Goal: Task Accomplishment & Management: Manage account settings

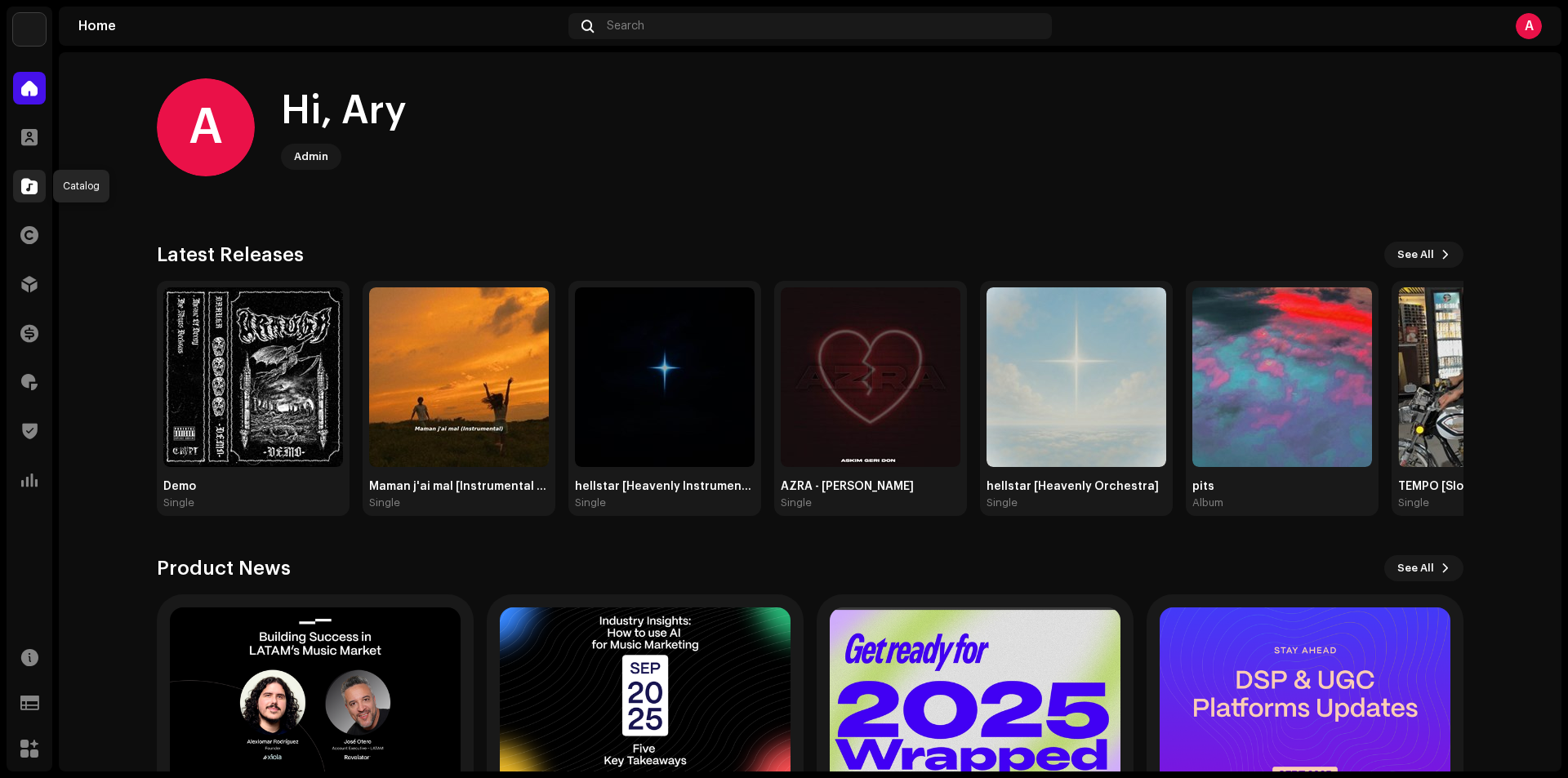
click at [36, 182] on span at bounding box center [29, 187] width 16 height 13
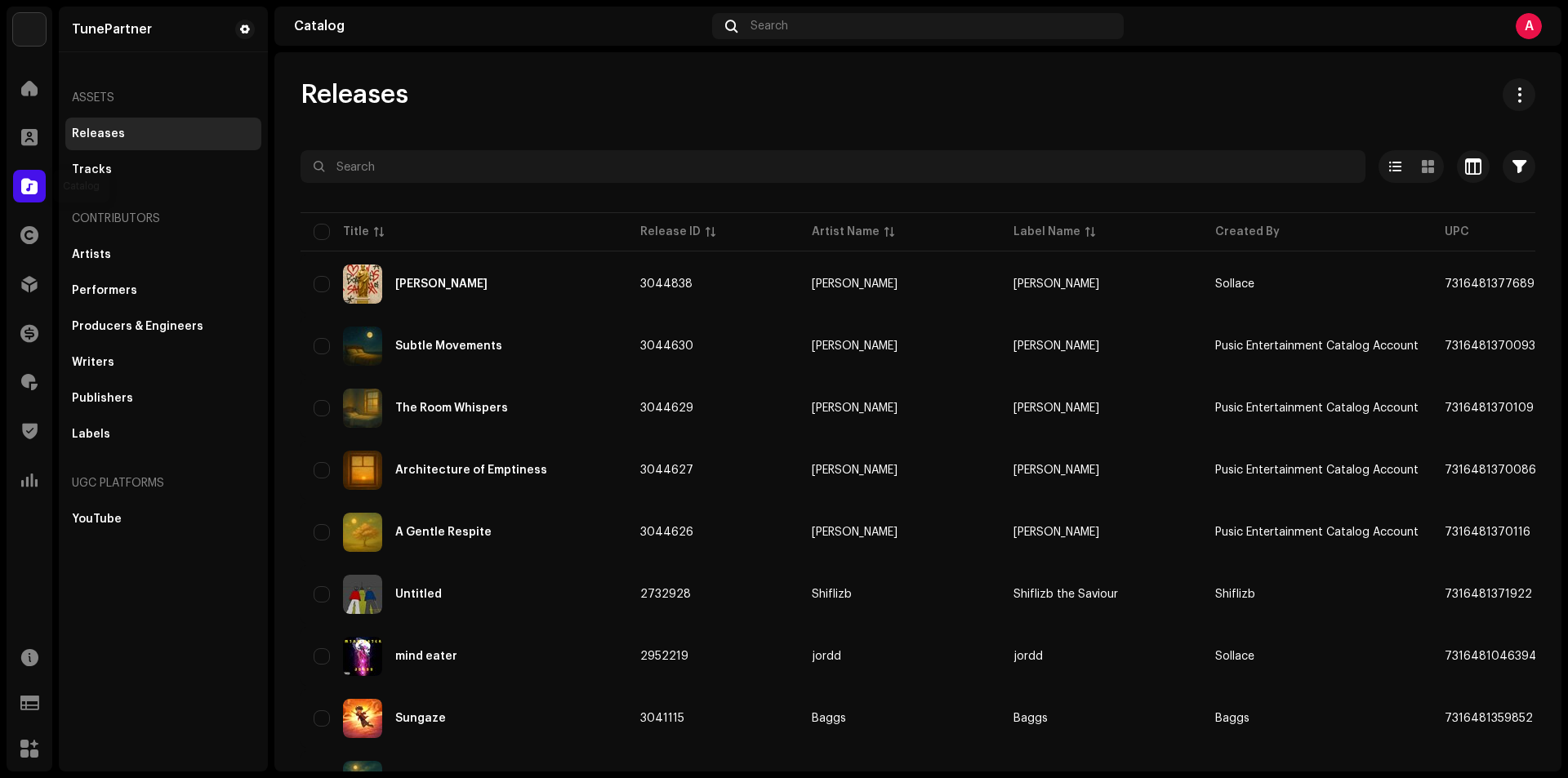
click at [38, 187] on div at bounding box center [30, 186] width 33 height 33
click at [28, 189] on span at bounding box center [29, 187] width 16 height 13
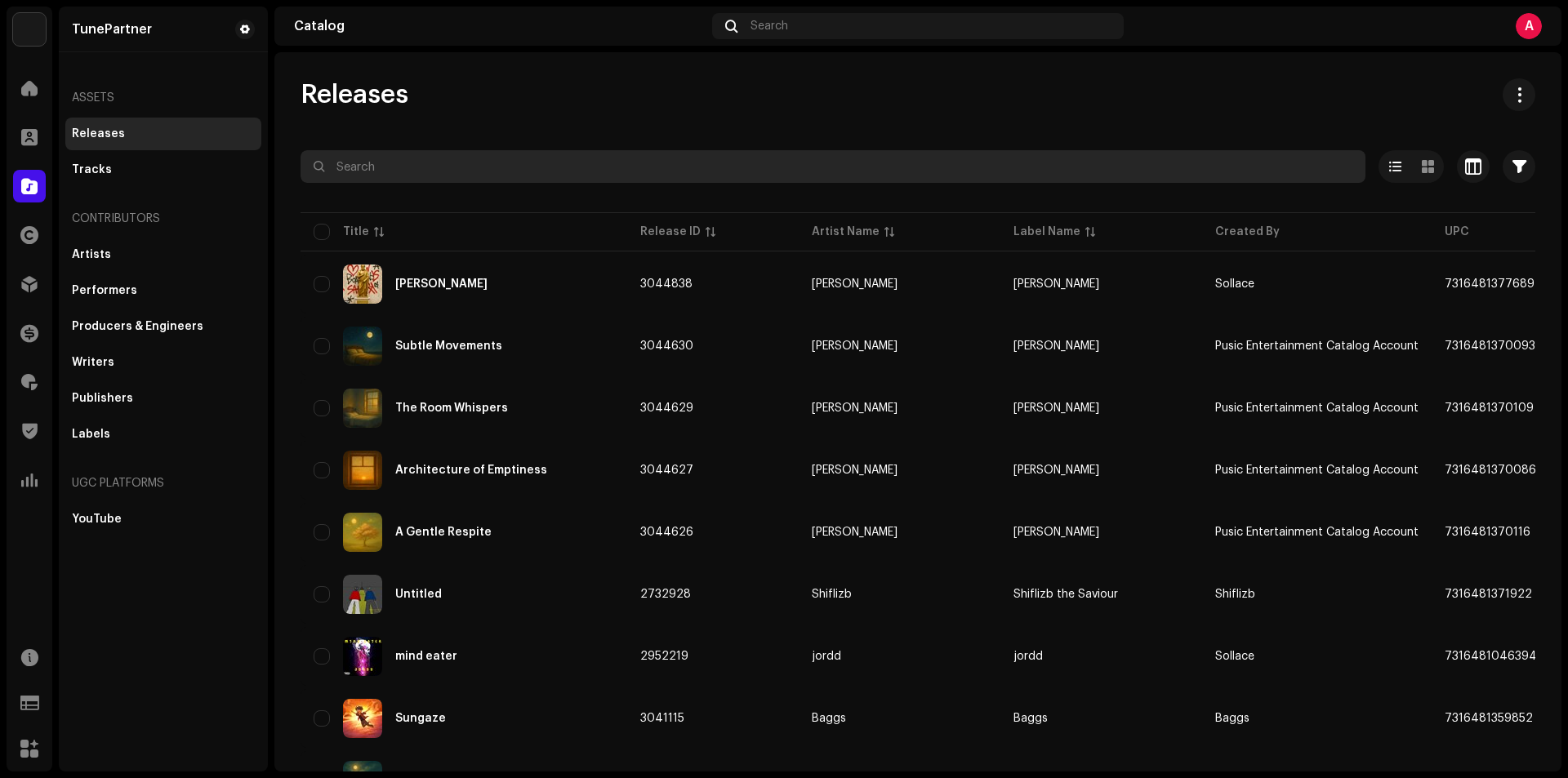
click at [347, 170] on input "text" at bounding box center [833, 167] width 1064 height 33
paste input "3045677"
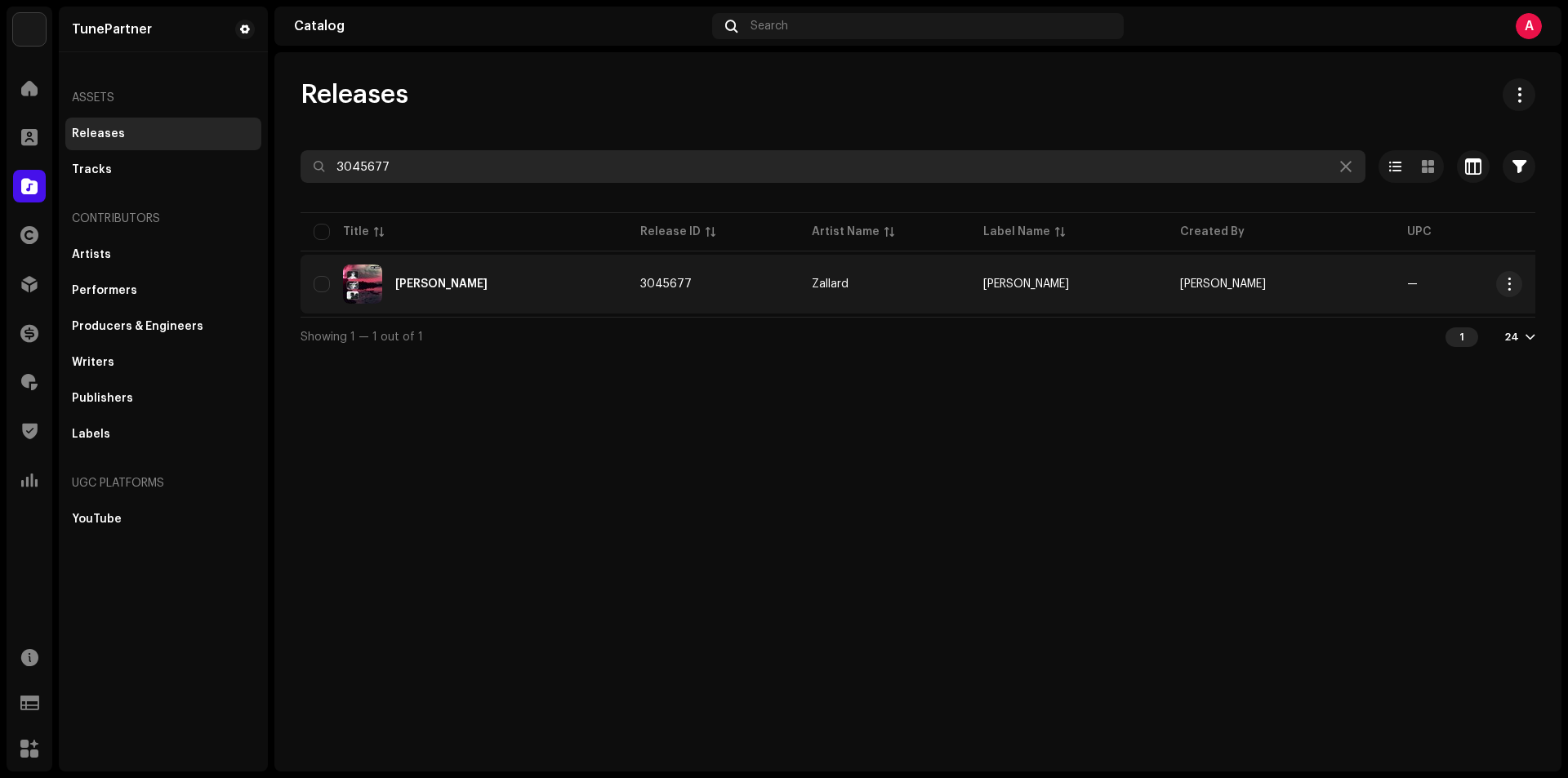
type input "3045677"
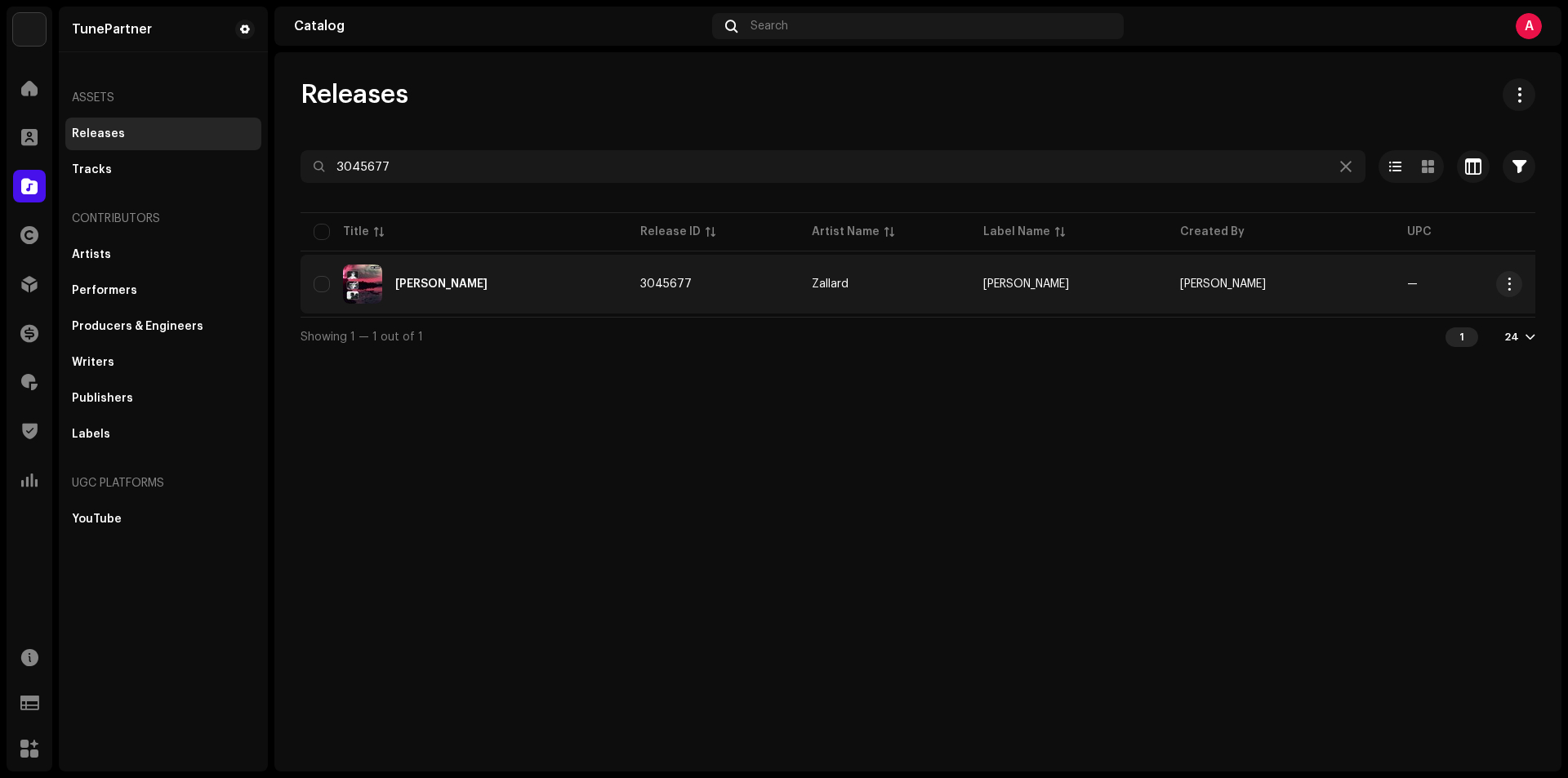
click at [469, 279] on div "jiye sadaa" at bounding box center [464, 283] width 301 height 39
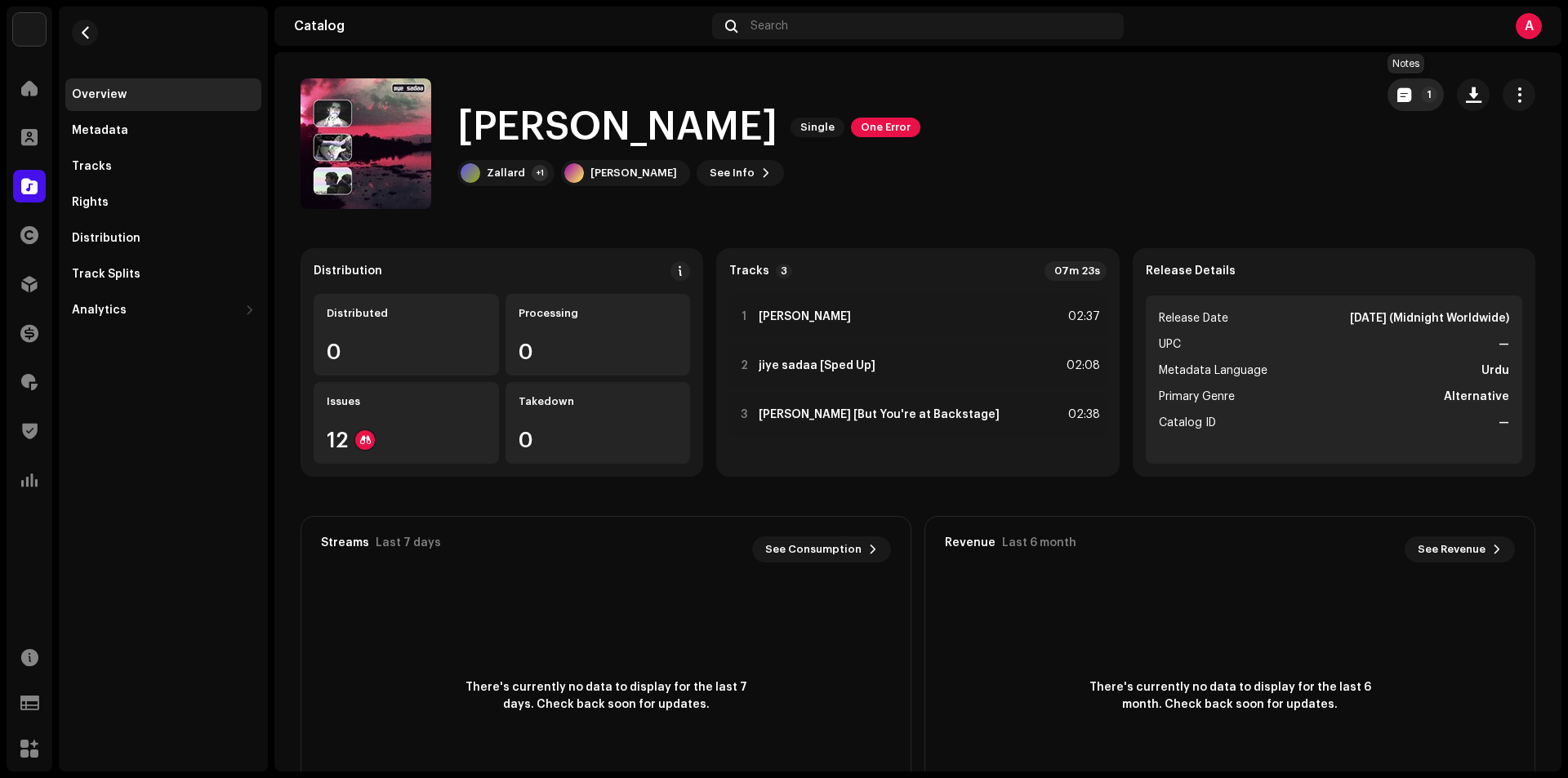
click at [1398, 93] on span "button" at bounding box center [1403, 95] width 14 height 13
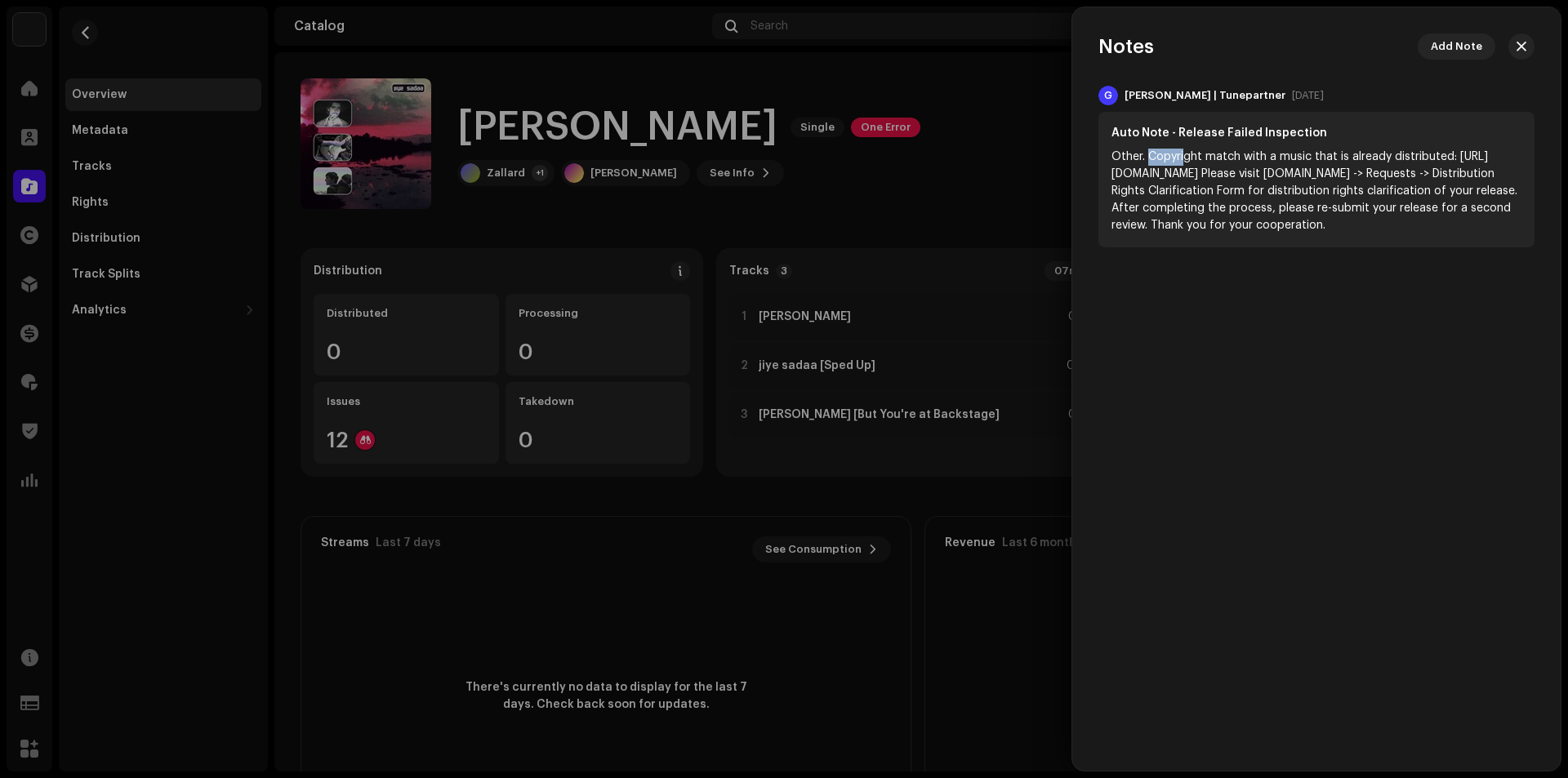
drag, startPoint x: 1149, startPoint y: 158, endPoint x: 1236, endPoint y: 189, distance: 92.4
click at [1185, 160] on div "Other. Copyright match with a music that is already distributed: https://open.s…" at bounding box center [1316, 191] width 410 height 86
drag, startPoint x: 1236, startPoint y: 189, endPoint x: 1195, endPoint y: 183, distance: 41.4
click at [1232, 190] on div "Other. Copyright match with a music that is already distributed: https://open.s…" at bounding box center [1316, 191] width 410 height 86
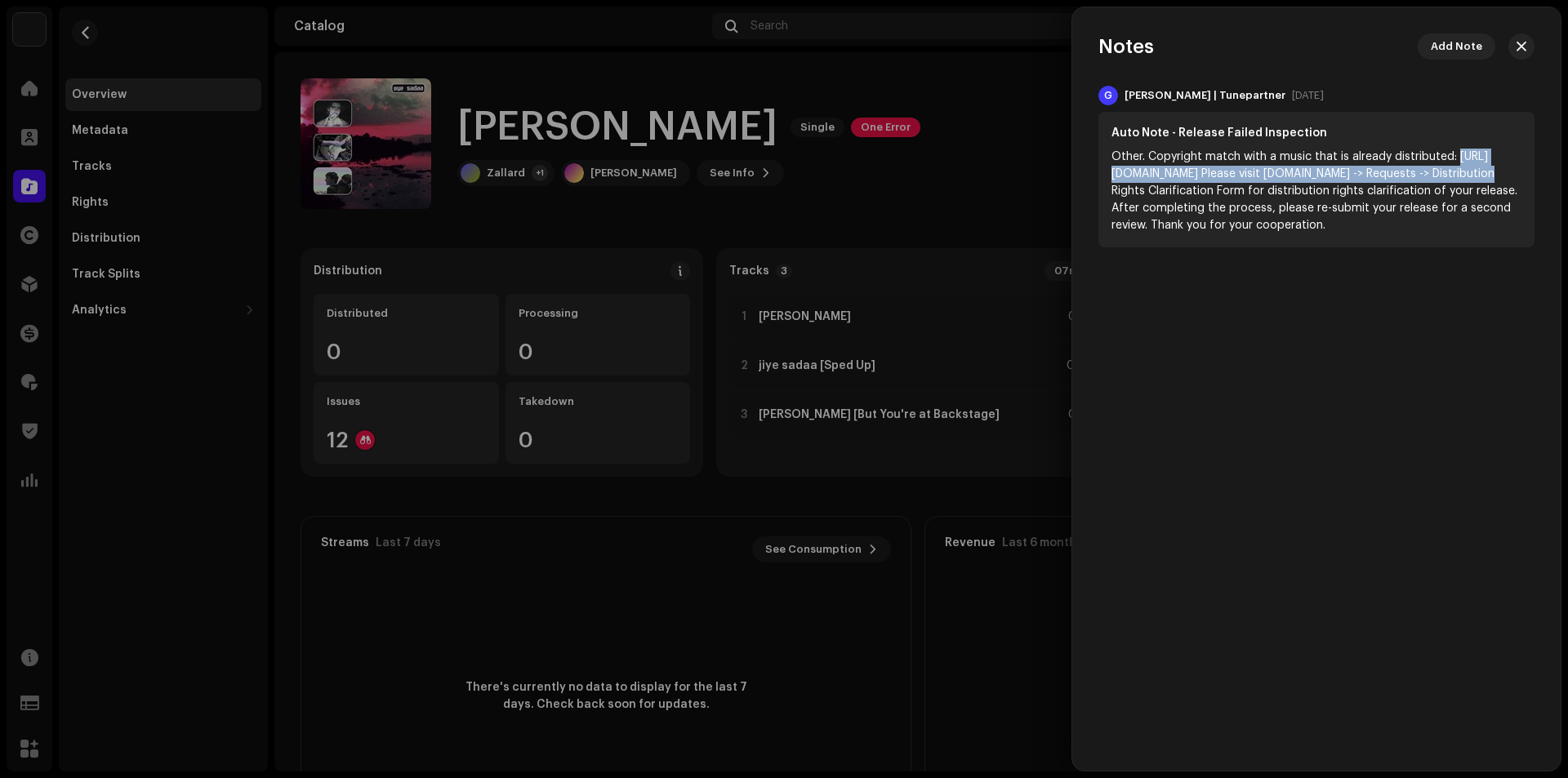
drag, startPoint x: 1113, startPoint y: 171, endPoint x: 1225, endPoint y: 191, distance: 113.8
click at [1225, 191] on div "Other. Copyright match with a music that is already distributed: https://open.s…" at bounding box center [1316, 191] width 410 height 86
copy div "https://open.spotify.com/track/7gVbwyza4BHtfImkcPETpr?si=747b4c1d5afa4705"
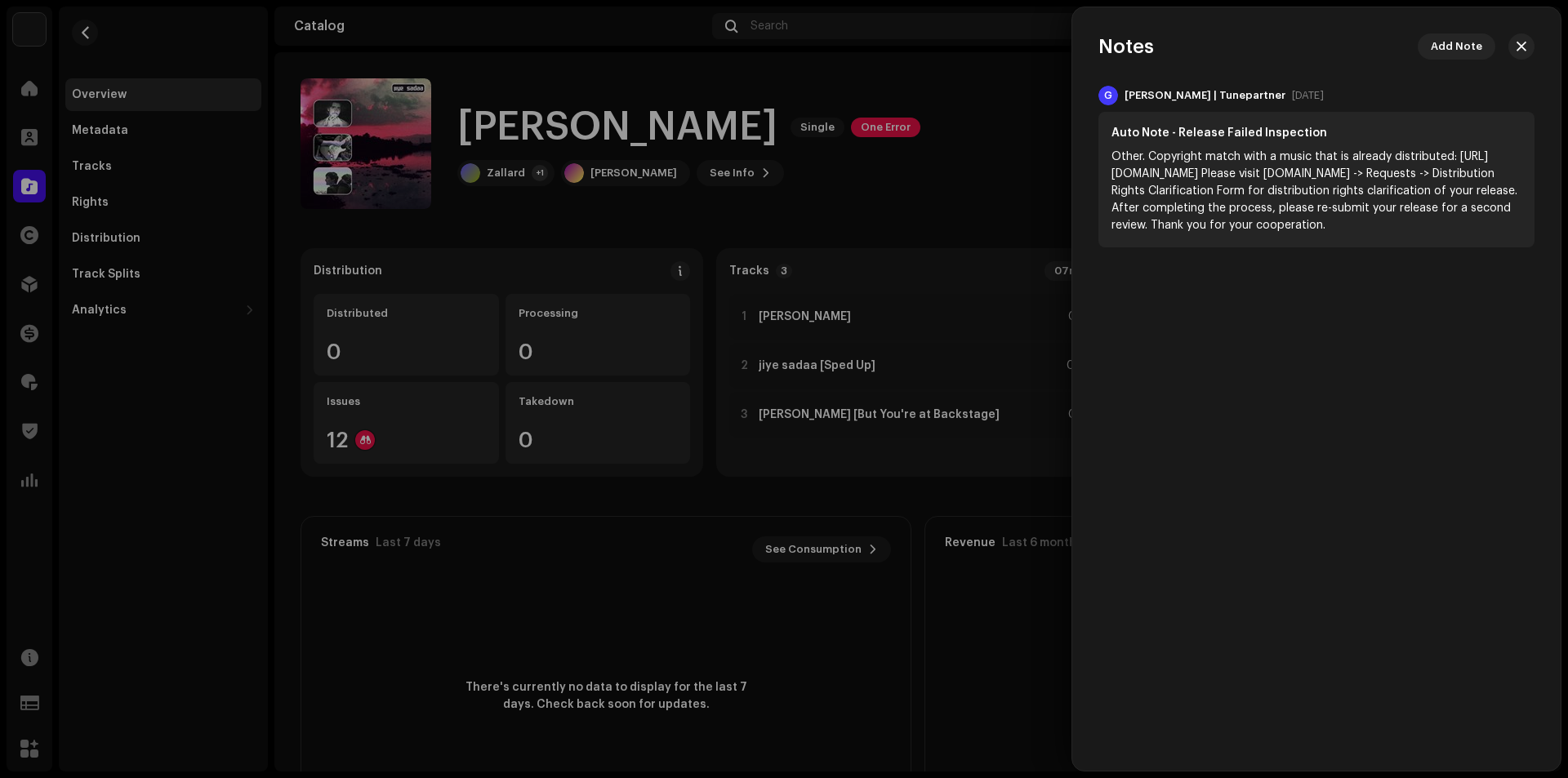
click at [903, 154] on div at bounding box center [784, 389] width 1568 height 778
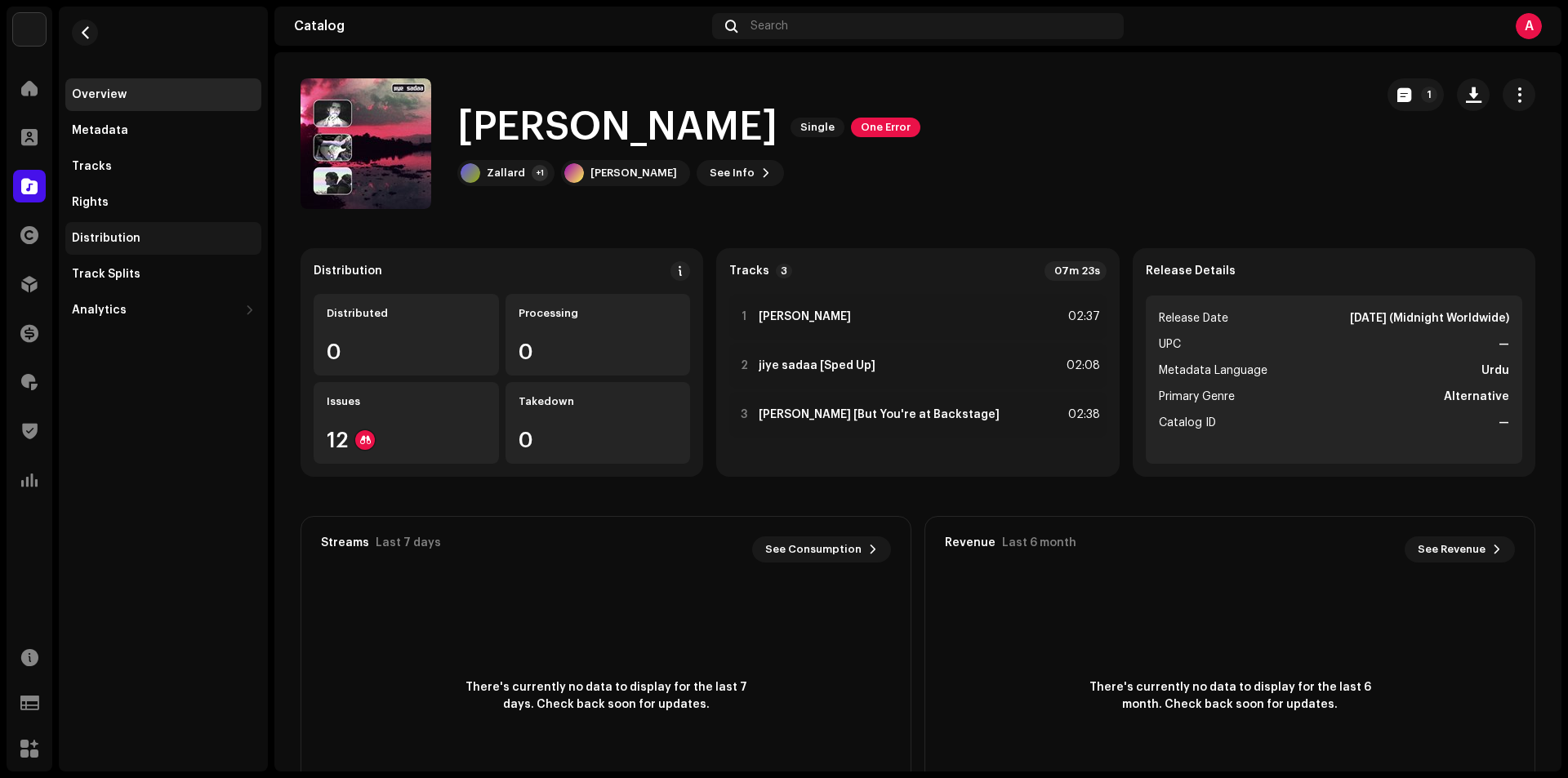
click at [114, 243] on div "Distribution" at bounding box center [106, 238] width 69 height 13
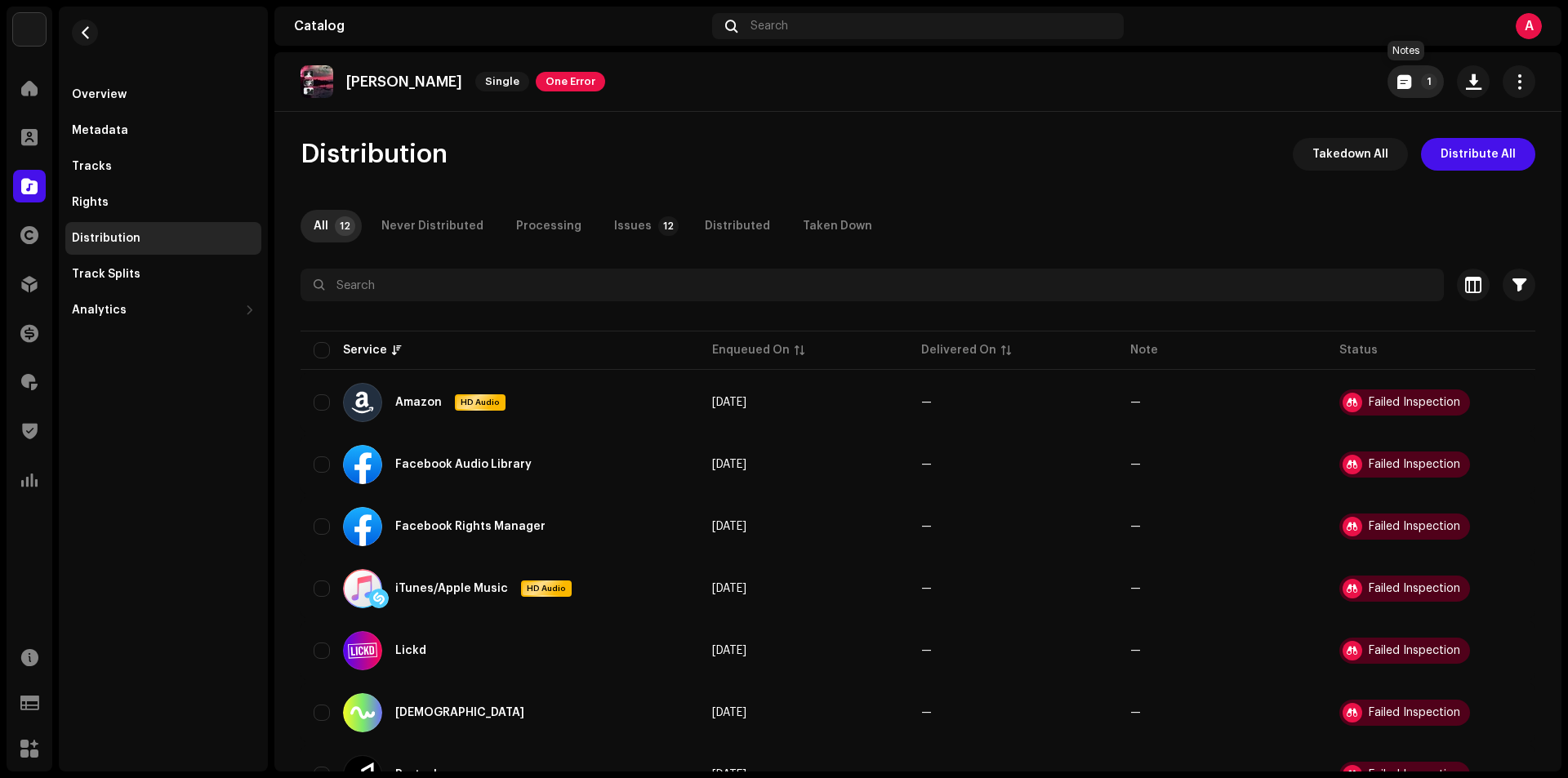
click at [1408, 91] on button "1" at bounding box center [1415, 81] width 56 height 33
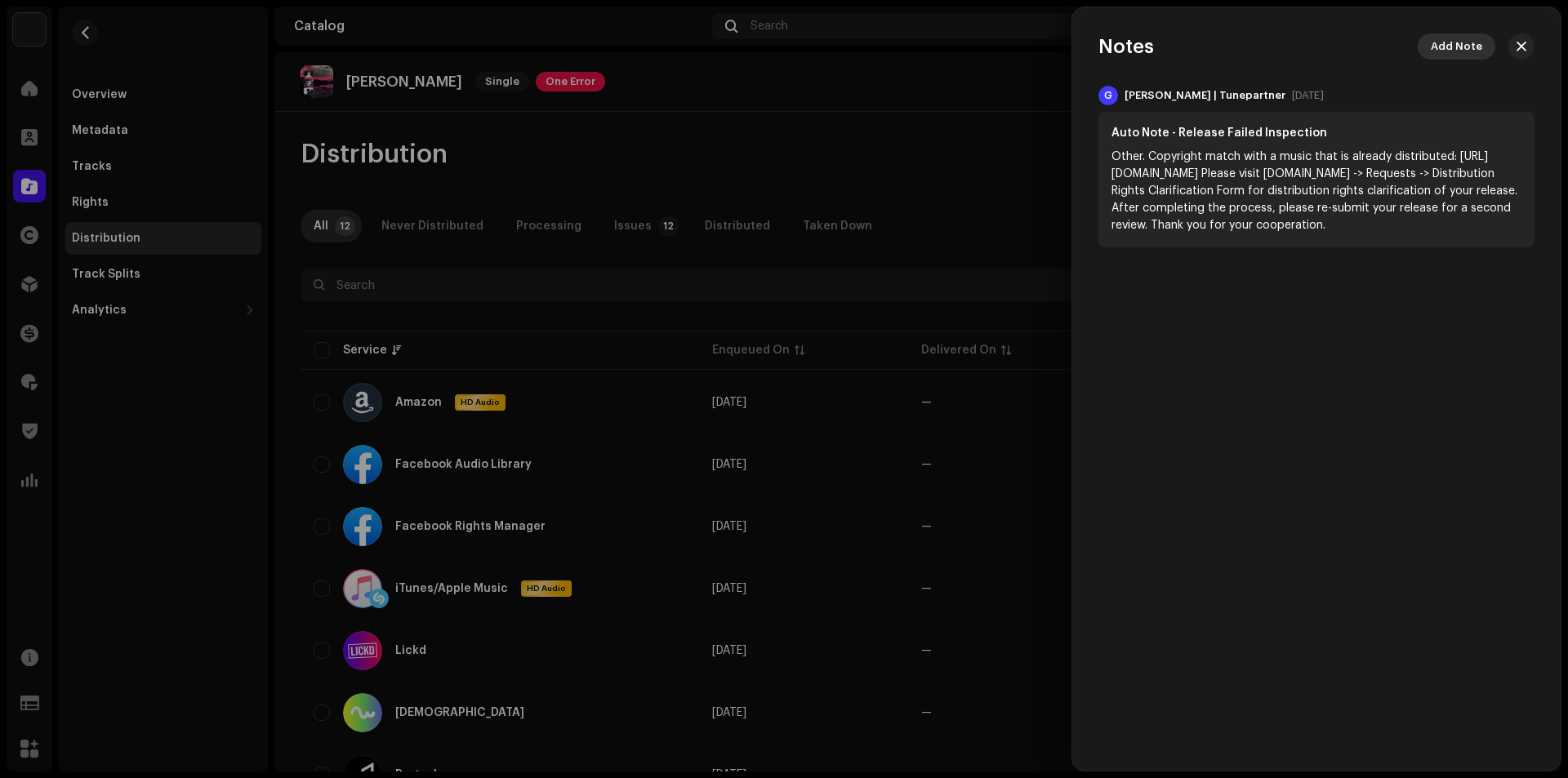
click at [1451, 47] on span "Add Note" at bounding box center [1456, 47] width 52 height 33
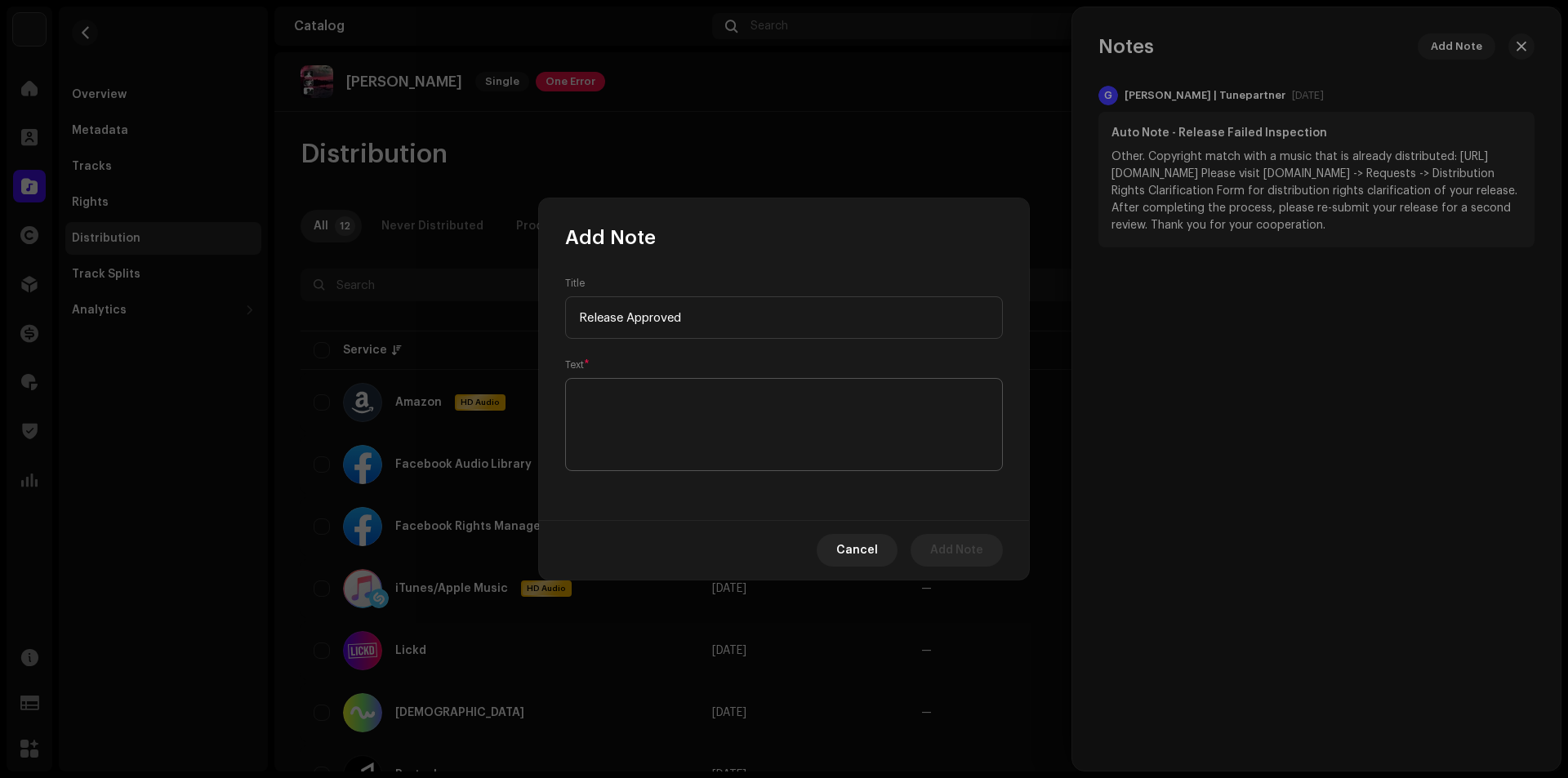
type input "Release Approved"
click at [676, 395] on textarea at bounding box center [783, 424] width 437 height 93
click at [625, 317] on input "Release Approved" at bounding box center [783, 318] width 437 height 42
click at [625, 317] on input "Release Approved" at bounding box center [783, 307] width 437 height 42
click at [587, 302] on input "Release Approved" at bounding box center [783, 307] width 437 height 42
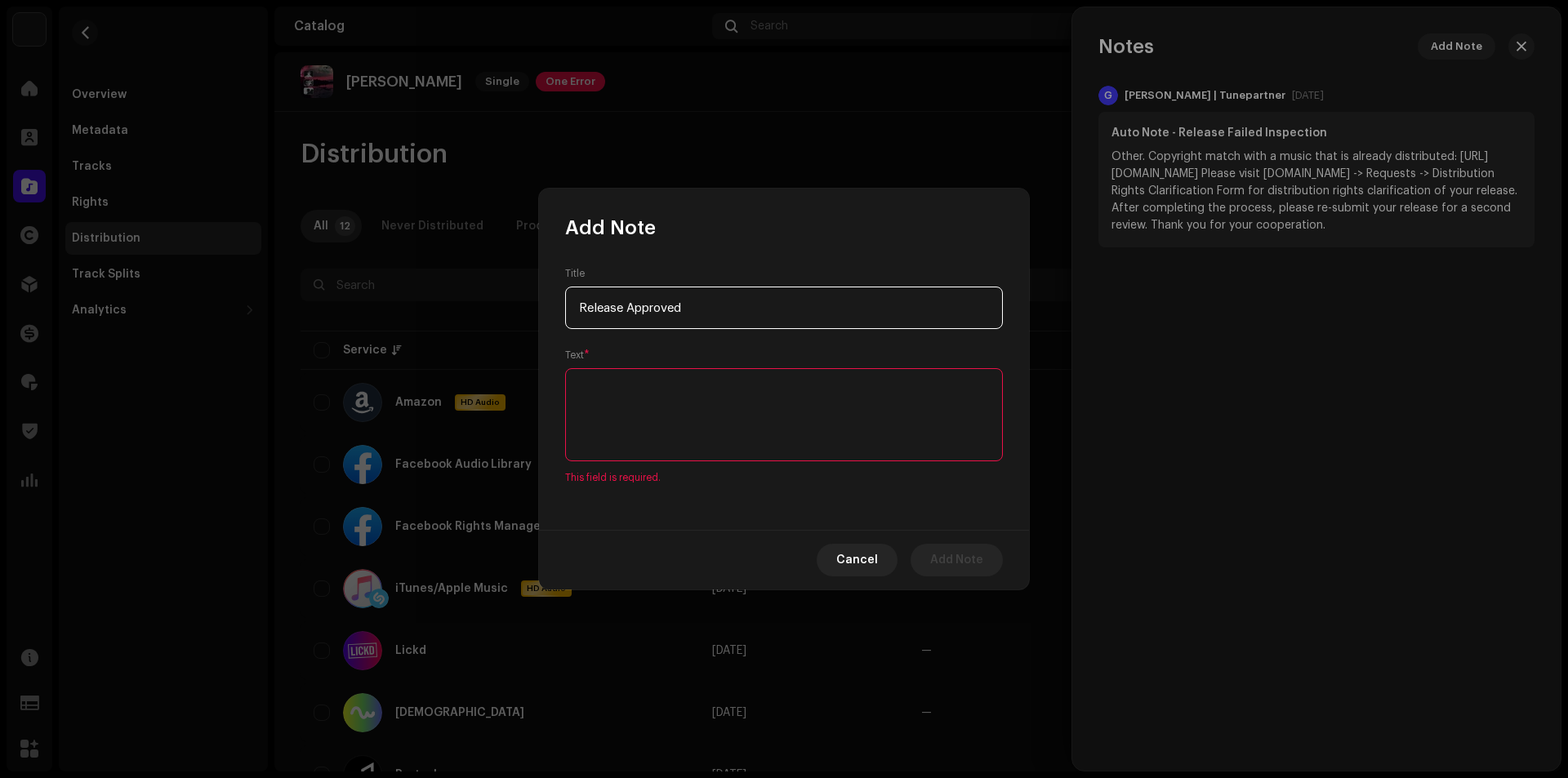
click at [587, 302] on input "Release Approved" at bounding box center [783, 307] width 437 height 42
click at [598, 380] on textarea at bounding box center [783, 414] width 437 height 93
paste textarea "Release Approved"
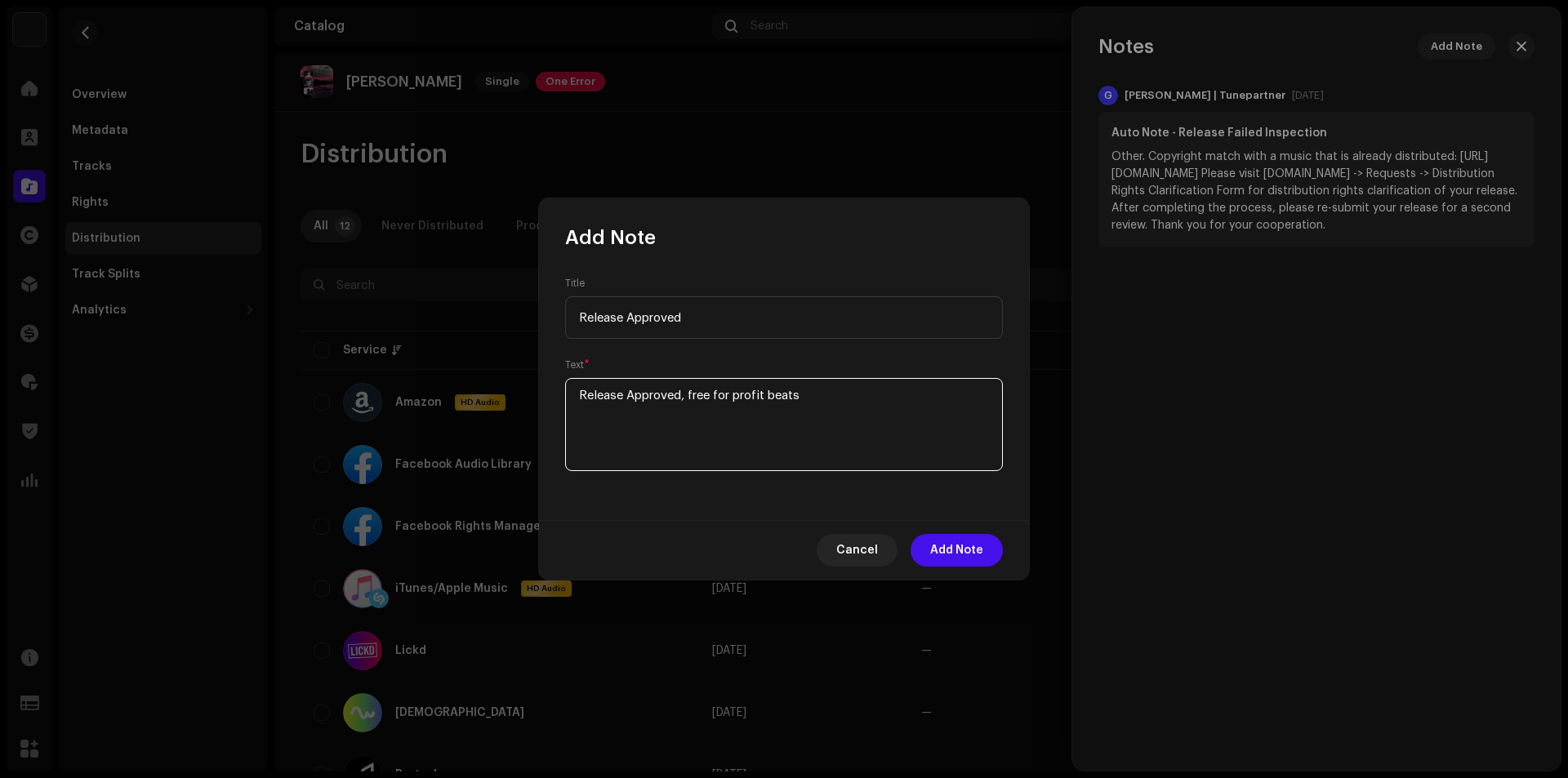
click at [774, 390] on textarea at bounding box center [783, 424] width 437 height 93
type textarea "Release Approved, free for profit sample"
click at [945, 554] on span "Add Note" at bounding box center [956, 550] width 53 height 33
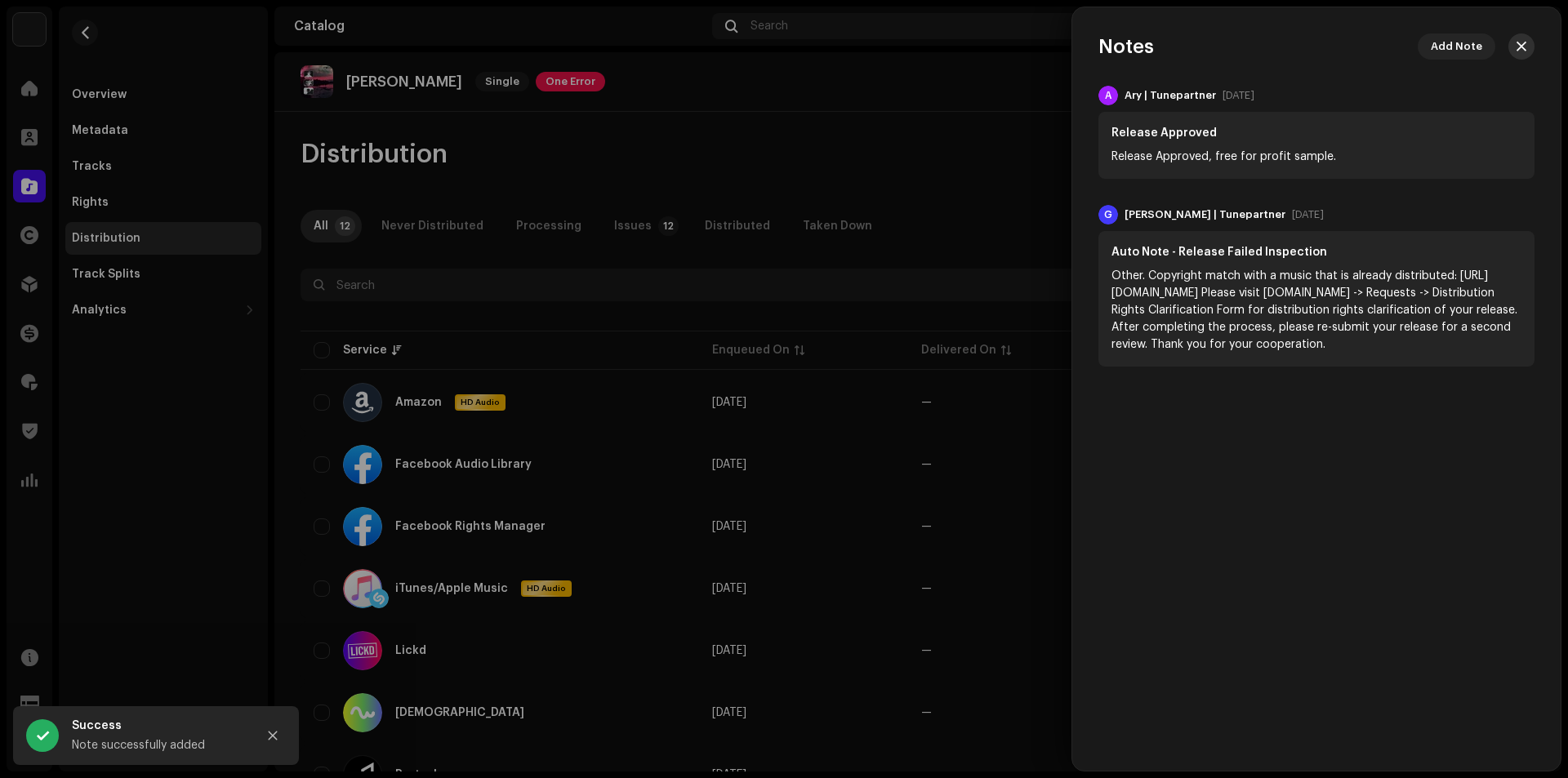
click at [1528, 44] on button "button" at bounding box center [1520, 46] width 26 height 26
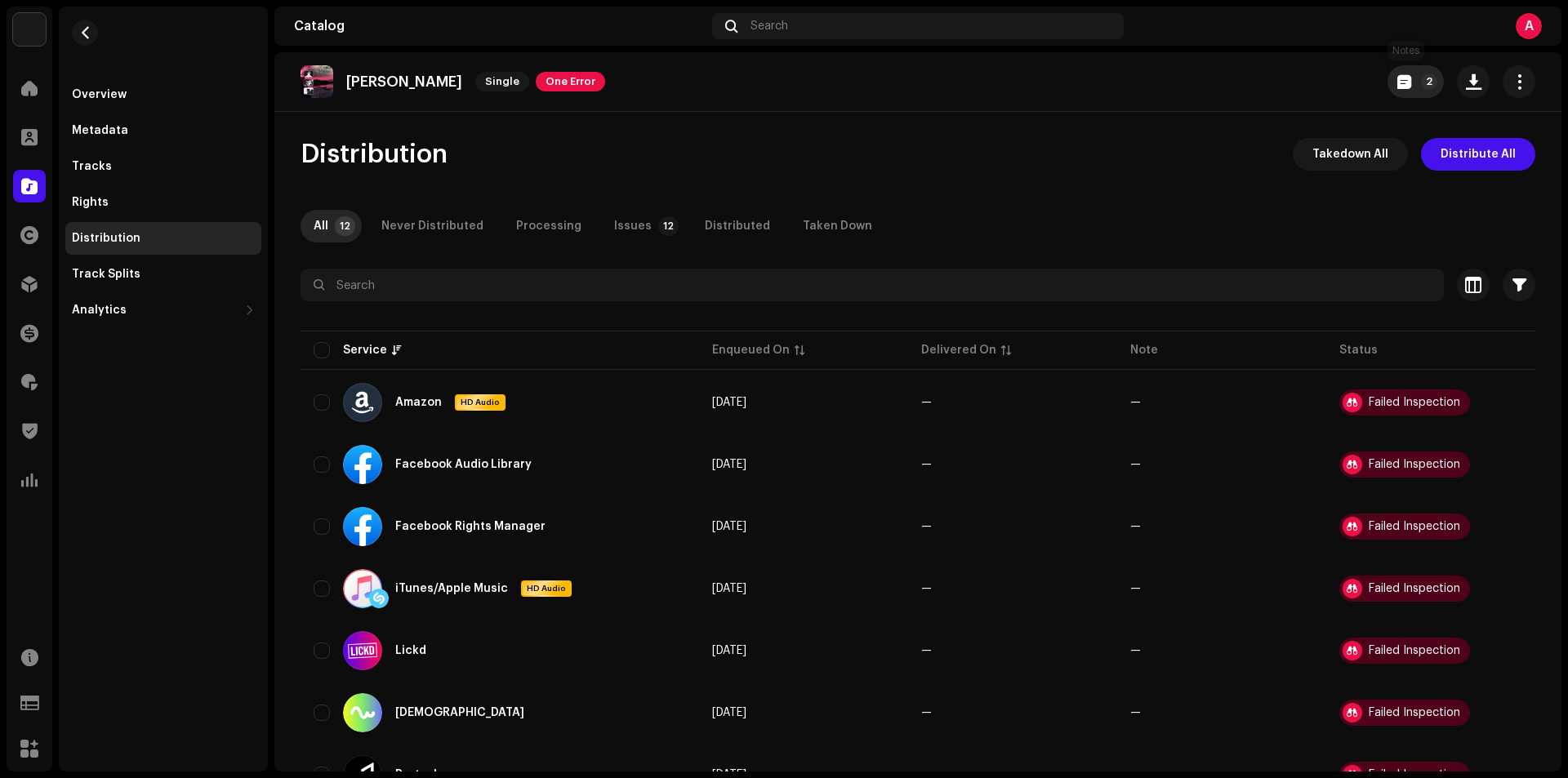
click at [1397, 79] on span "button" at bounding box center [1403, 81] width 14 height 13
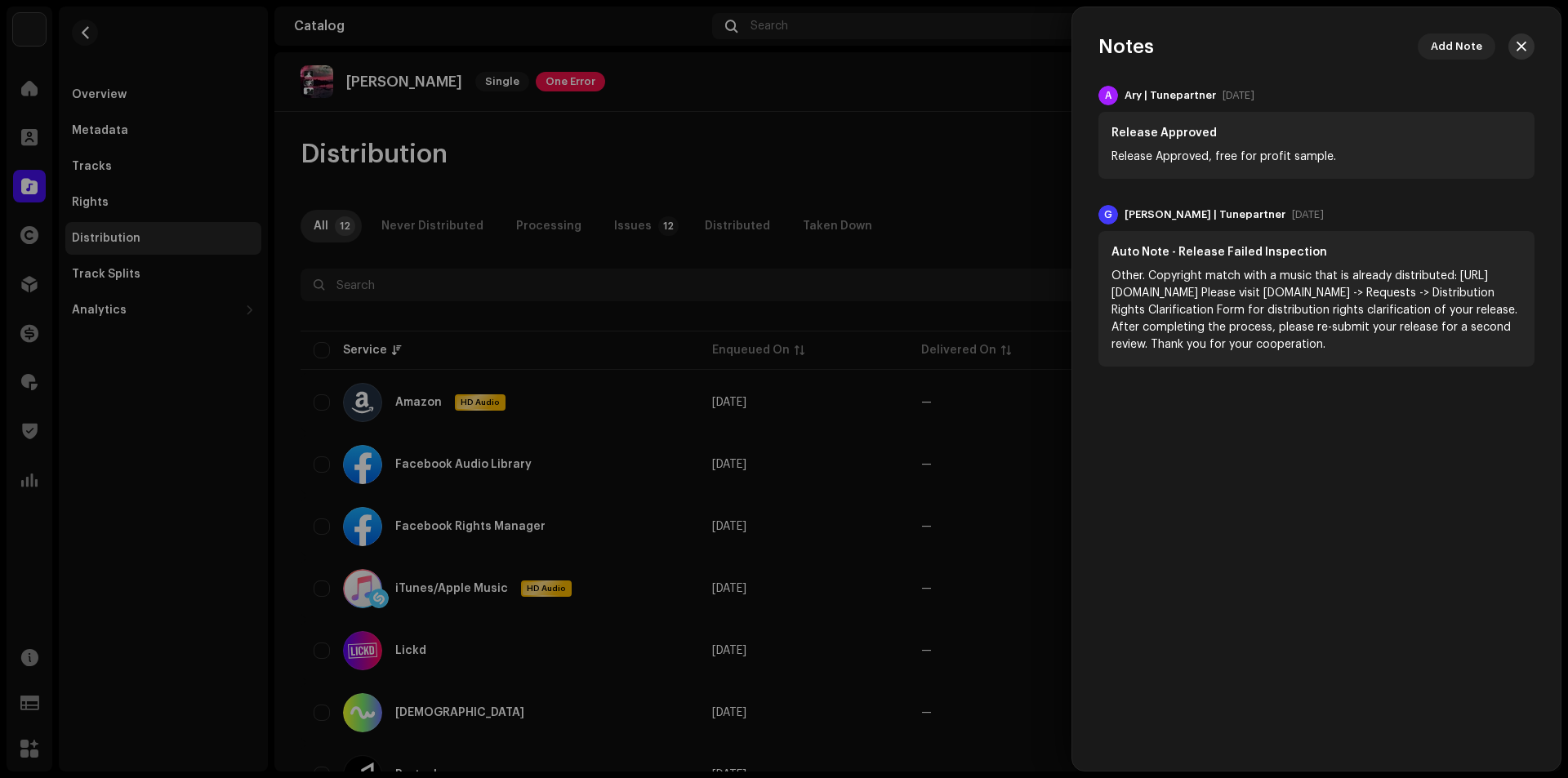
click at [1518, 45] on span "button" at bounding box center [1521, 47] width 10 height 13
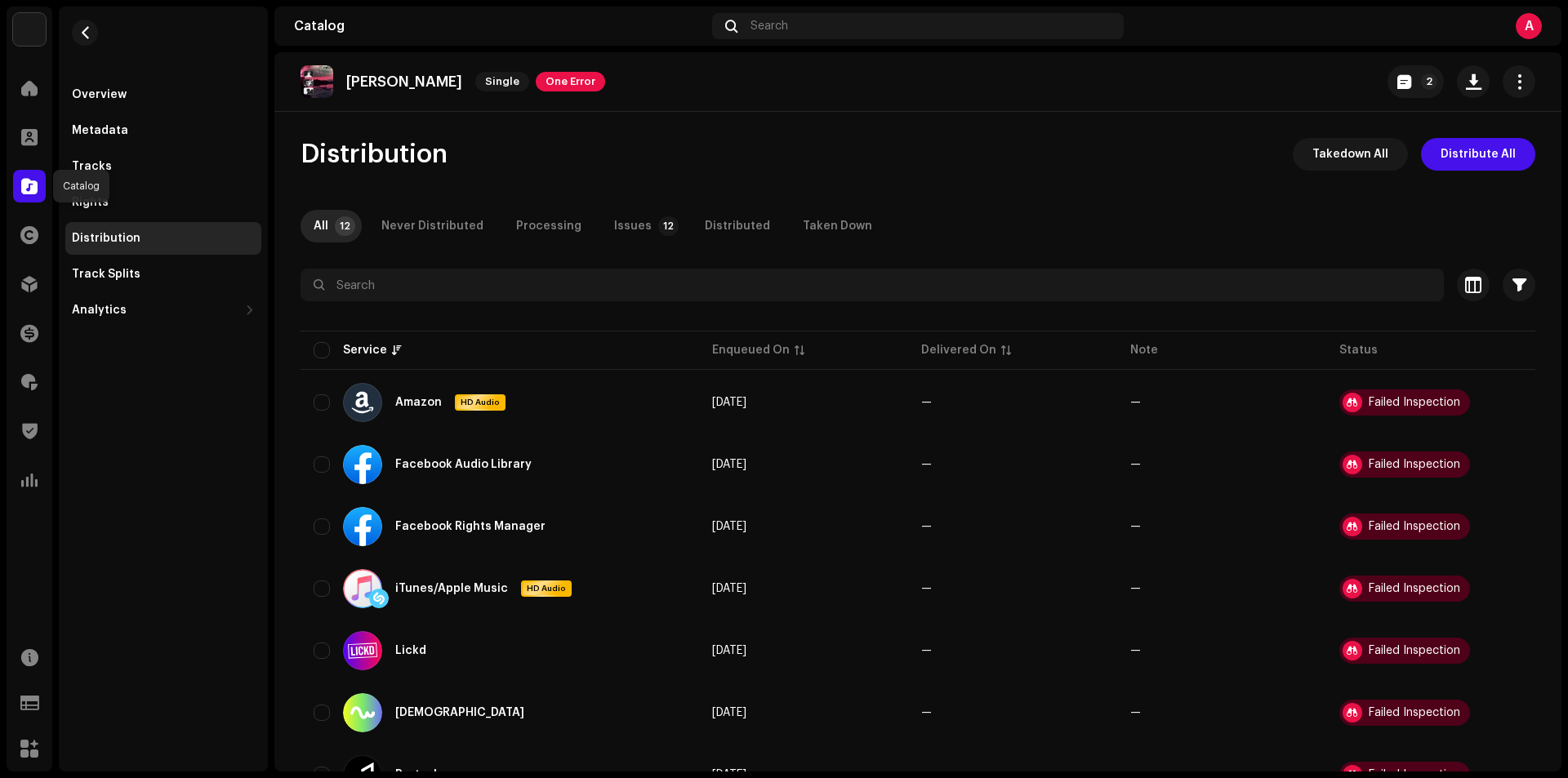
click at [34, 182] on span at bounding box center [29, 187] width 16 height 13
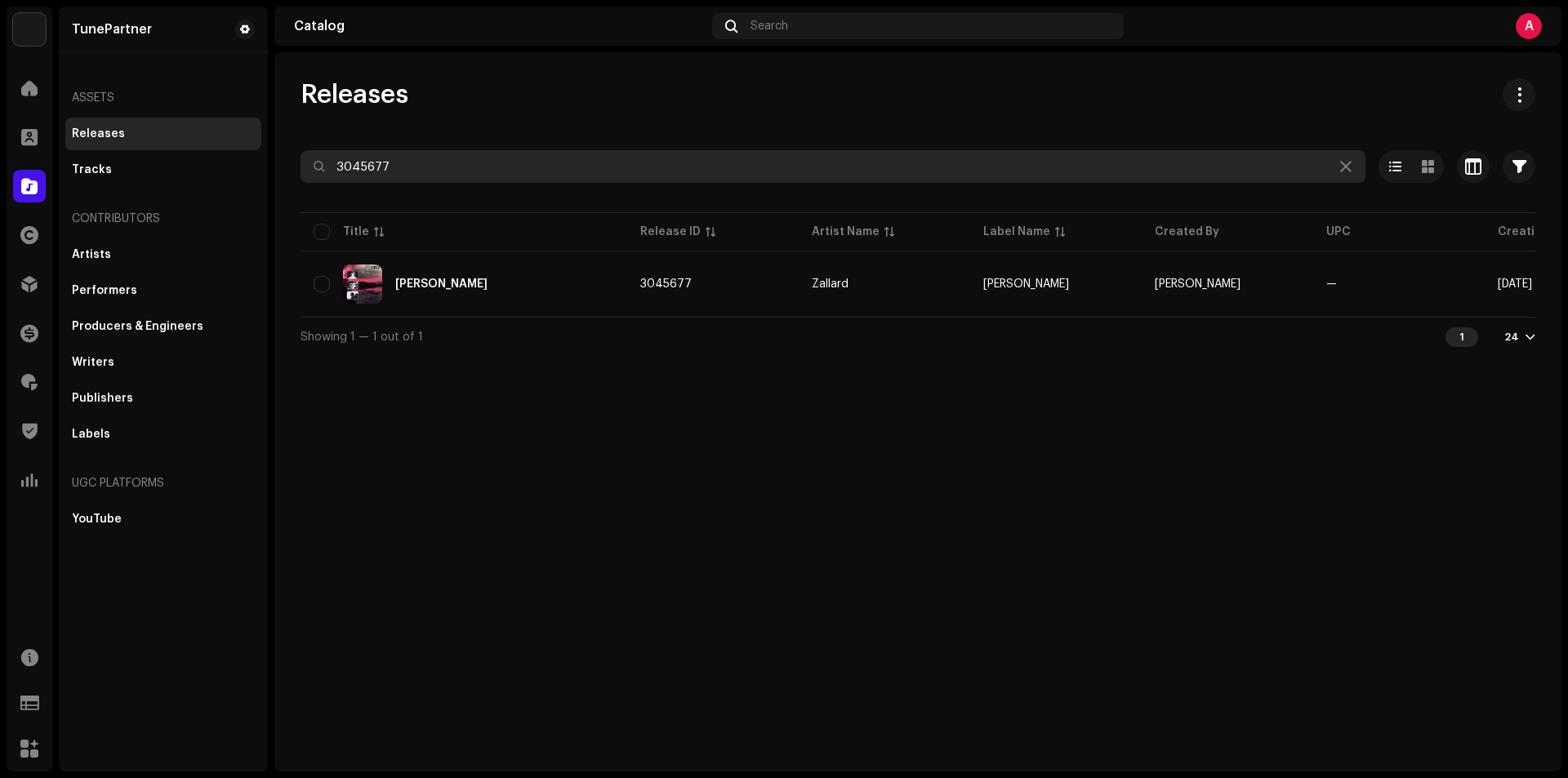
click at [400, 166] on input "3045677" at bounding box center [833, 167] width 1064 height 33
paste input "35"
click at [369, 169] on input "3045635" at bounding box center [833, 167] width 1064 height 33
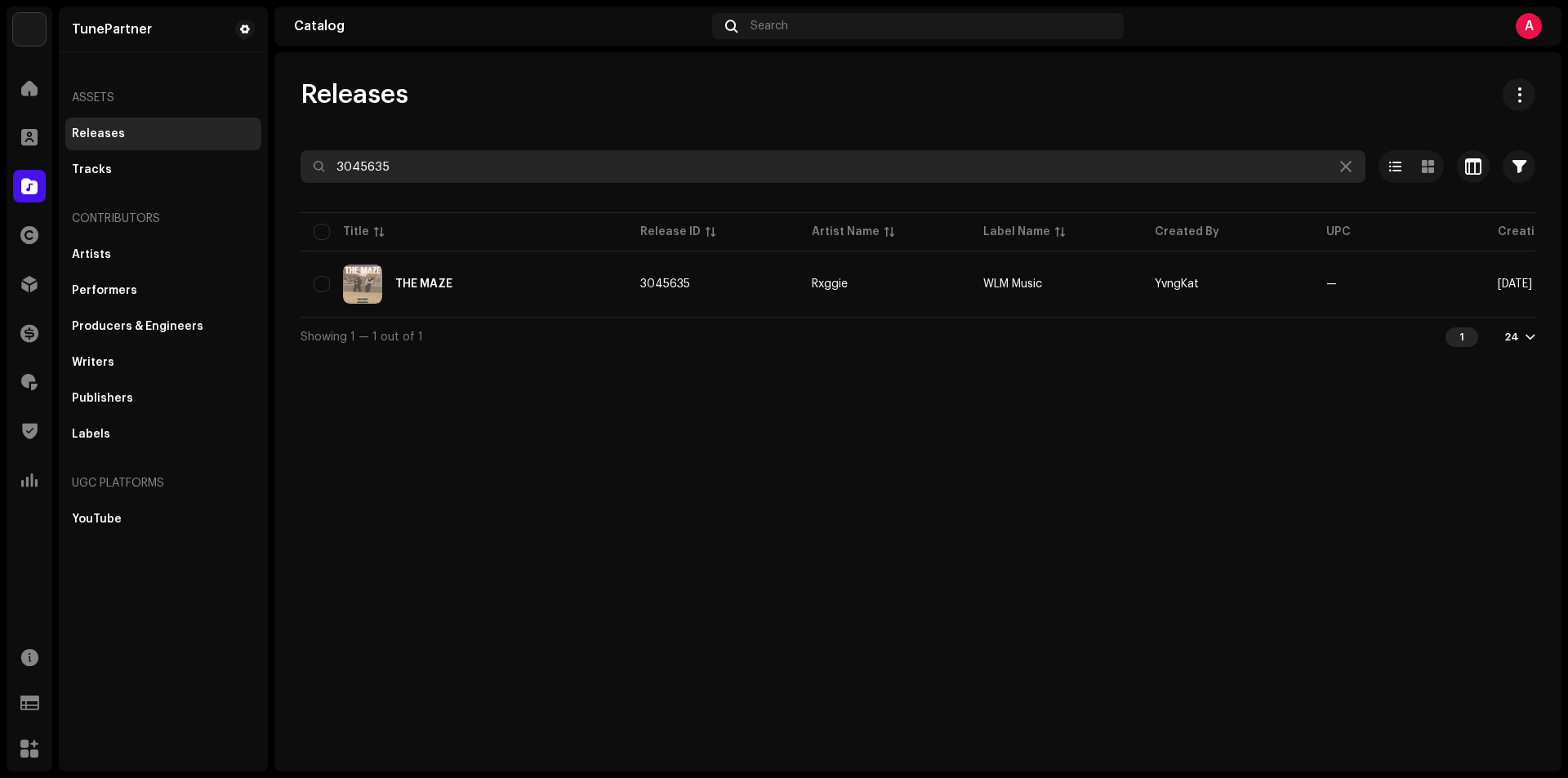
paste input "099"
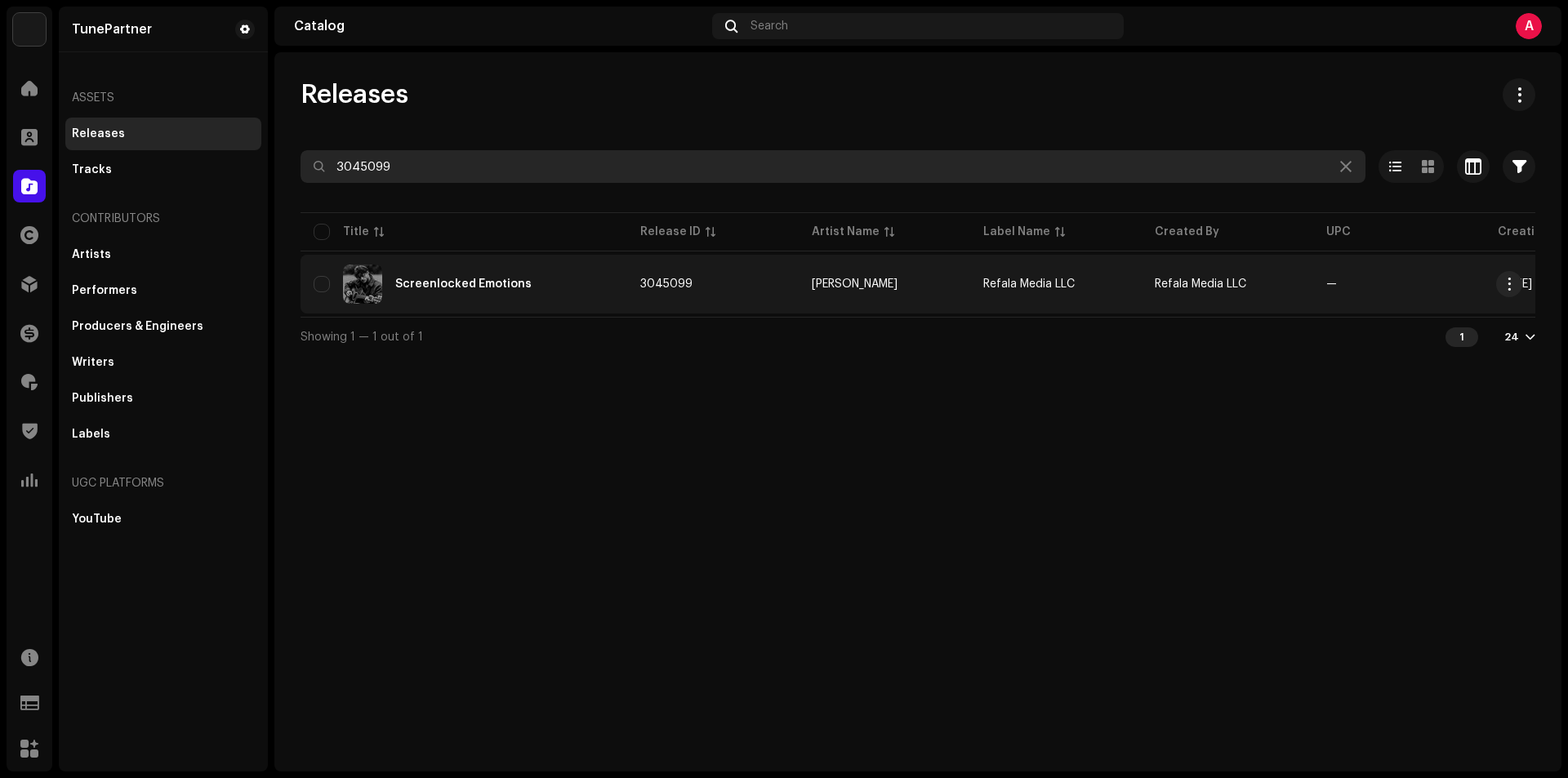
type input "3045099"
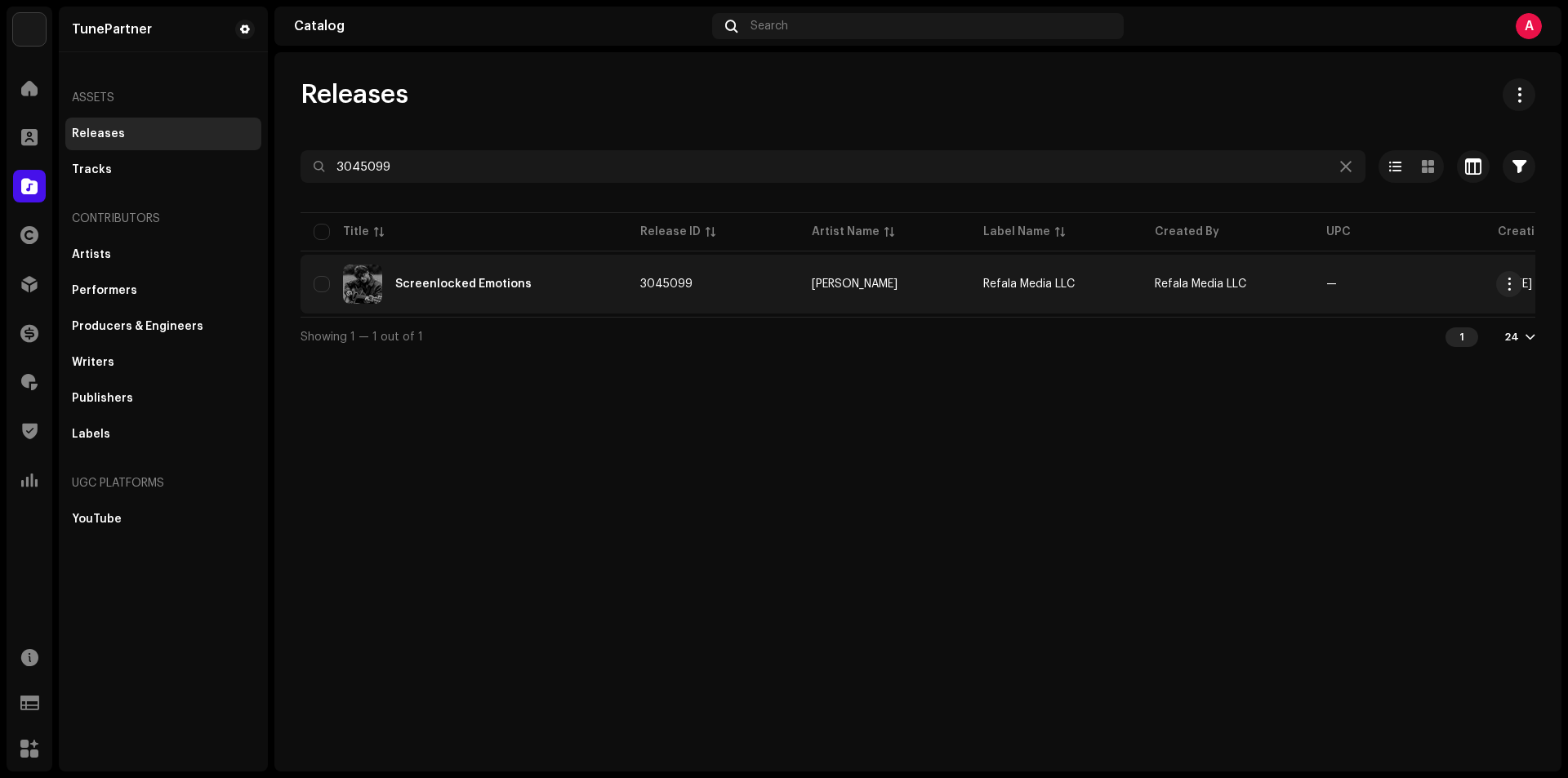
click at [536, 297] on div "Screenlocked Emotions" at bounding box center [464, 283] width 301 height 39
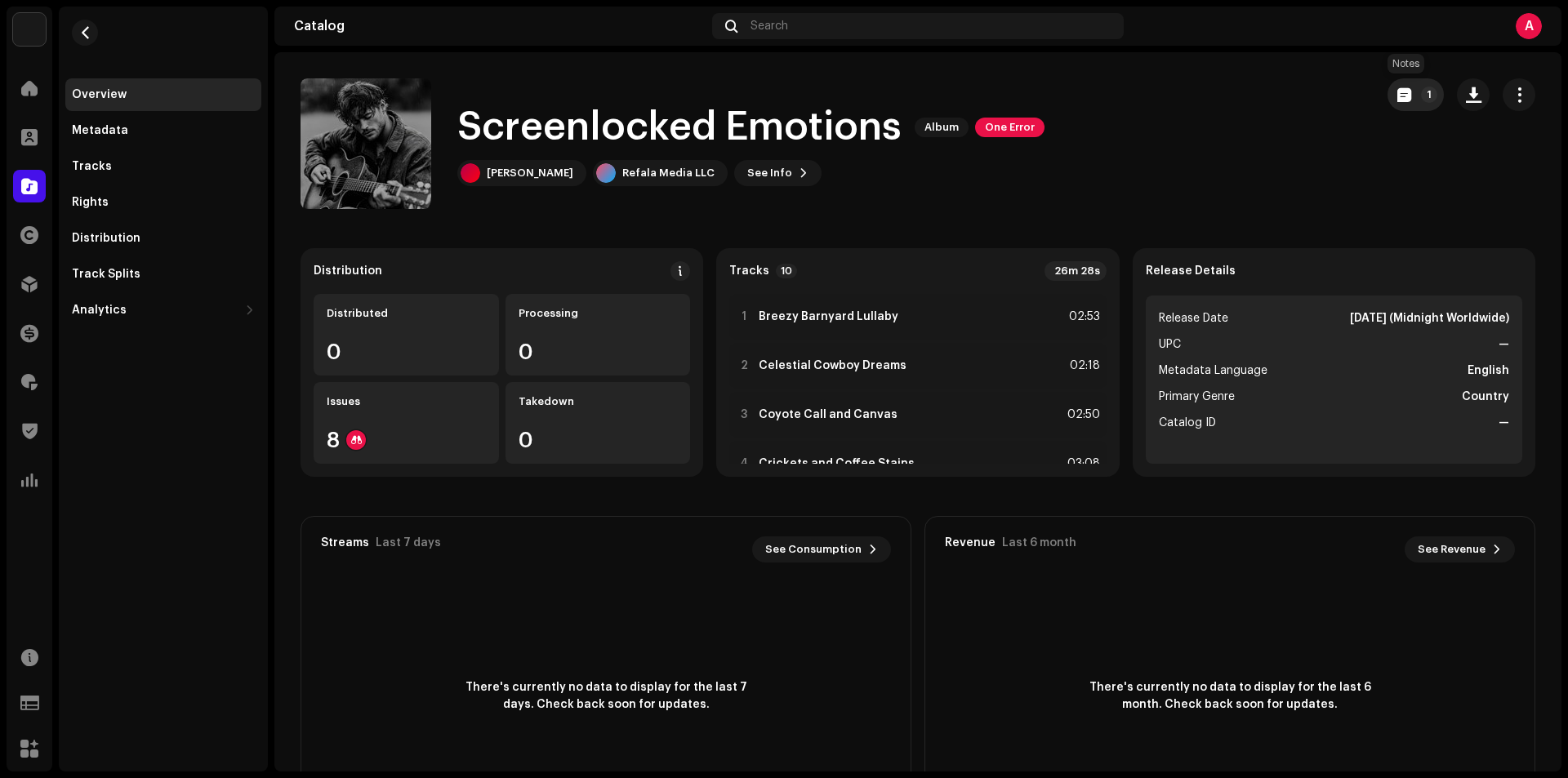
click at [1402, 98] on button "1" at bounding box center [1415, 95] width 56 height 33
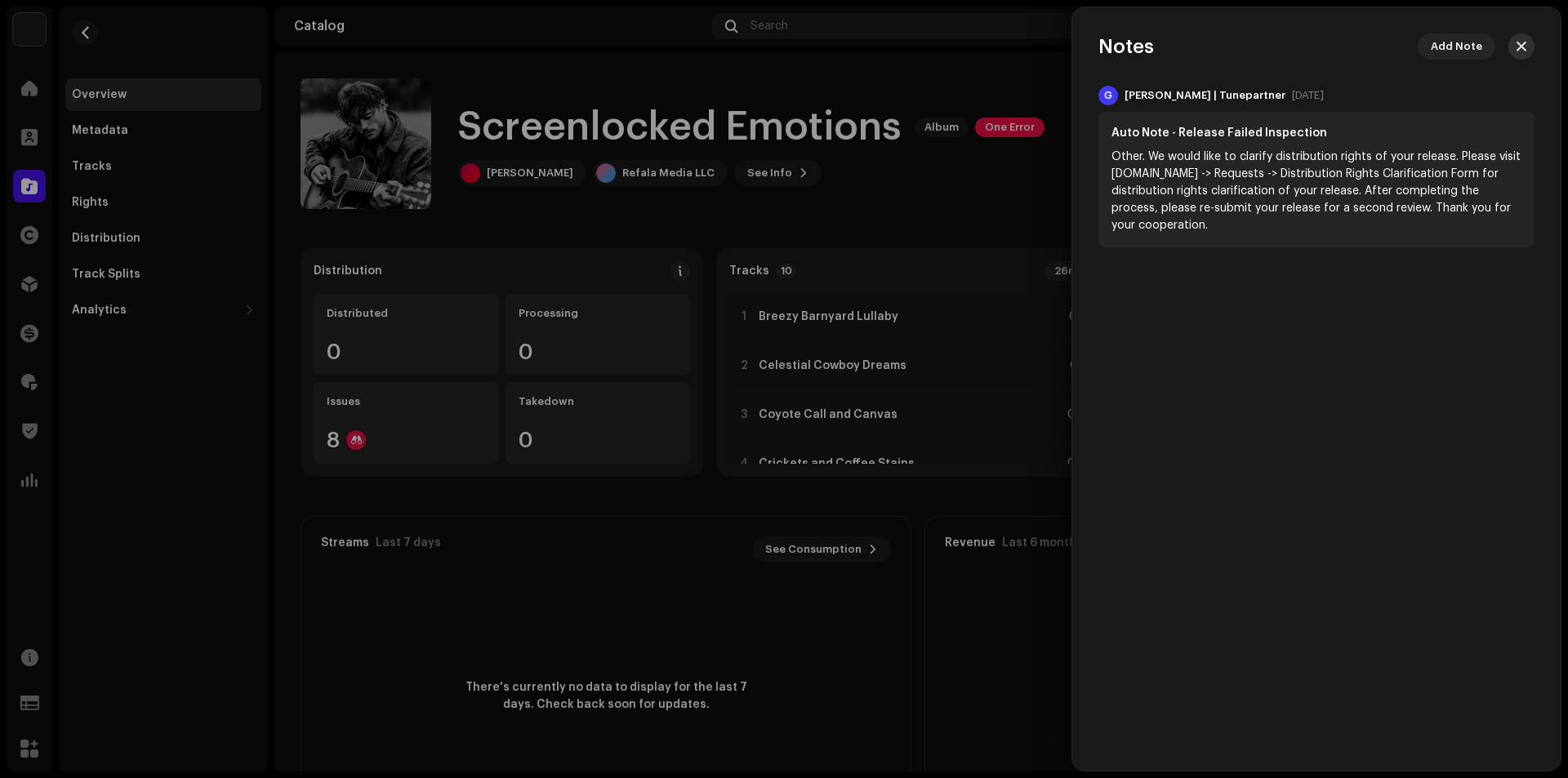
click at [1514, 42] on button "button" at bounding box center [1520, 46] width 26 height 26
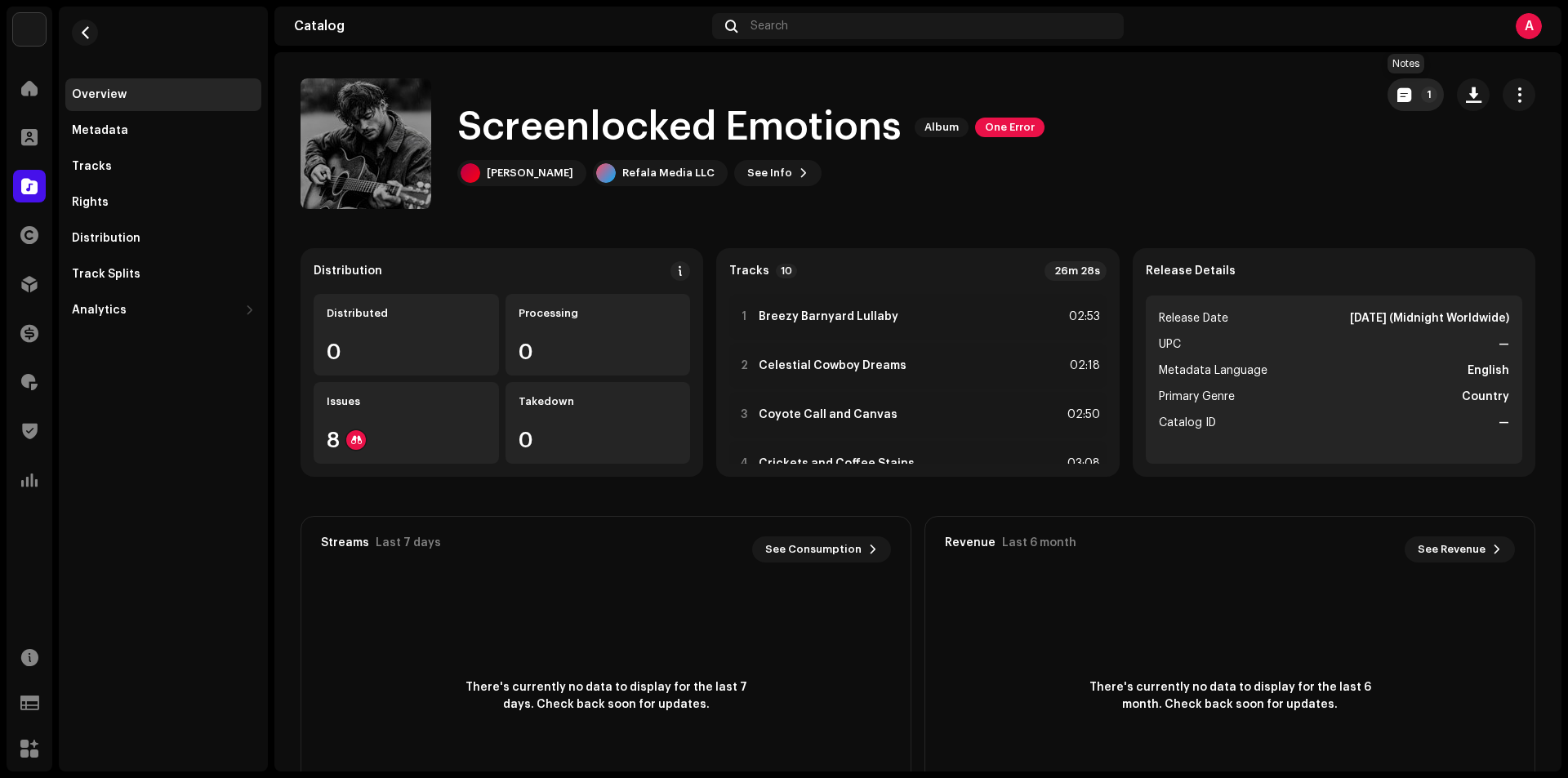
click at [1399, 100] on span "button" at bounding box center [1403, 95] width 14 height 13
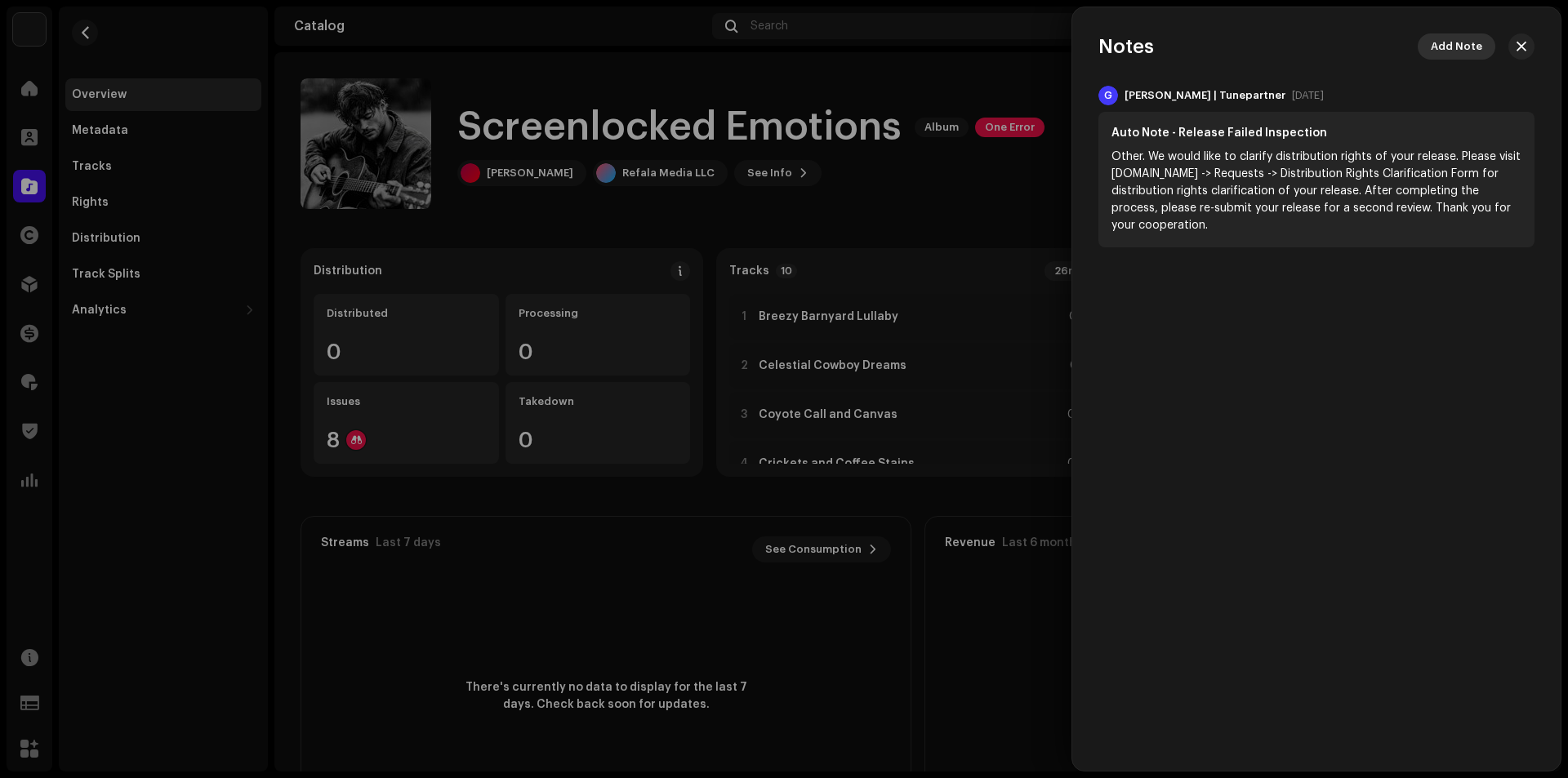
click at [1448, 45] on span "Add Note" at bounding box center [1456, 47] width 52 height 33
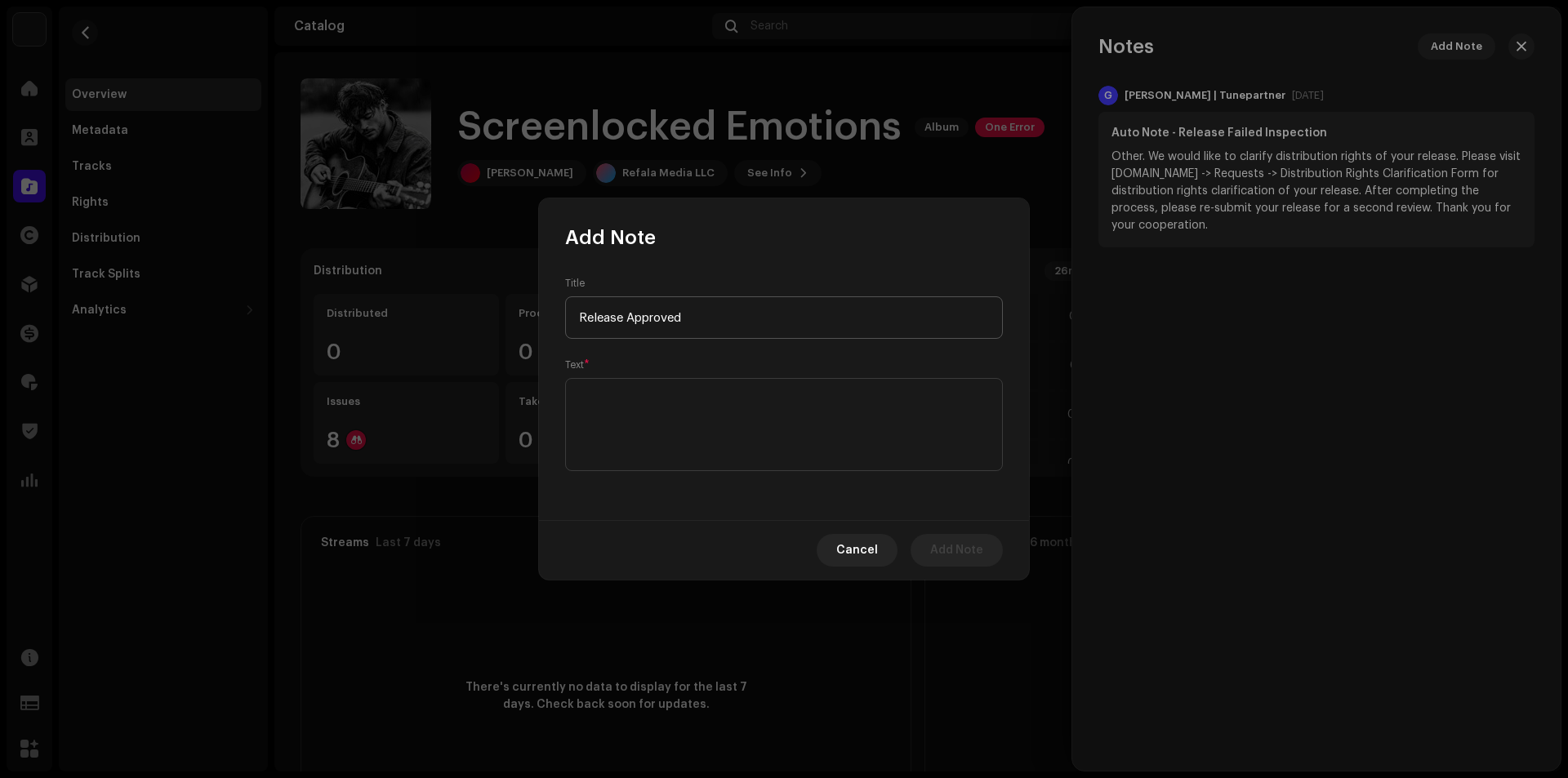
click at [655, 322] on input "Release Approved" at bounding box center [783, 318] width 437 height 42
type input "Release Approved"
click at [656, 389] on textarea at bounding box center [783, 424] width 437 height 93
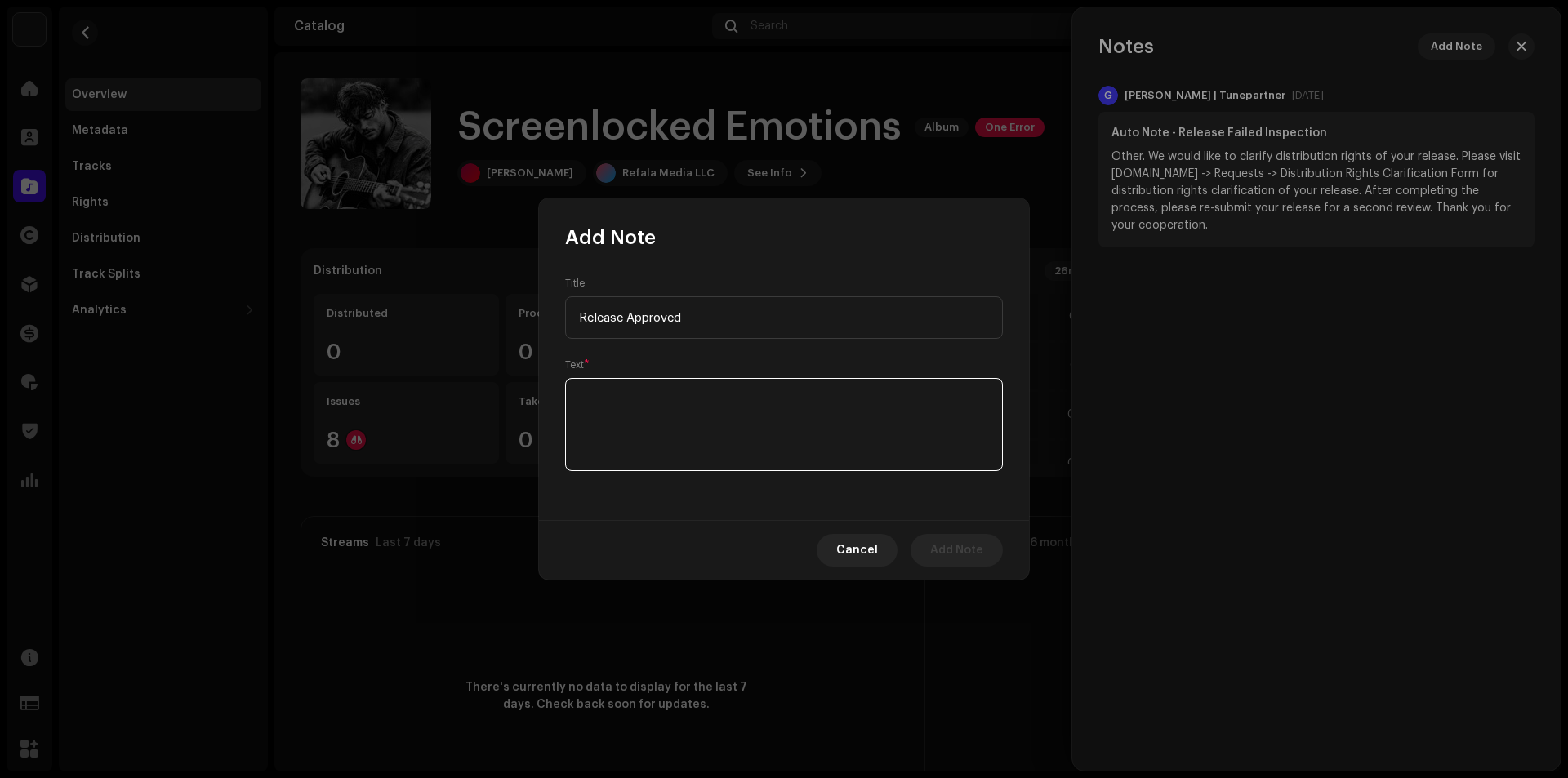
paste textarea "Release Approved"
type textarea "Release Approved"
click at [950, 559] on span "Add Note" at bounding box center [956, 550] width 53 height 33
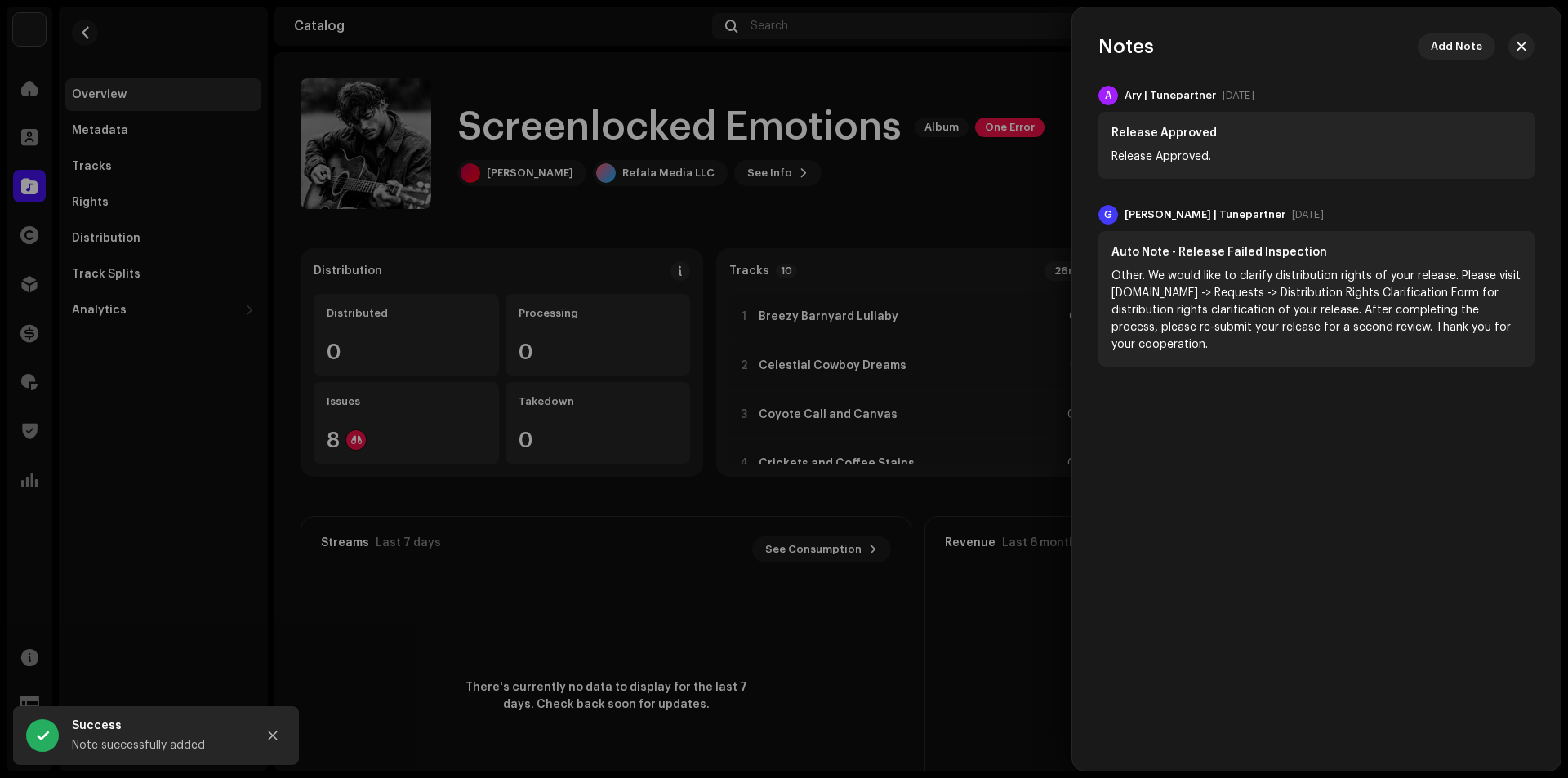
click at [1528, 49] on button "button" at bounding box center [1520, 46] width 26 height 26
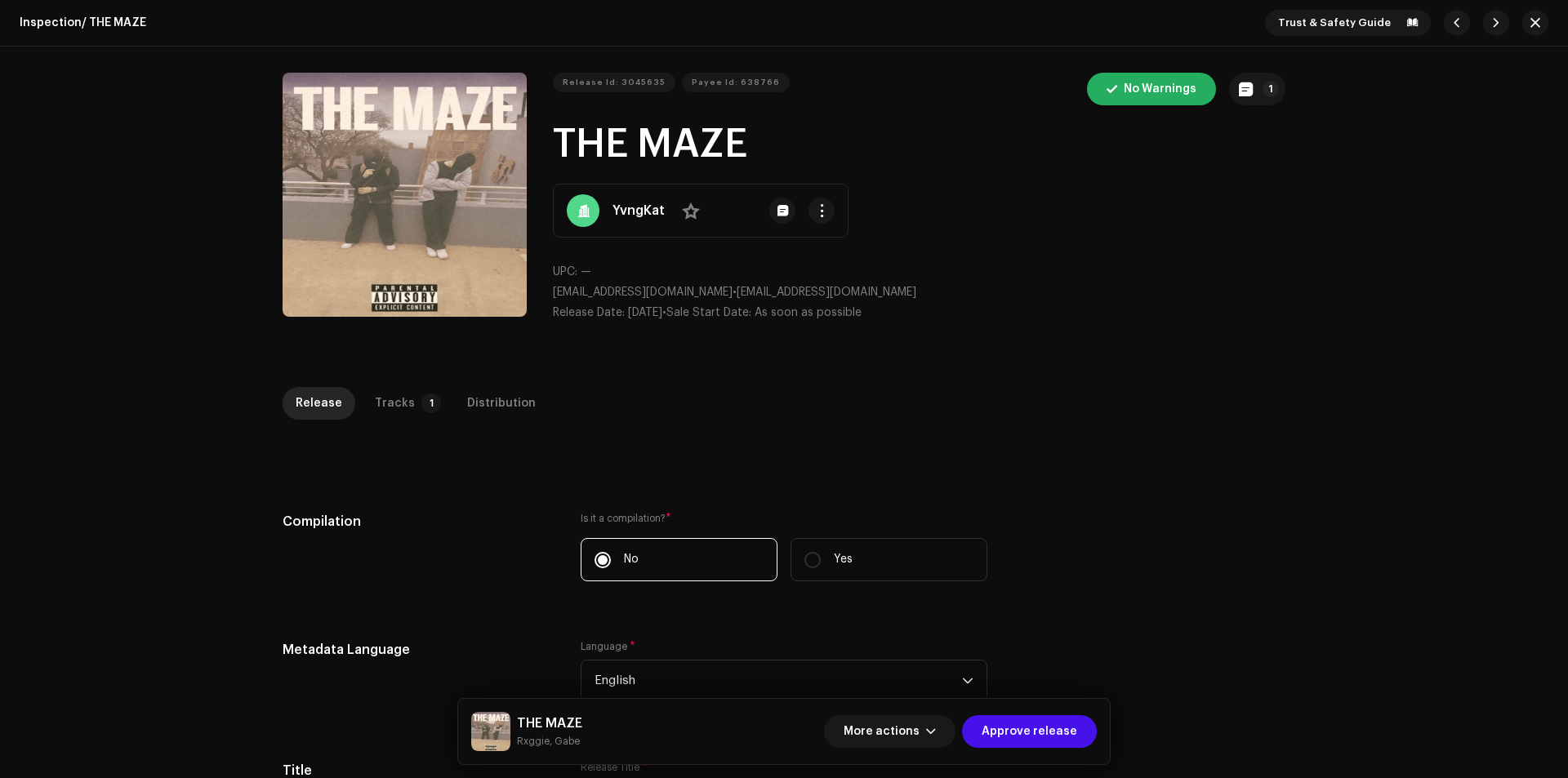
click at [1101, 283] on div "UPC: — k.mabotja09@gmail.com • k.mabotja09@gmail.com Release Date: Oct 6, 2025 …" at bounding box center [918, 293] width 732 height 58
click at [380, 411] on div "Tracks" at bounding box center [395, 403] width 40 height 33
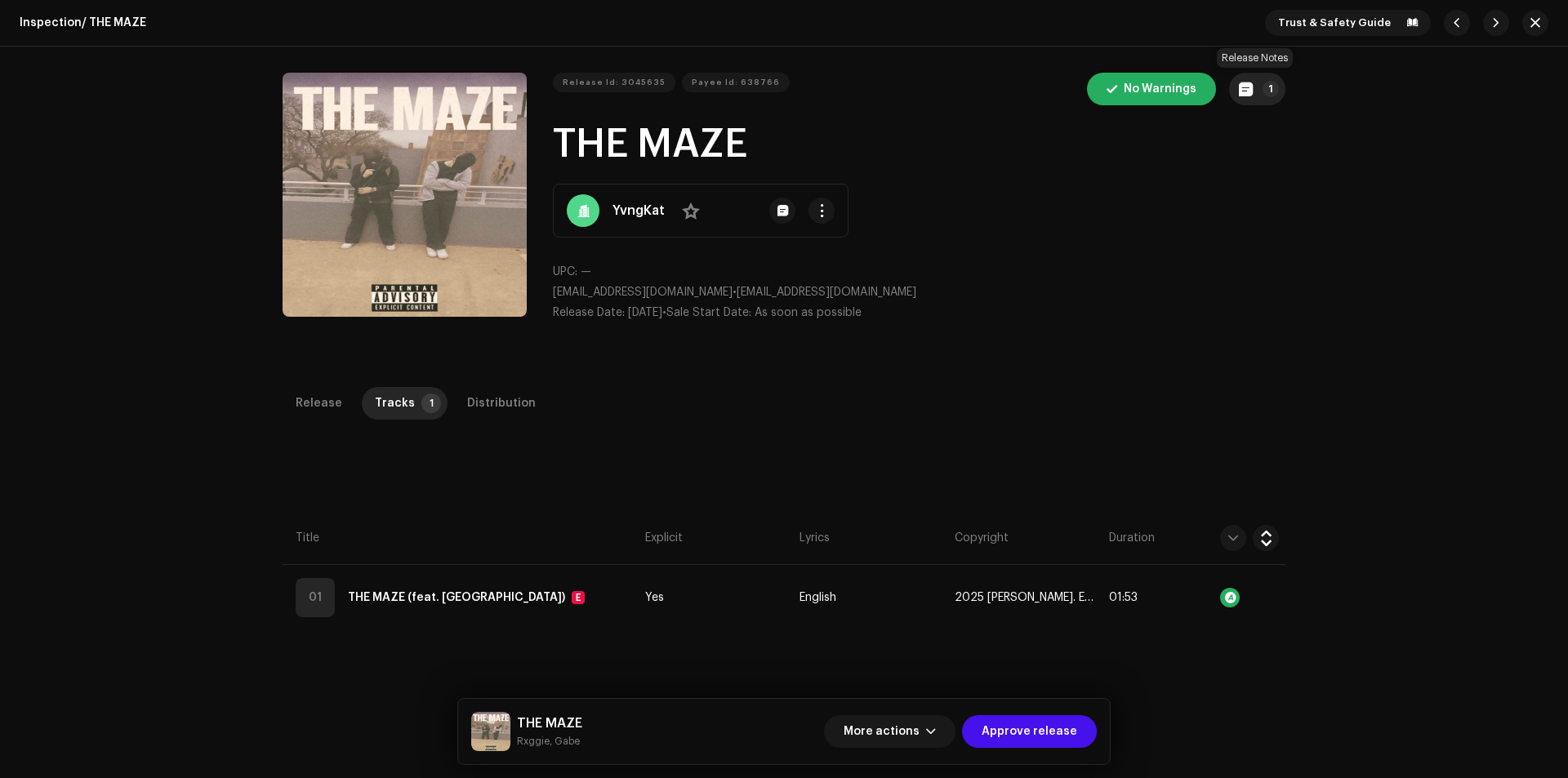
click at [1257, 78] on button "1" at bounding box center [1257, 89] width 56 height 33
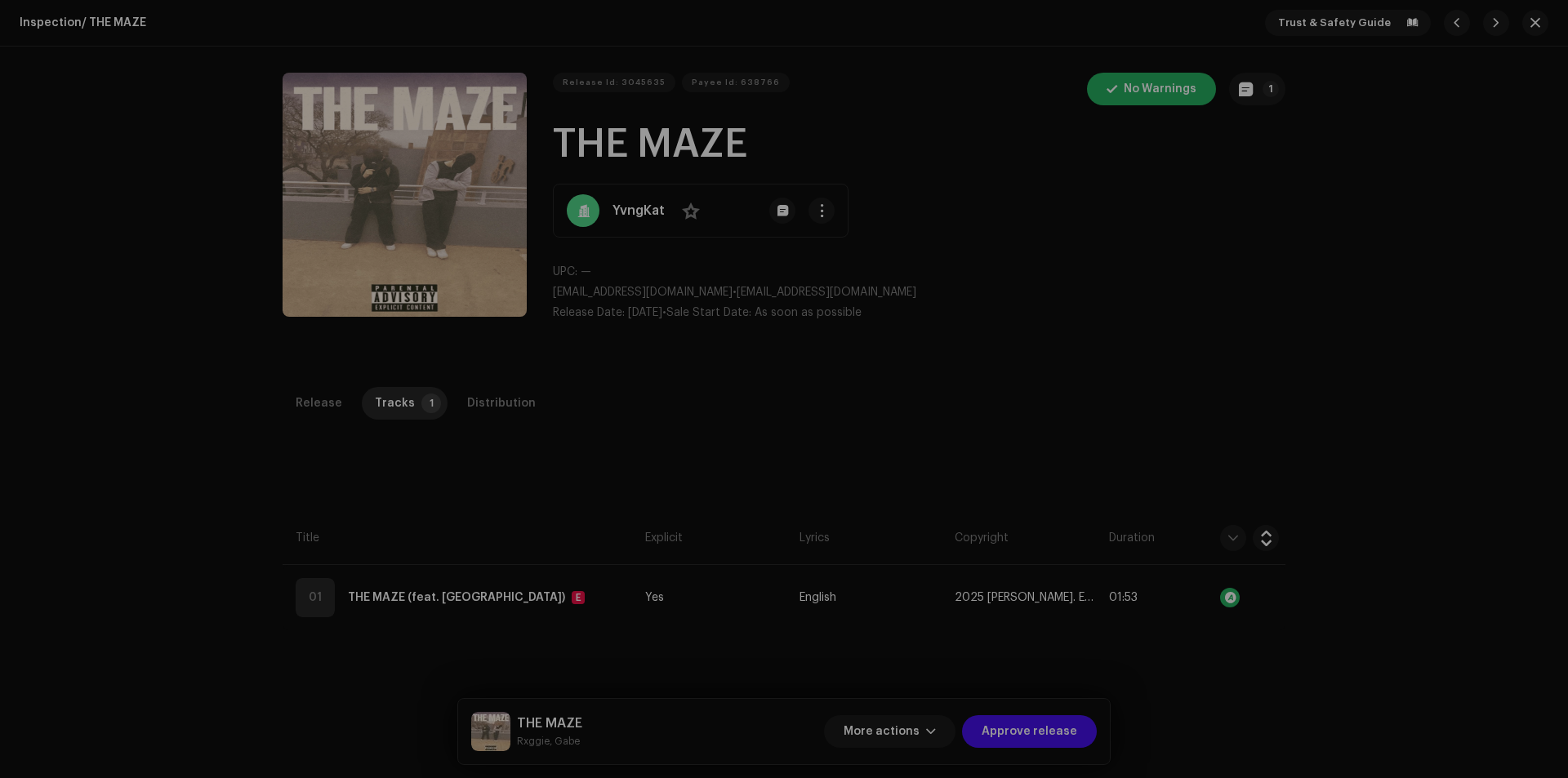
click at [1180, 394] on div "Release notes Galang | TunePartner Oct 7, 2025 AUTO NOTE - RELEASE FAILED INSPE…" at bounding box center [784, 389] width 1568 height 778
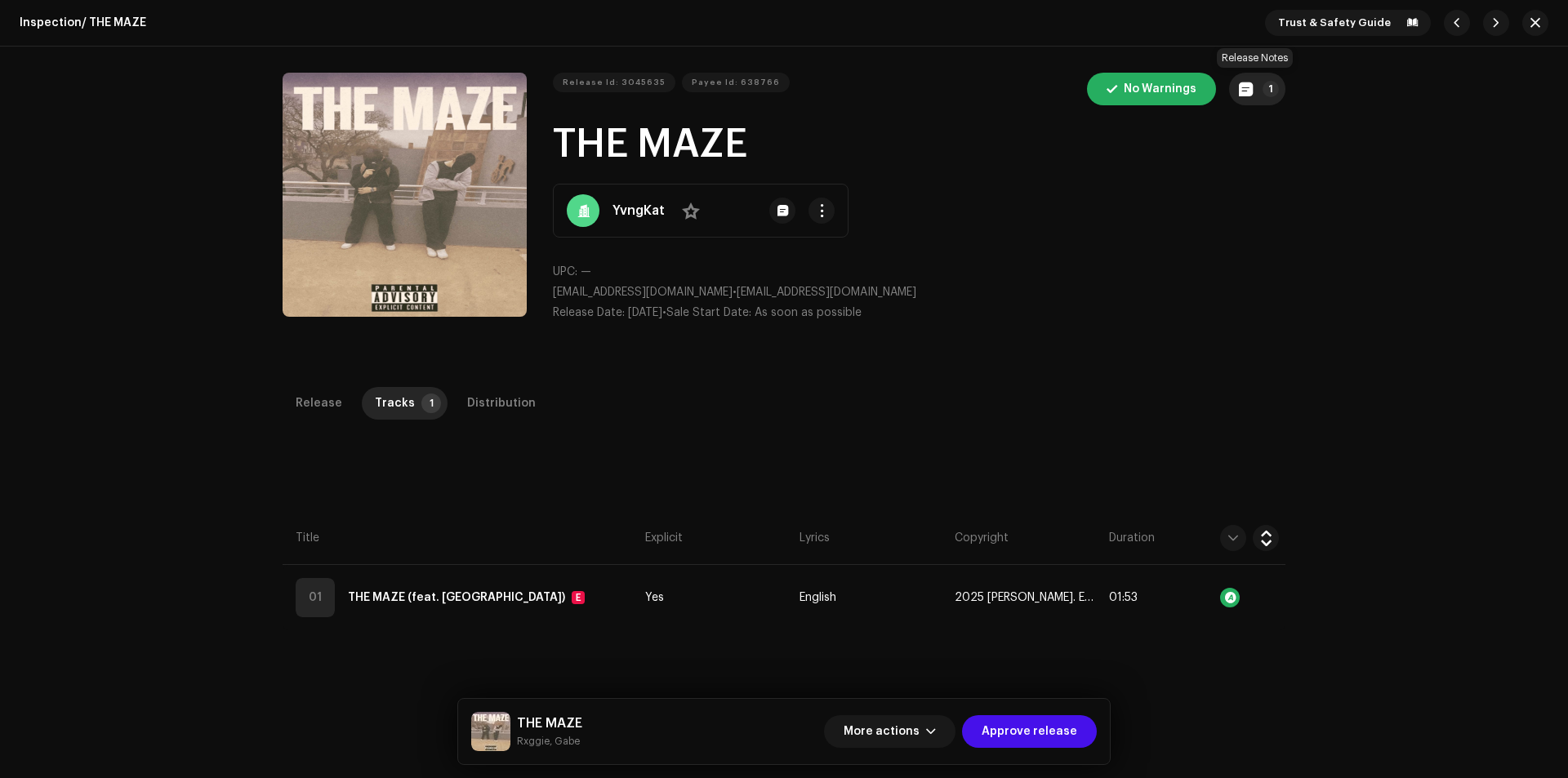
click at [1264, 86] on p-badge "1" at bounding box center [1270, 88] width 16 height 16
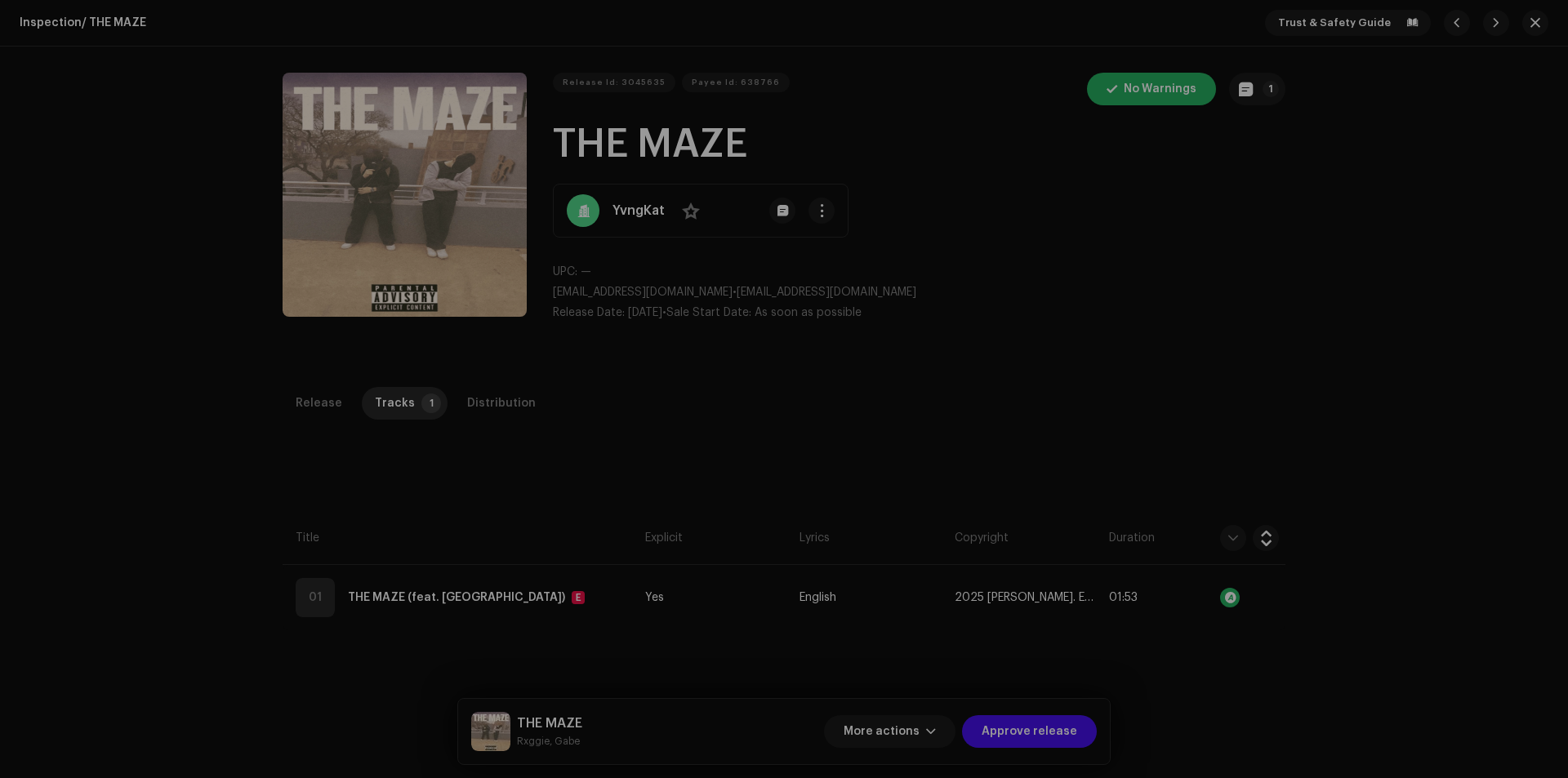
click at [1142, 427] on div "Release notes Galang | TunePartner Oct 7, 2025 AUTO NOTE - RELEASE FAILED INSPE…" at bounding box center [784, 389] width 1568 height 778
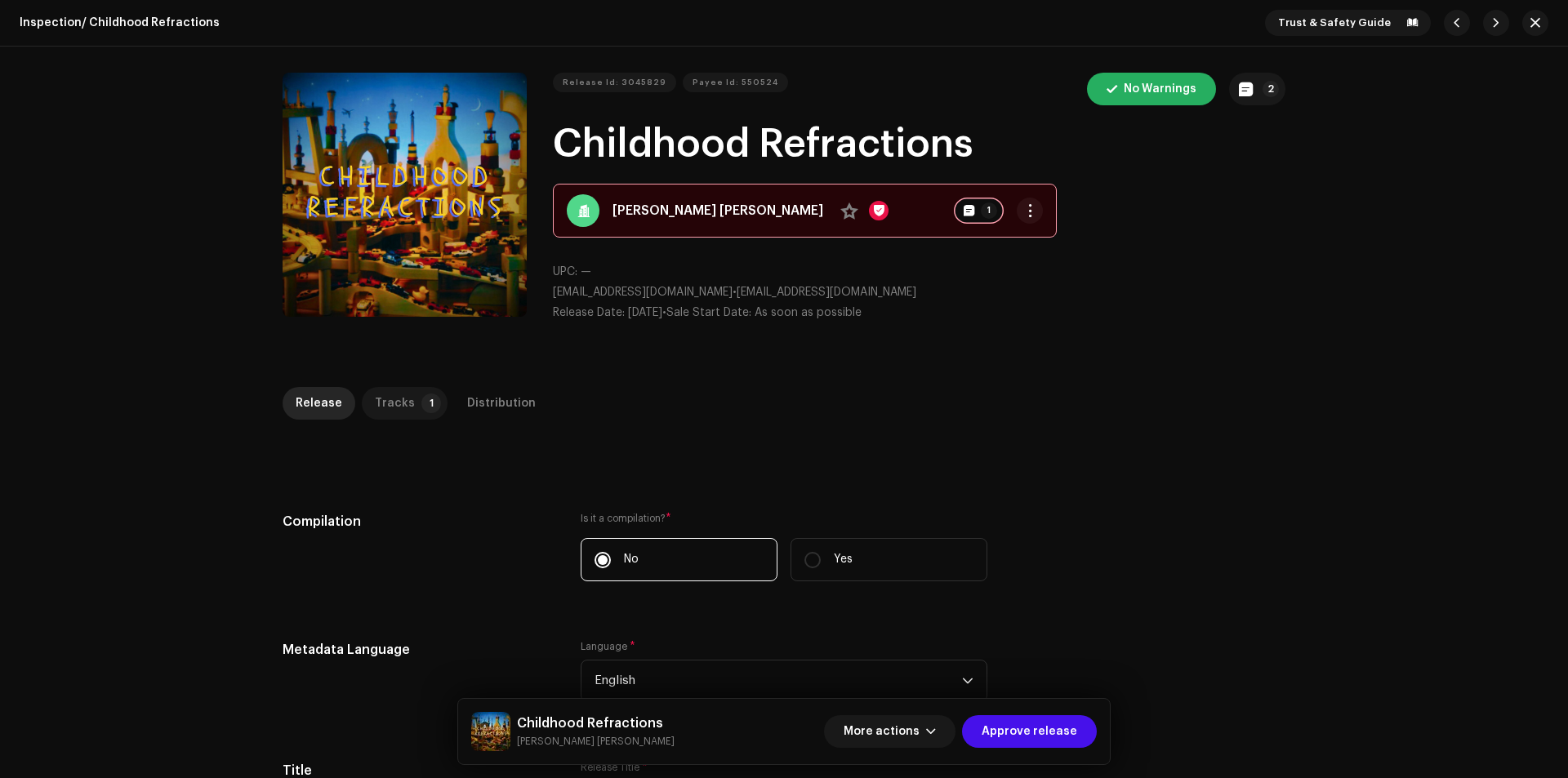
click at [375, 394] on div "Tracks" at bounding box center [395, 403] width 40 height 33
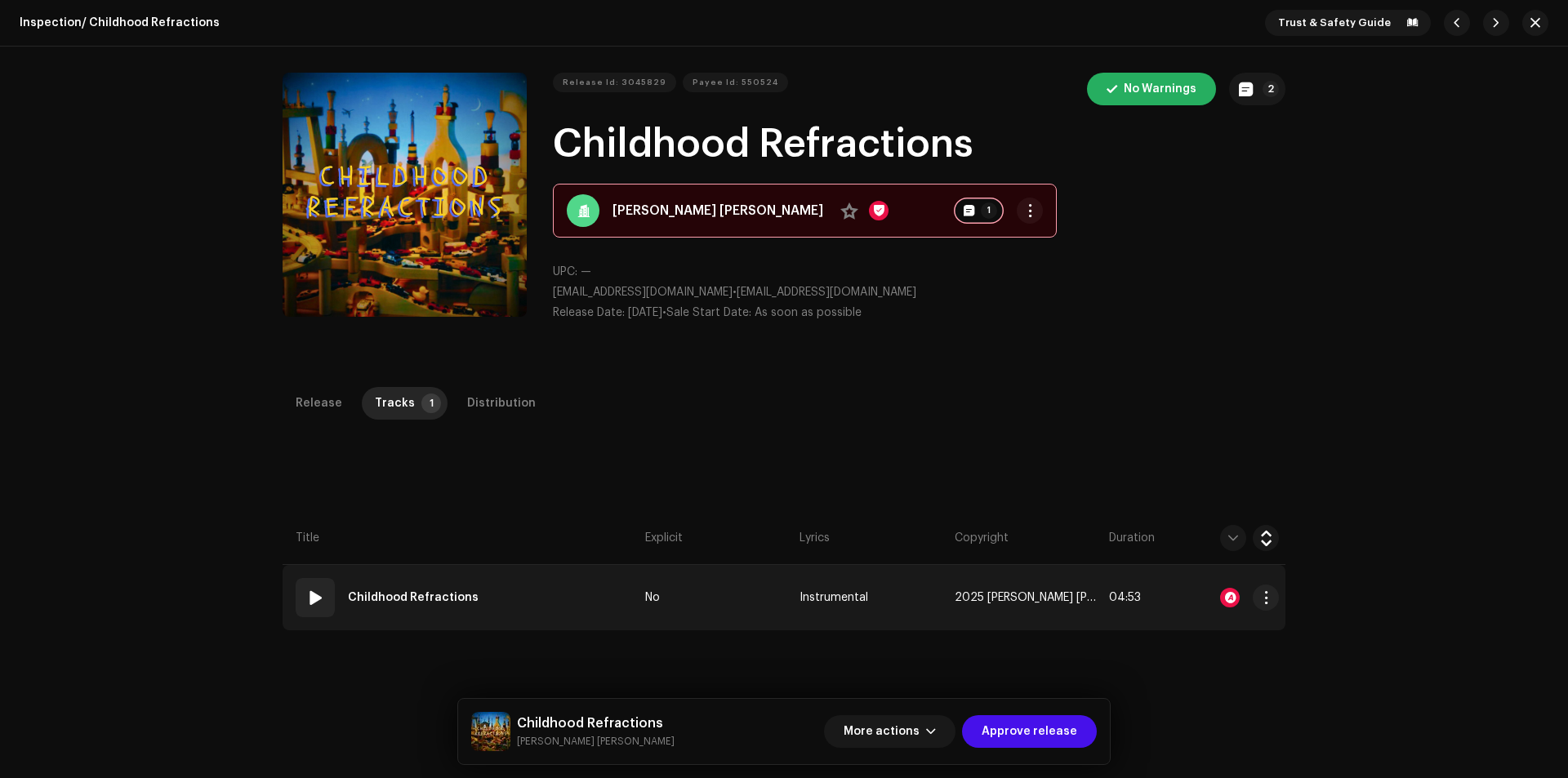
click at [1220, 602] on div at bounding box center [1229, 597] width 19 height 19
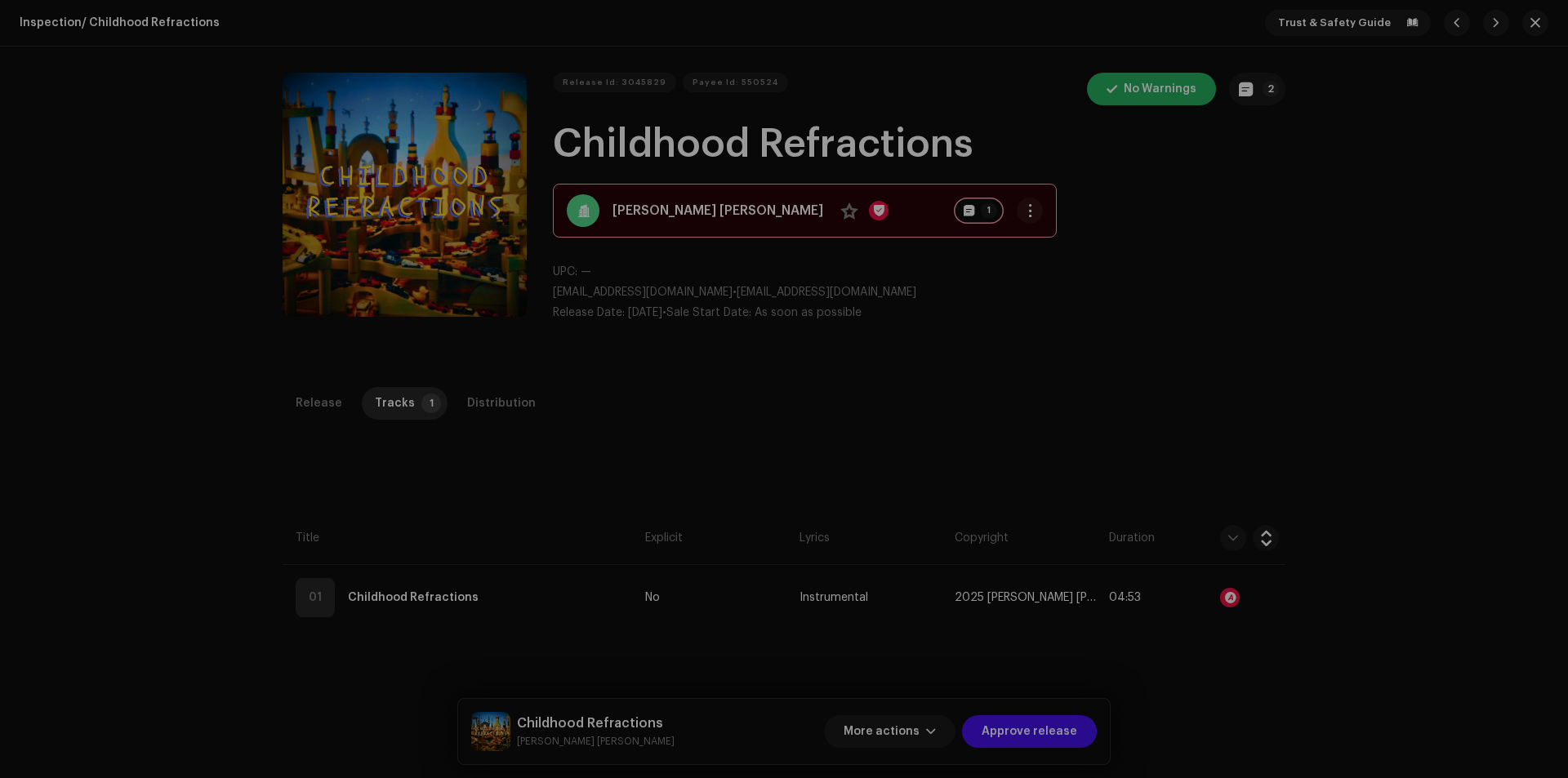
click at [1341, 367] on div "Audio Recognition by Remix/Sample 7 All results require review/listening to avo…" at bounding box center [784, 389] width 1568 height 778
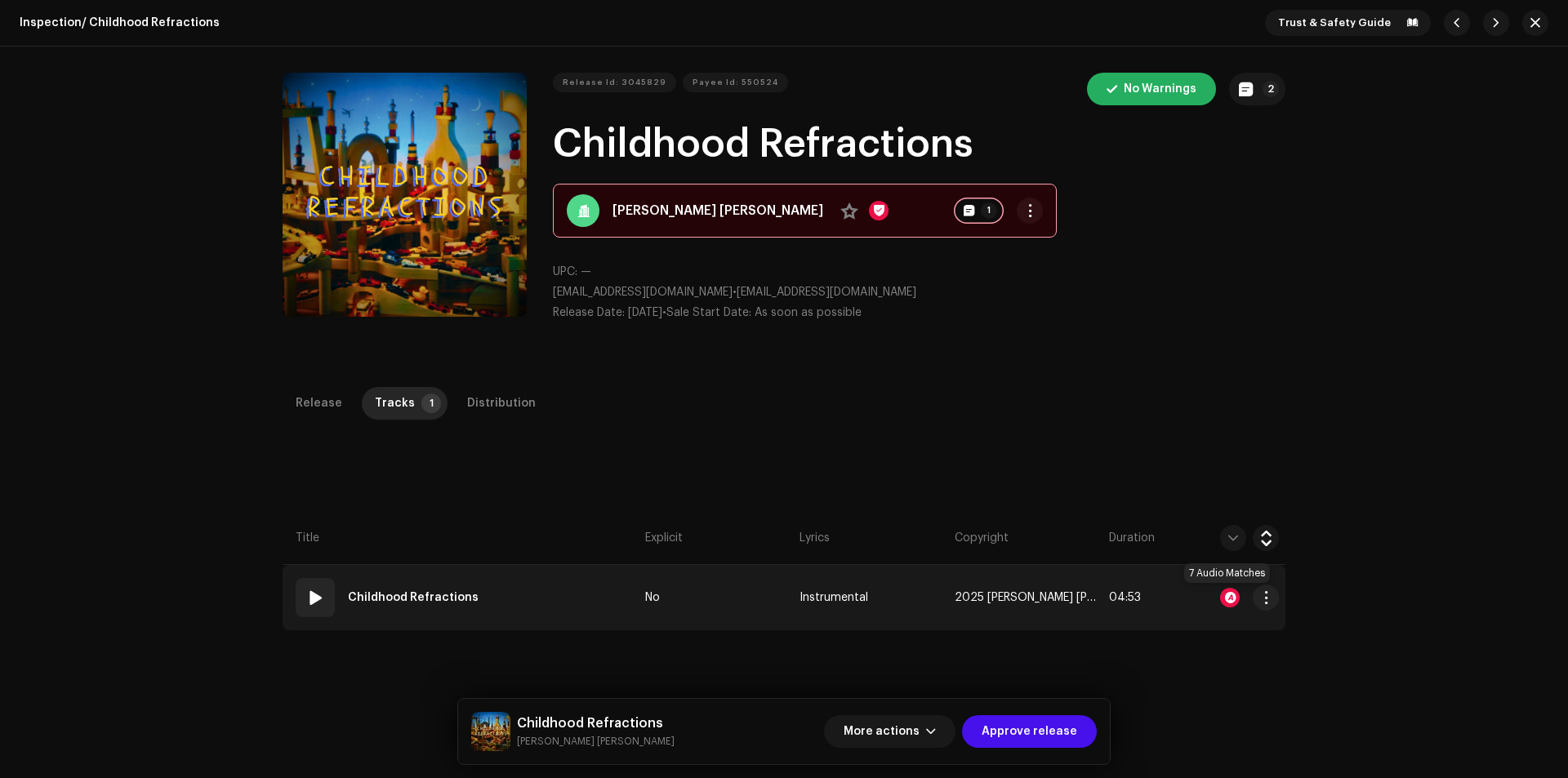
click at [1221, 594] on div at bounding box center [1229, 597] width 19 height 19
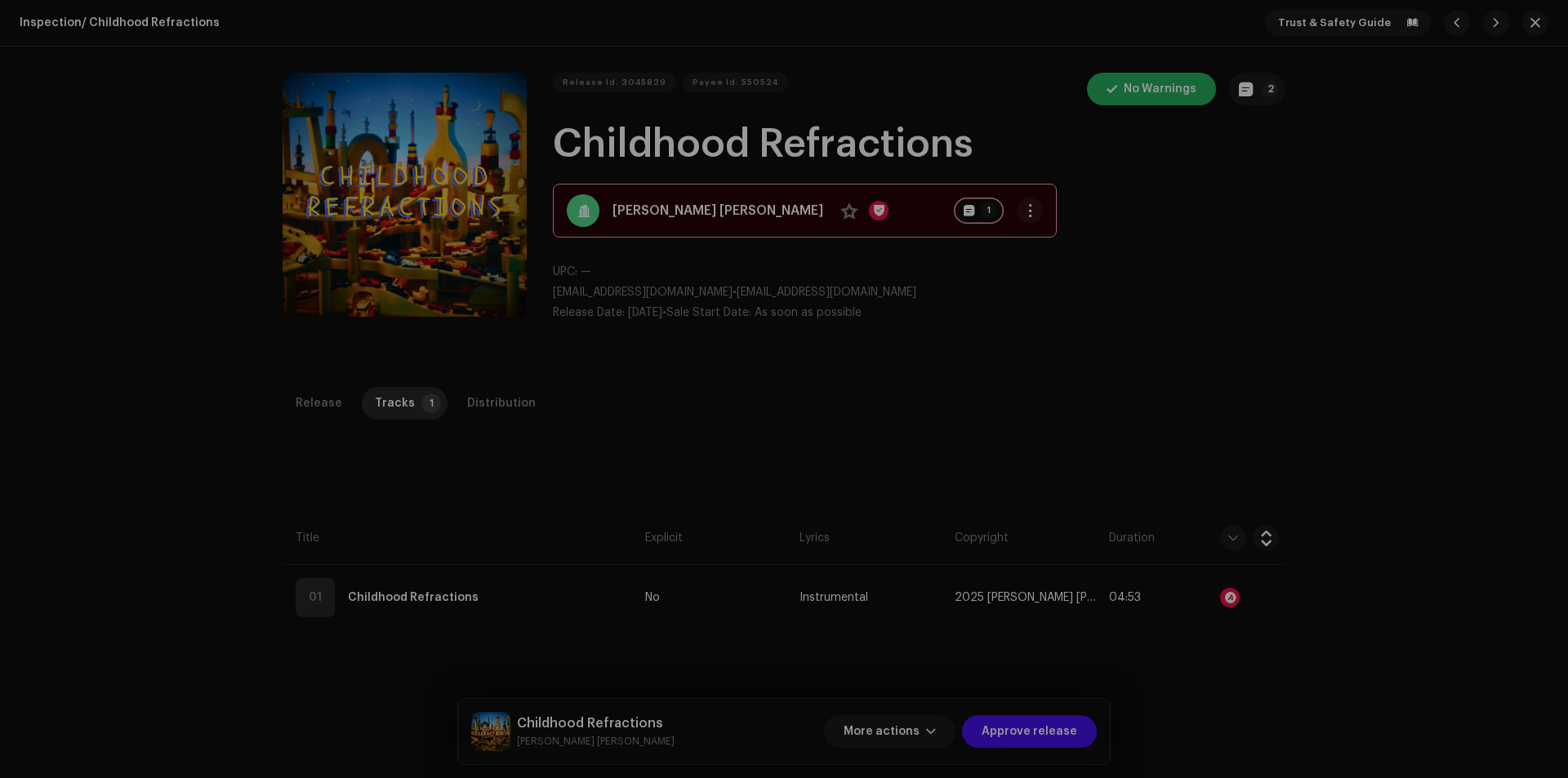
click at [1246, 320] on div "Audio Recognition by Remix/Sample 7 All results require review/listening to avo…" at bounding box center [784, 389] width 1568 height 778
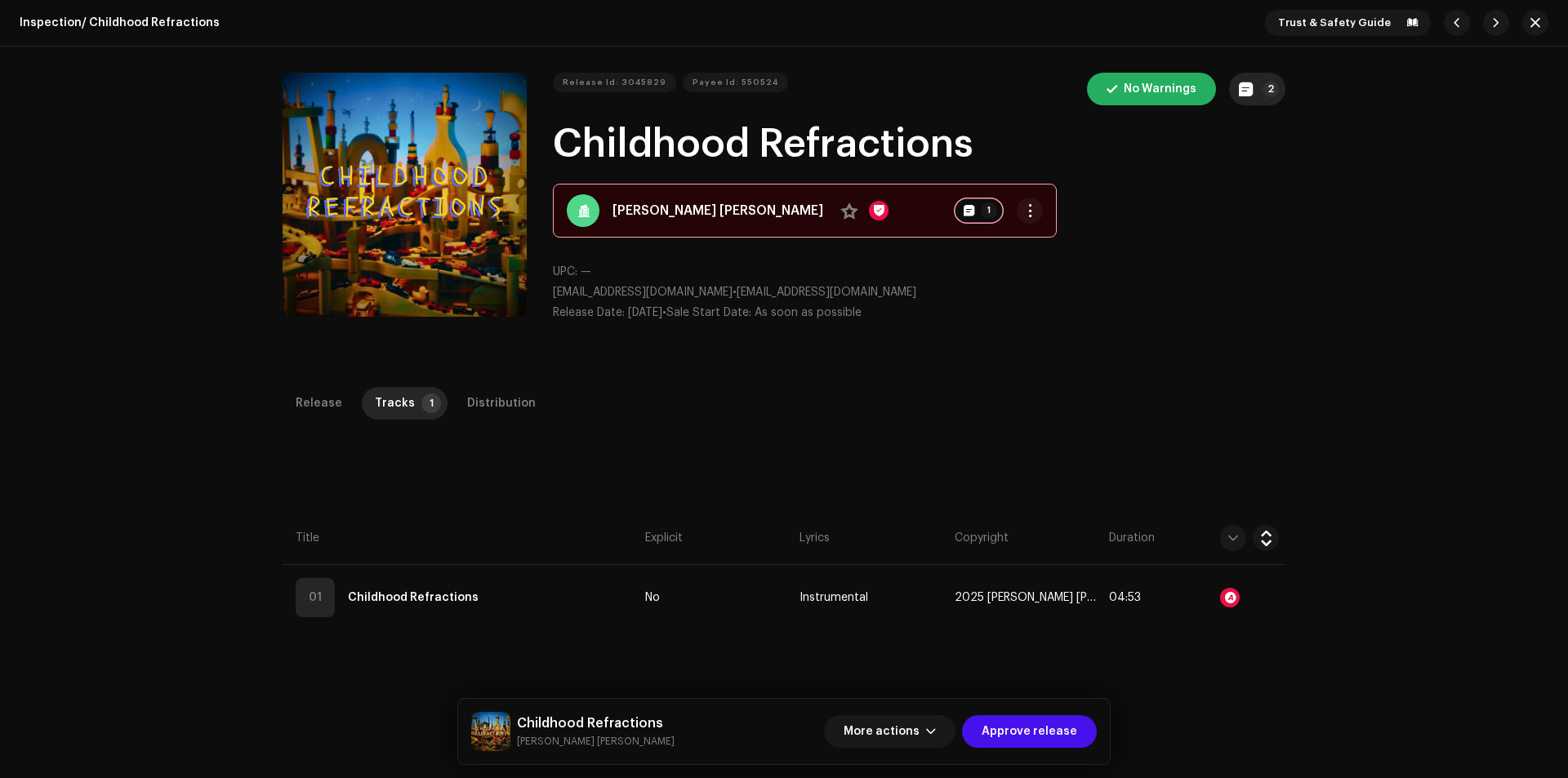
click at [1270, 91] on p-badge "2" at bounding box center [1270, 88] width 16 height 16
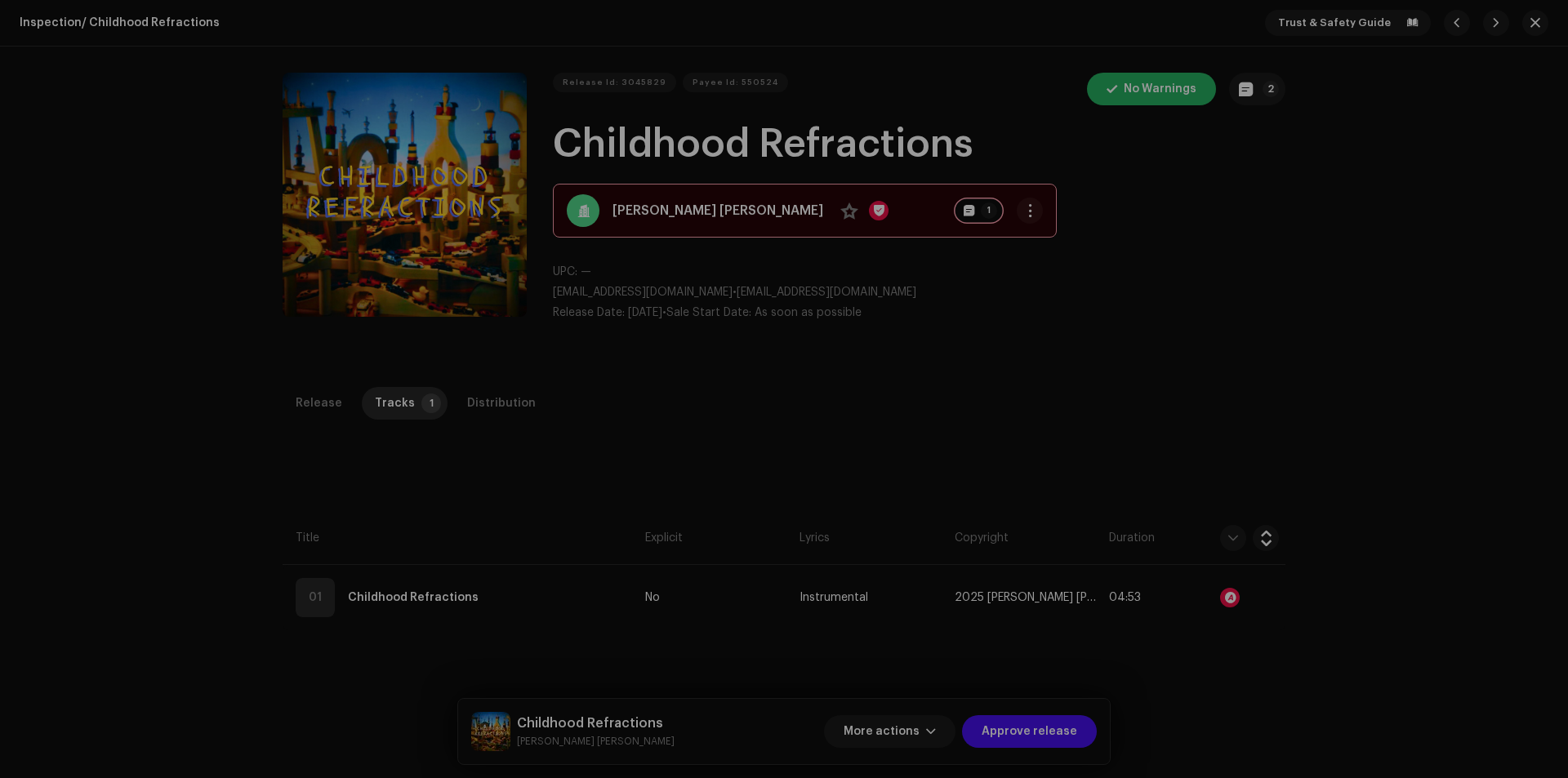
drag, startPoint x: 1433, startPoint y: 327, endPoint x: 1410, endPoint y: 380, distance: 57.8
click at [1431, 331] on div "Release notes Galang | TunePartner Oct 7, 2025 AUTO NOTE - RELEASE FAILED INSPE…" at bounding box center [784, 389] width 1568 height 778
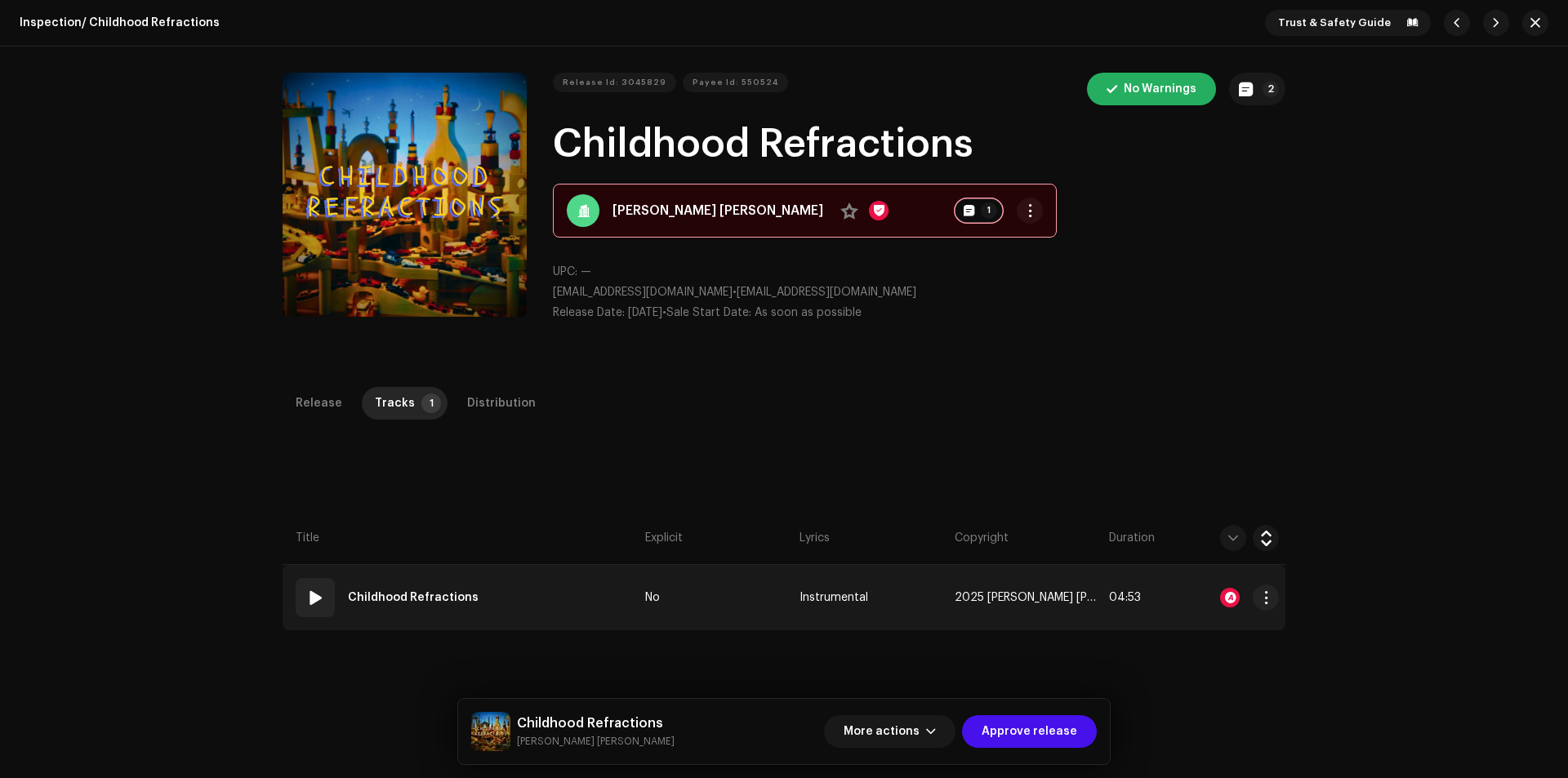
click at [1222, 594] on div at bounding box center [1229, 597] width 19 height 19
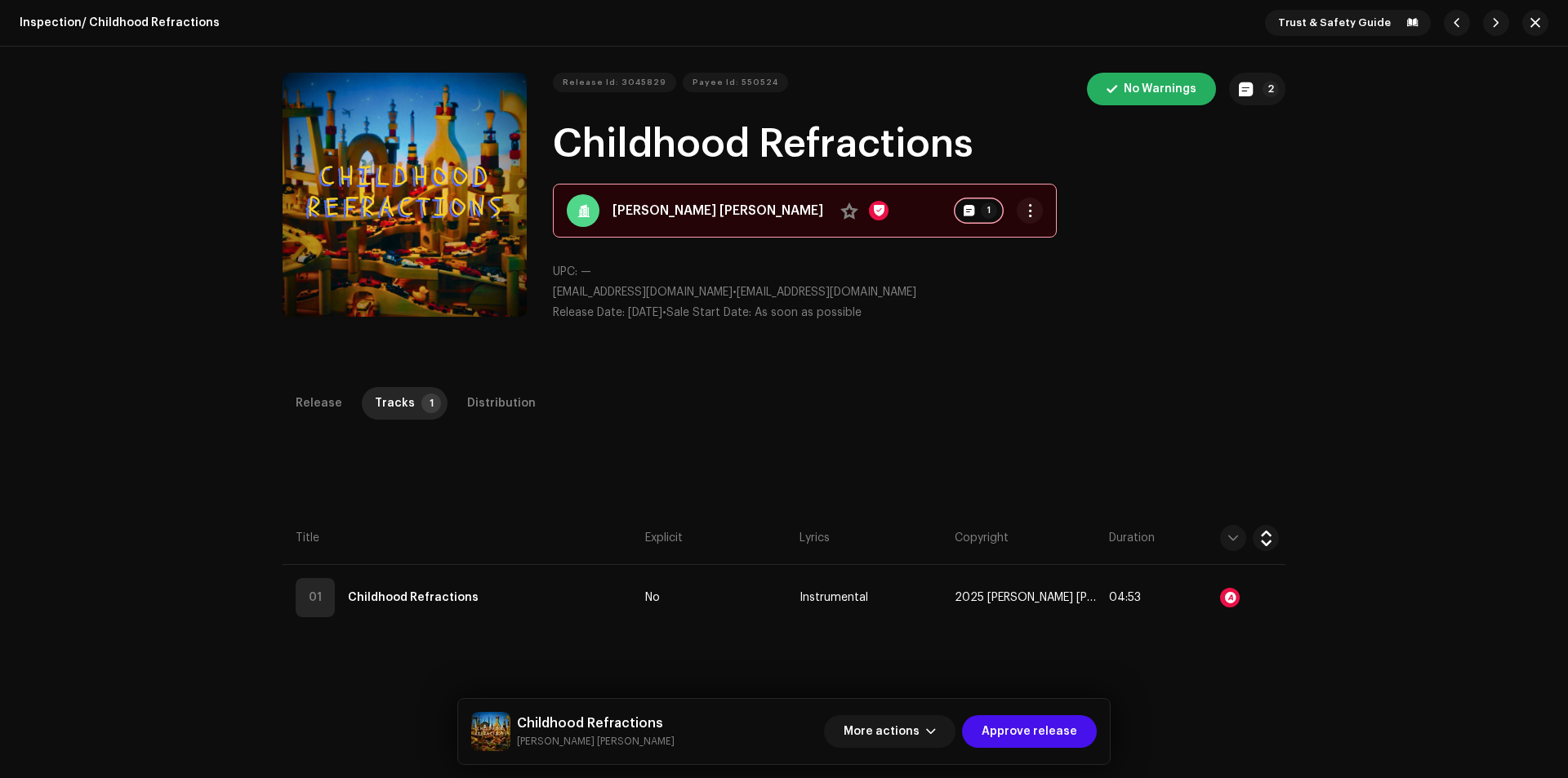
click at [1345, 358] on div "Audio Recognition by Remix/Sample 7 All results require review/listening to avo…" at bounding box center [784, 389] width 1568 height 778
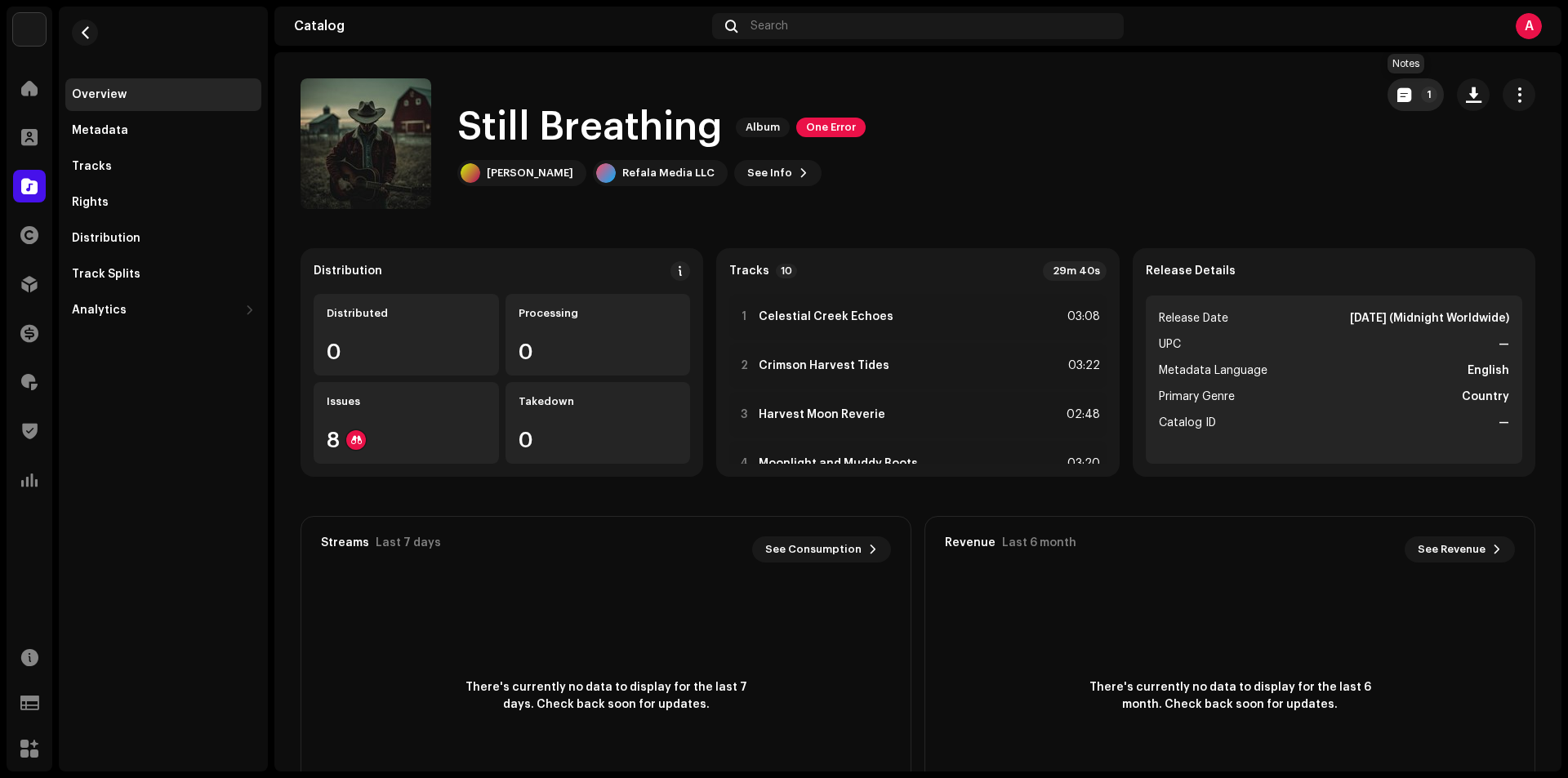
click at [1400, 96] on span "button" at bounding box center [1403, 95] width 14 height 13
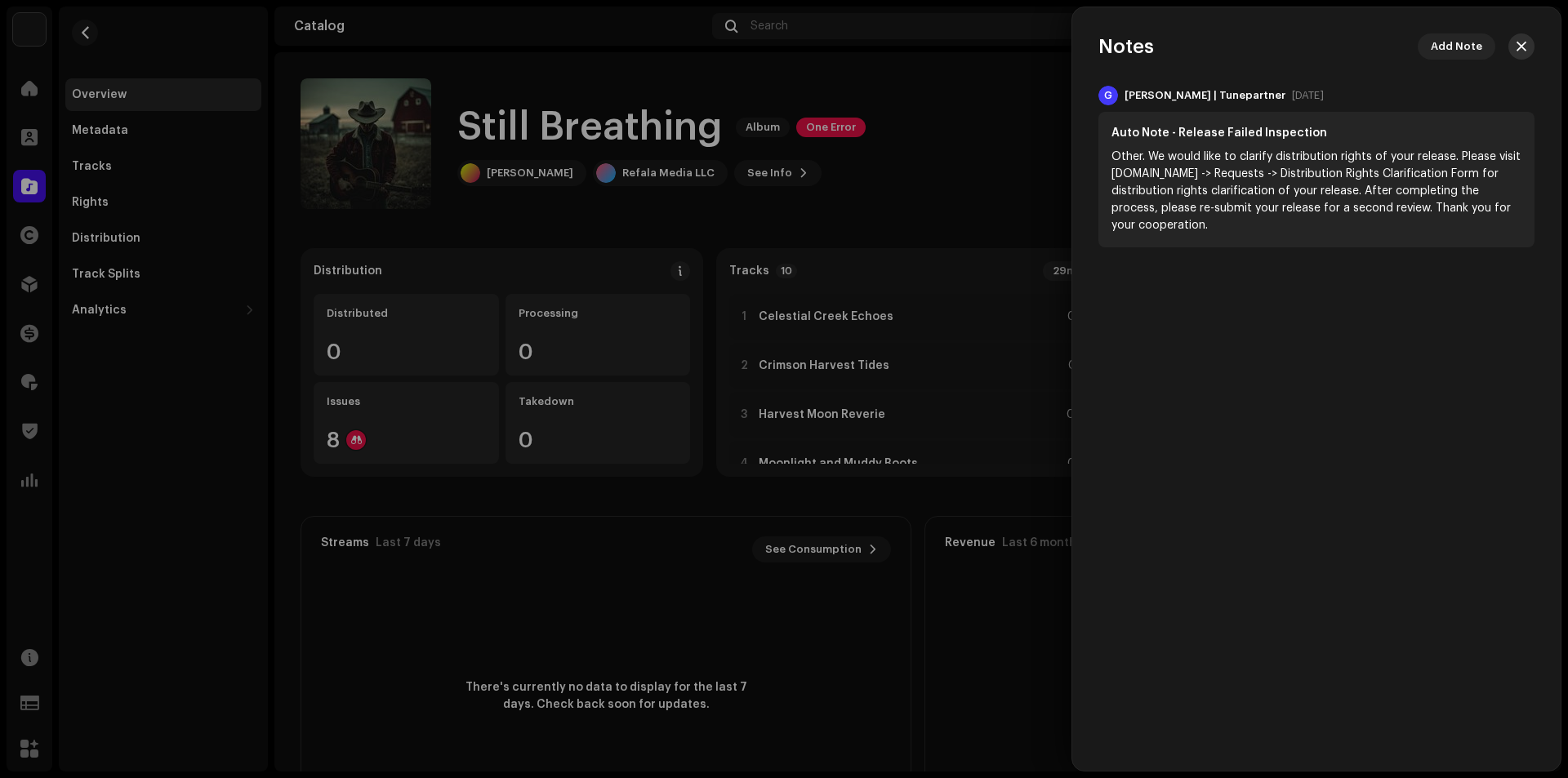
click at [1522, 44] on span "button" at bounding box center [1521, 47] width 10 height 13
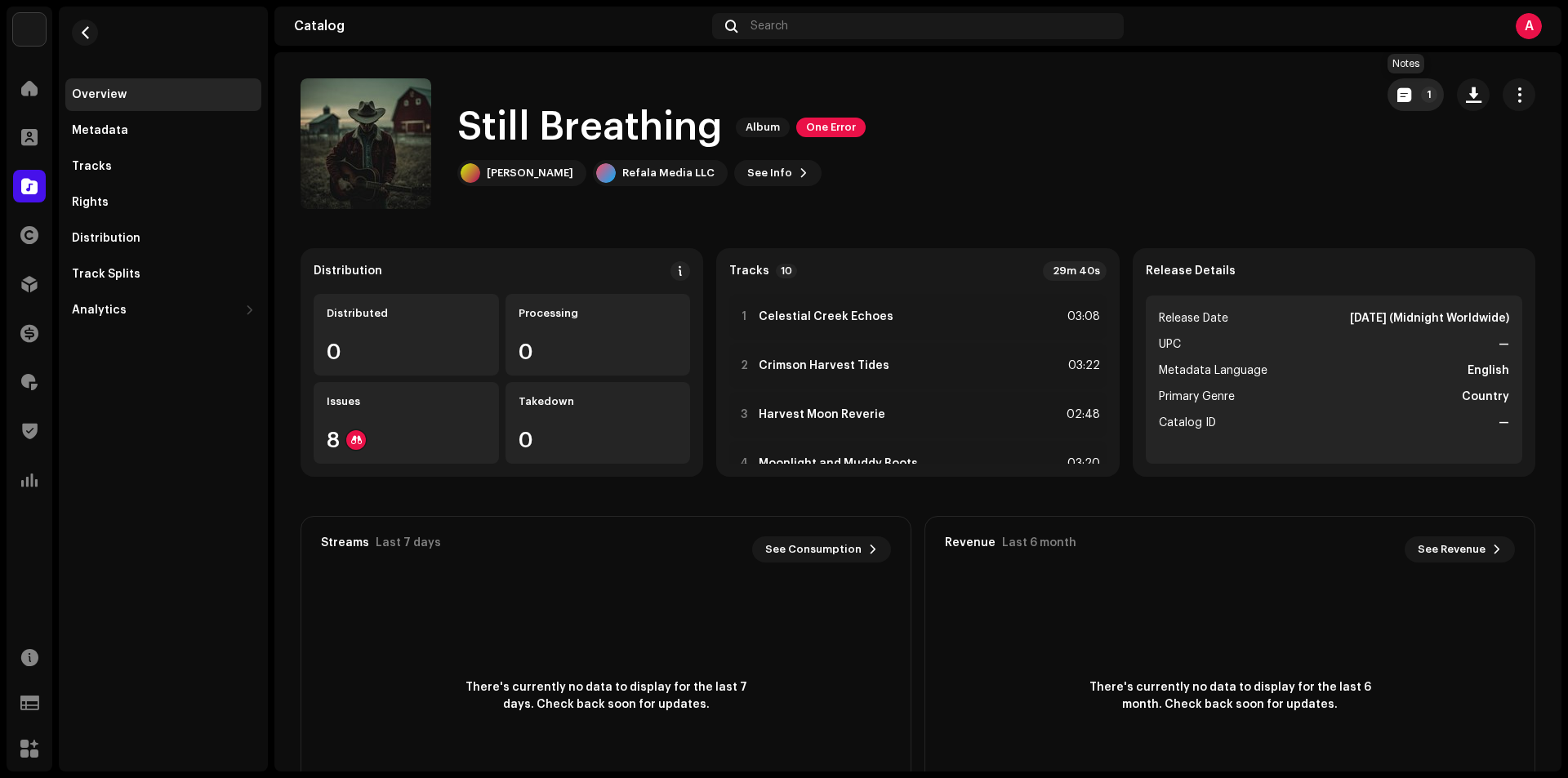
click at [1400, 91] on span "button" at bounding box center [1403, 95] width 14 height 13
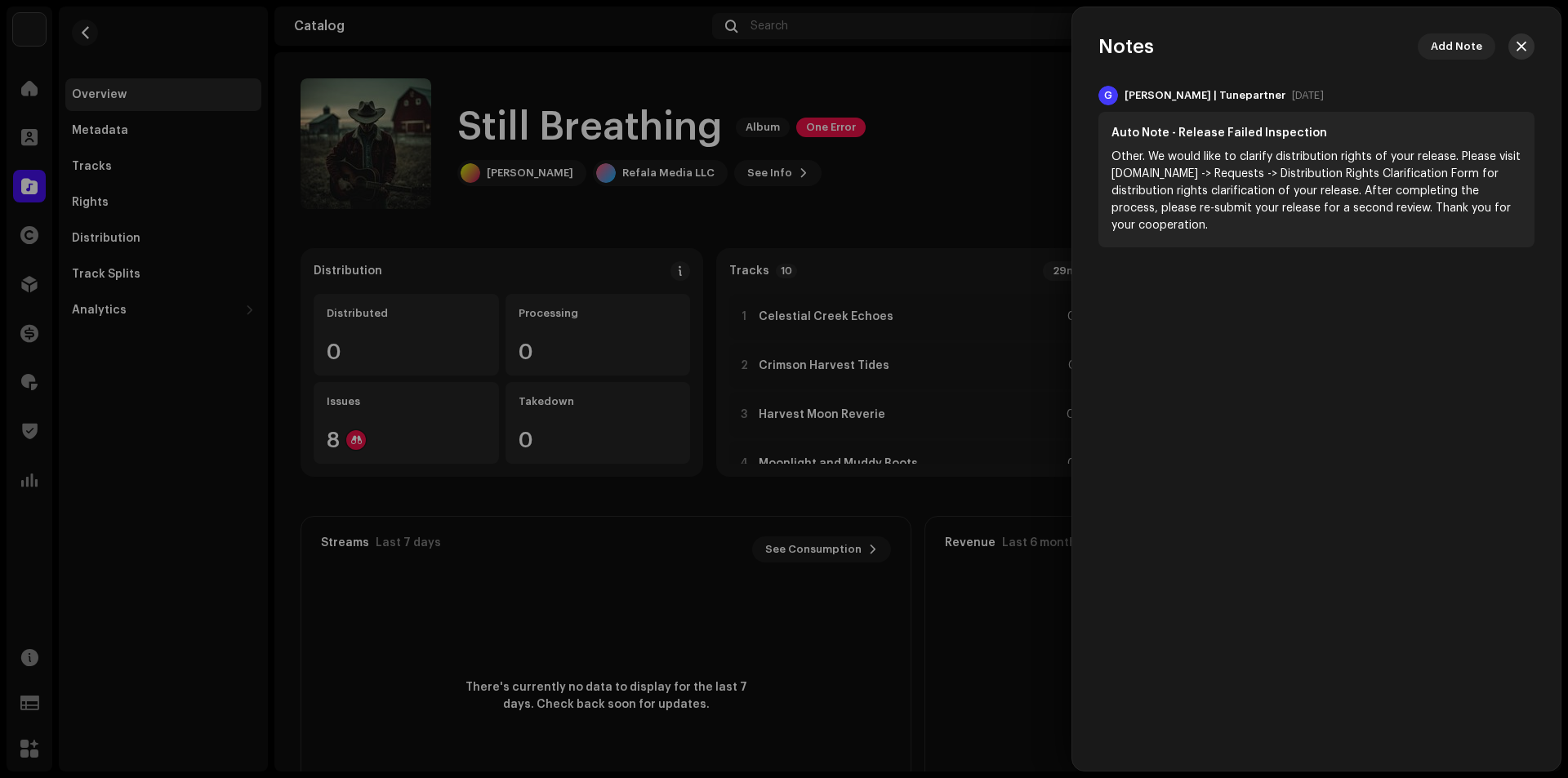
click at [1522, 45] on span "button" at bounding box center [1521, 47] width 10 height 13
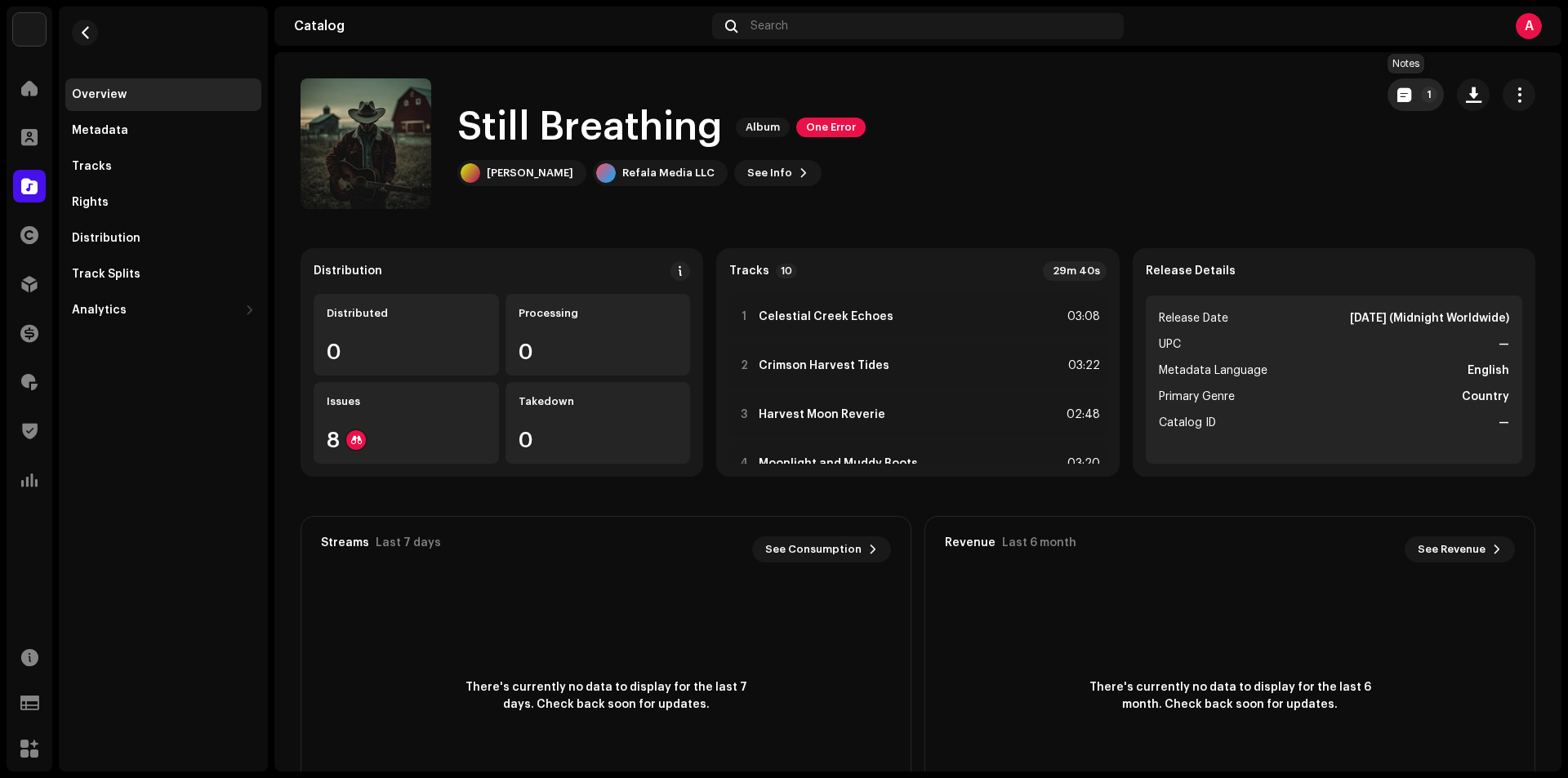
click at [1408, 100] on button "1" at bounding box center [1415, 95] width 56 height 33
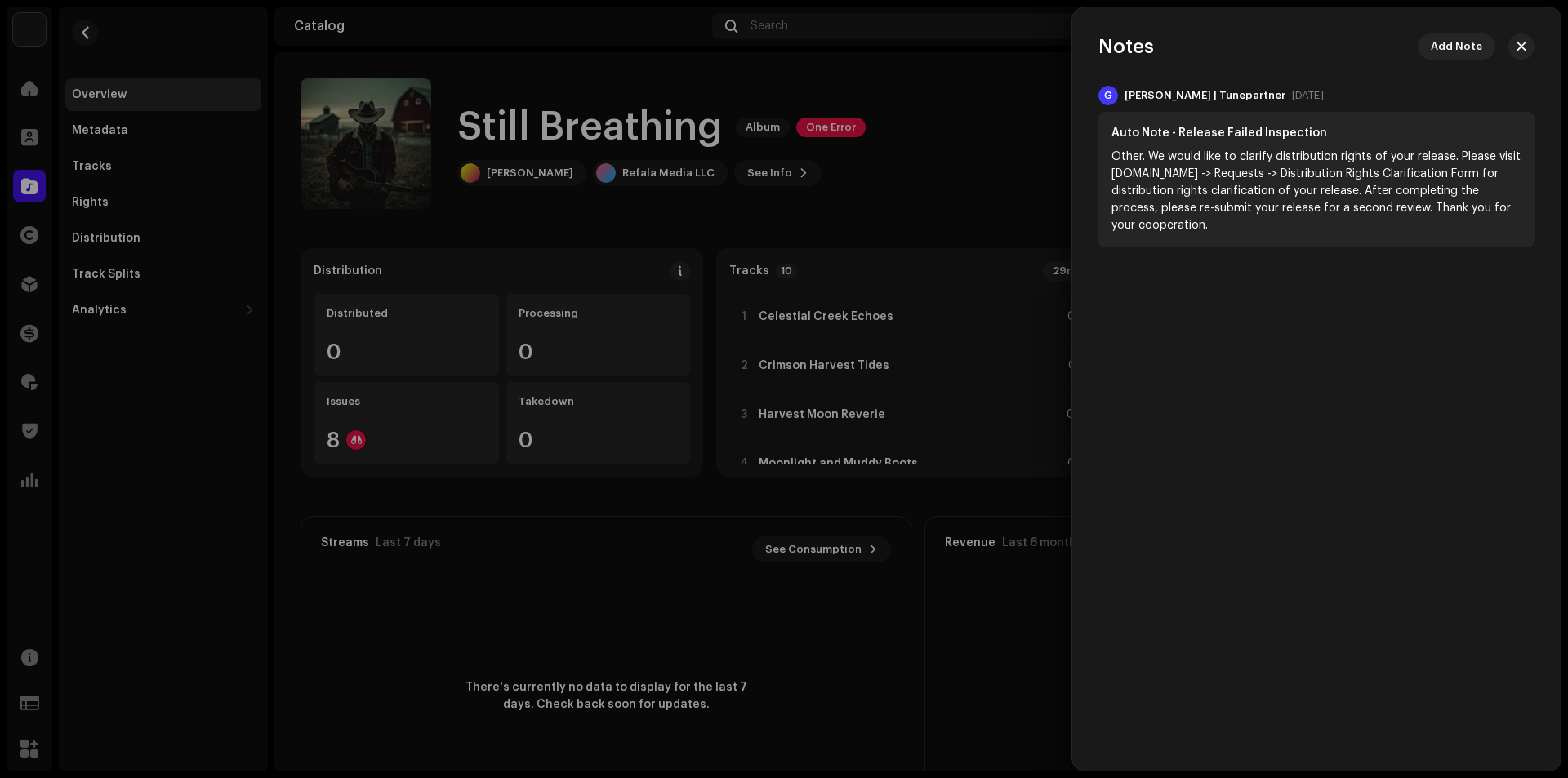
click at [1527, 52] on button "button" at bounding box center [1520, 46] width 26 height 26
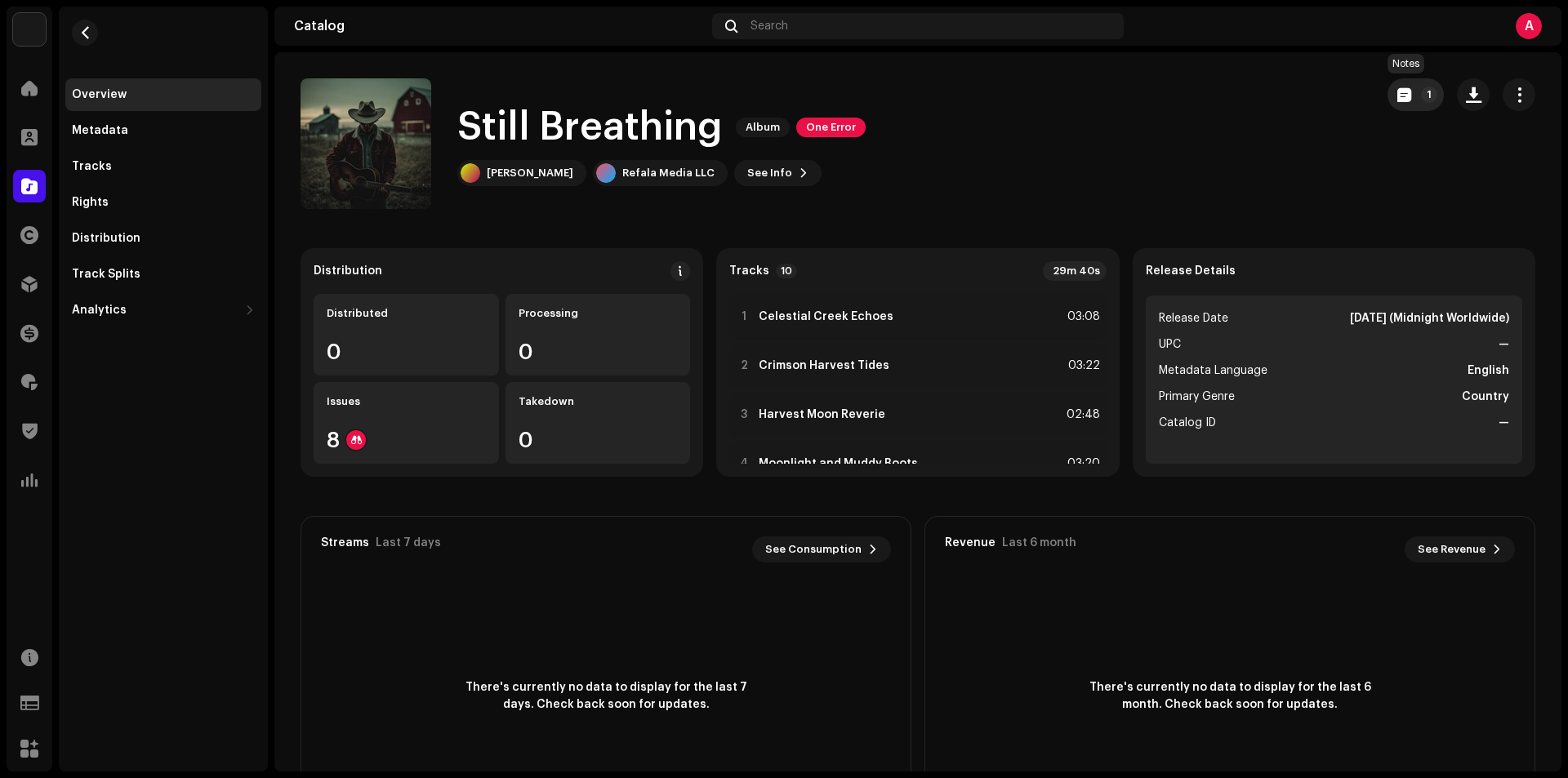
click at [1421, 92] on p-badge "1" at bounding box center [1428, 94] width 16 height 16
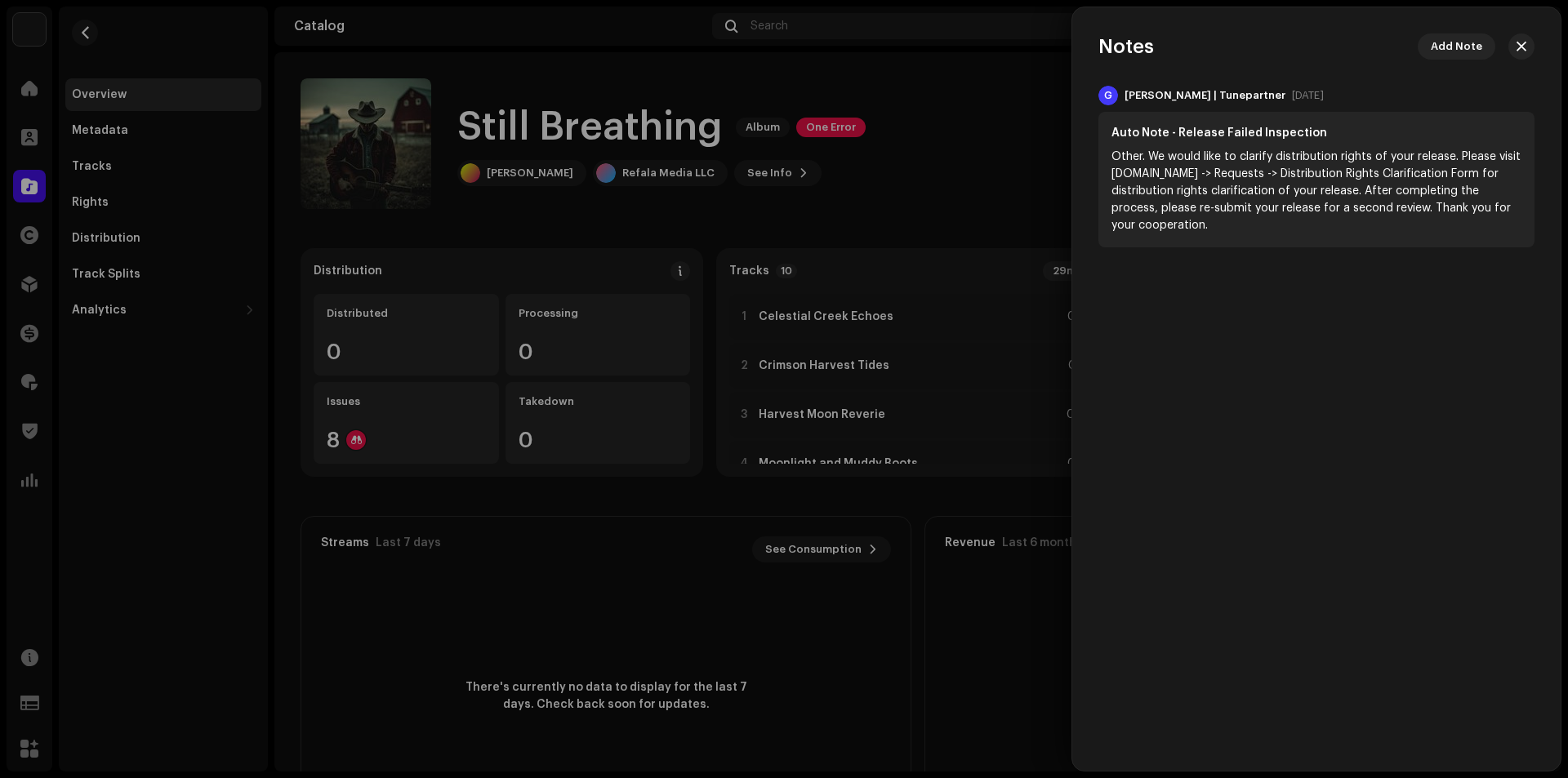
drag, startPoint x: 1520, startPoint y: 42, endPoint x: 1478, endPoint y: 58, distance: 44.9
click at [1518, 42] on span "button" at bounding box center [1521, 47] width 10 height 13
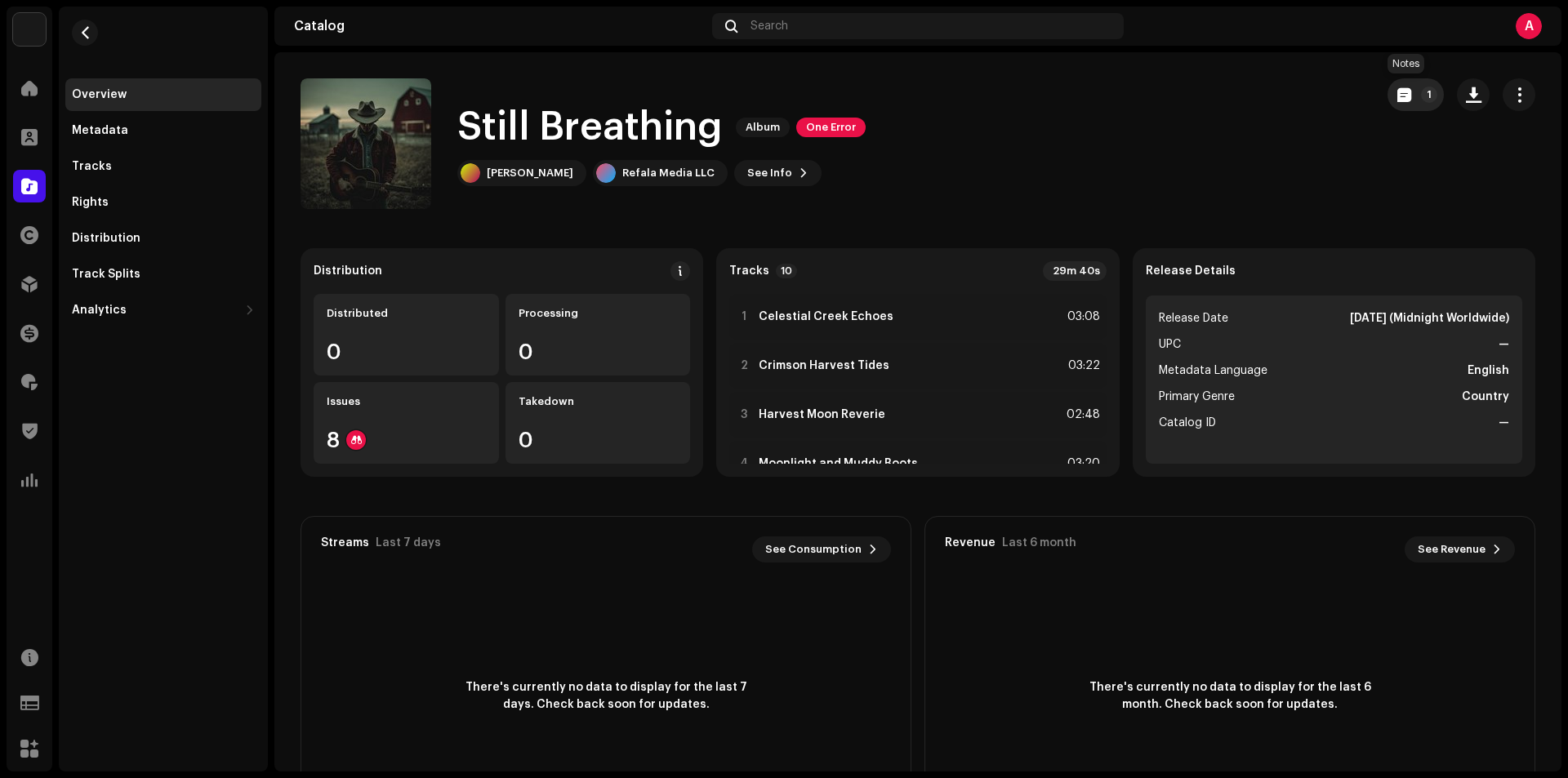
click at [1421, 96] on p-badge "1" at bounding box center [1428, 94] width 16 height 16
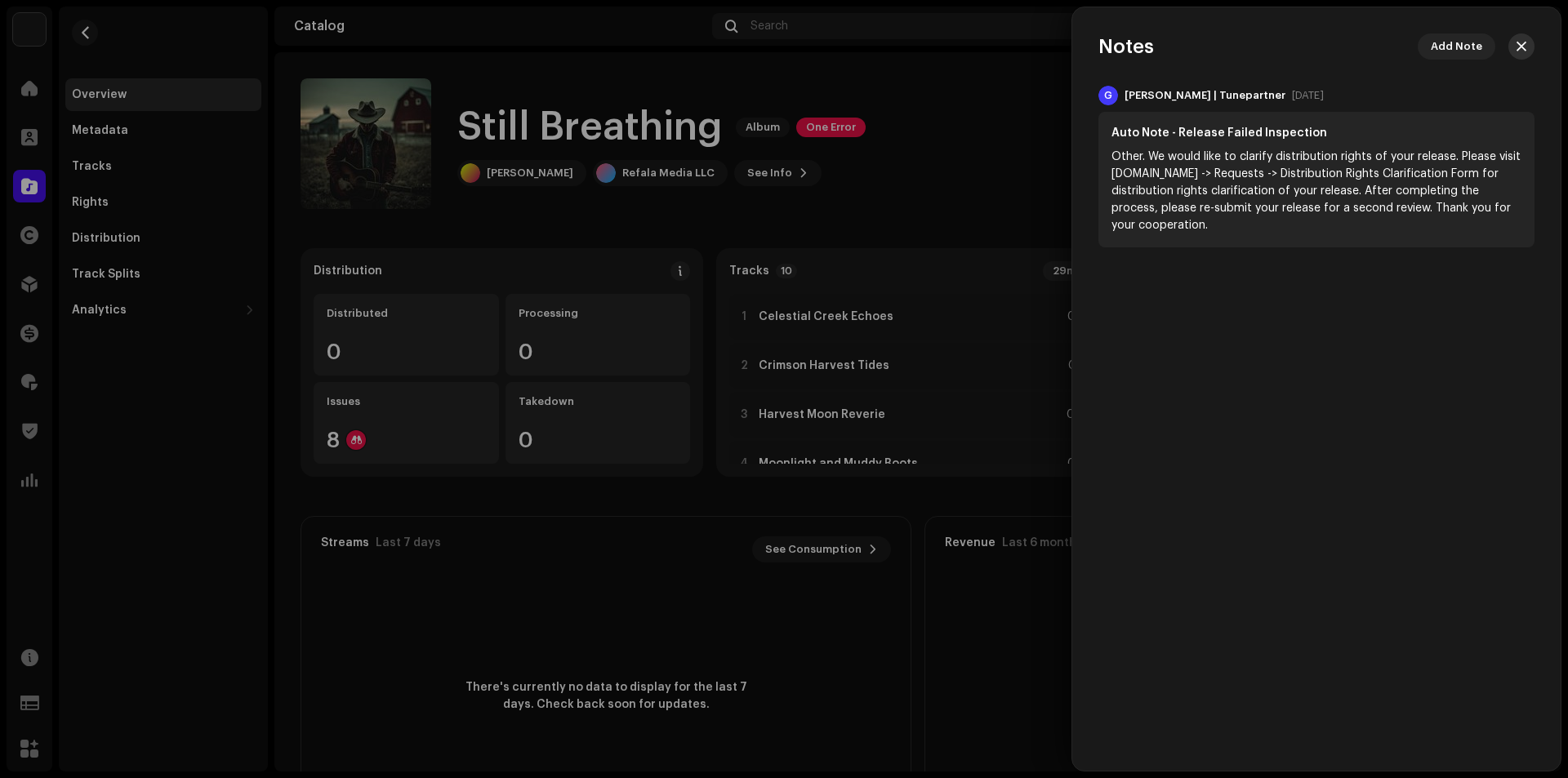
click at [1523, 42] on span "button" at bounding box center [1521, 47] width 10 height 13
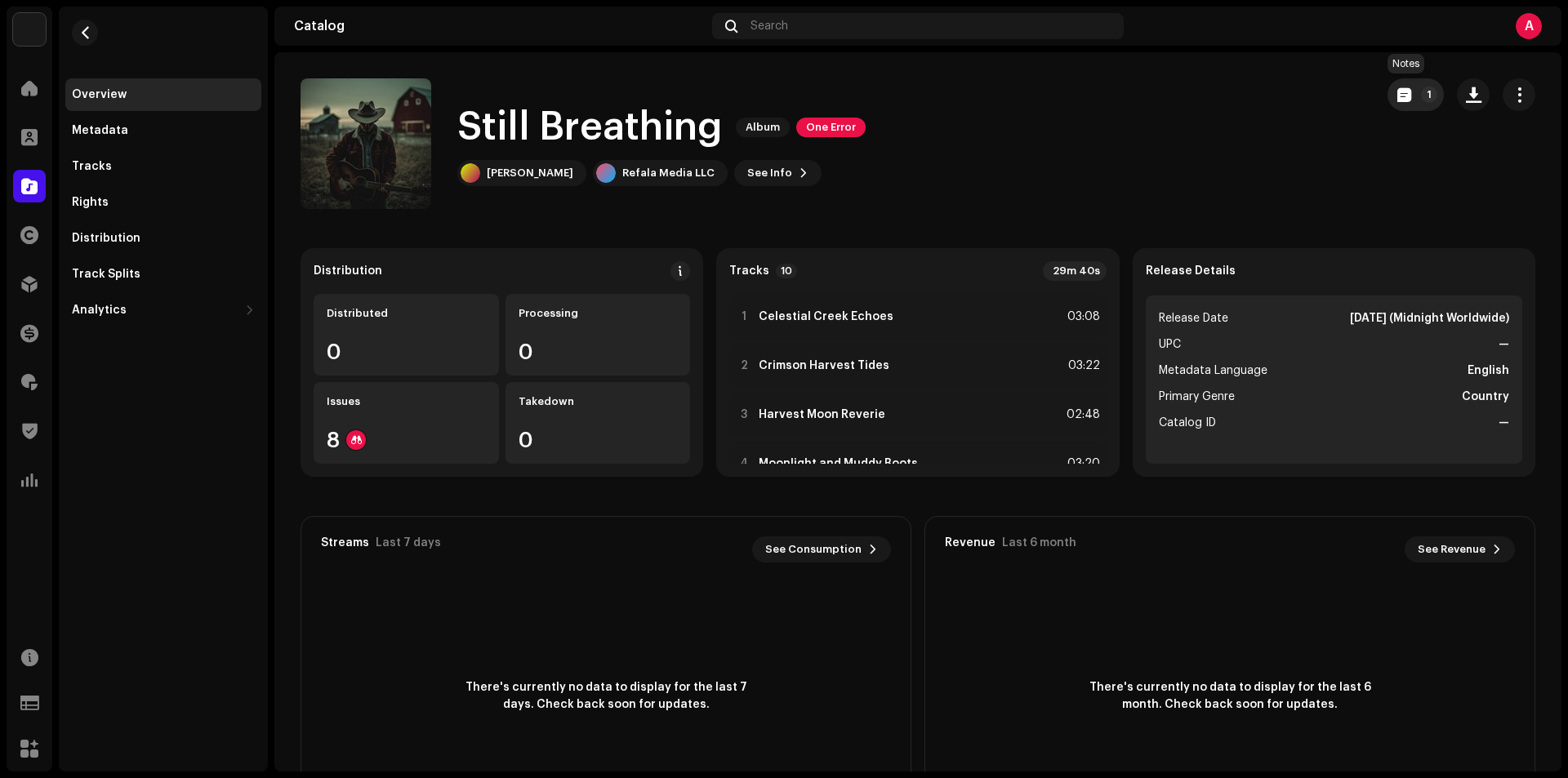
click at [1421, 92] on p-badge "1" at bounding box center [1428, 94] width 16 height 16
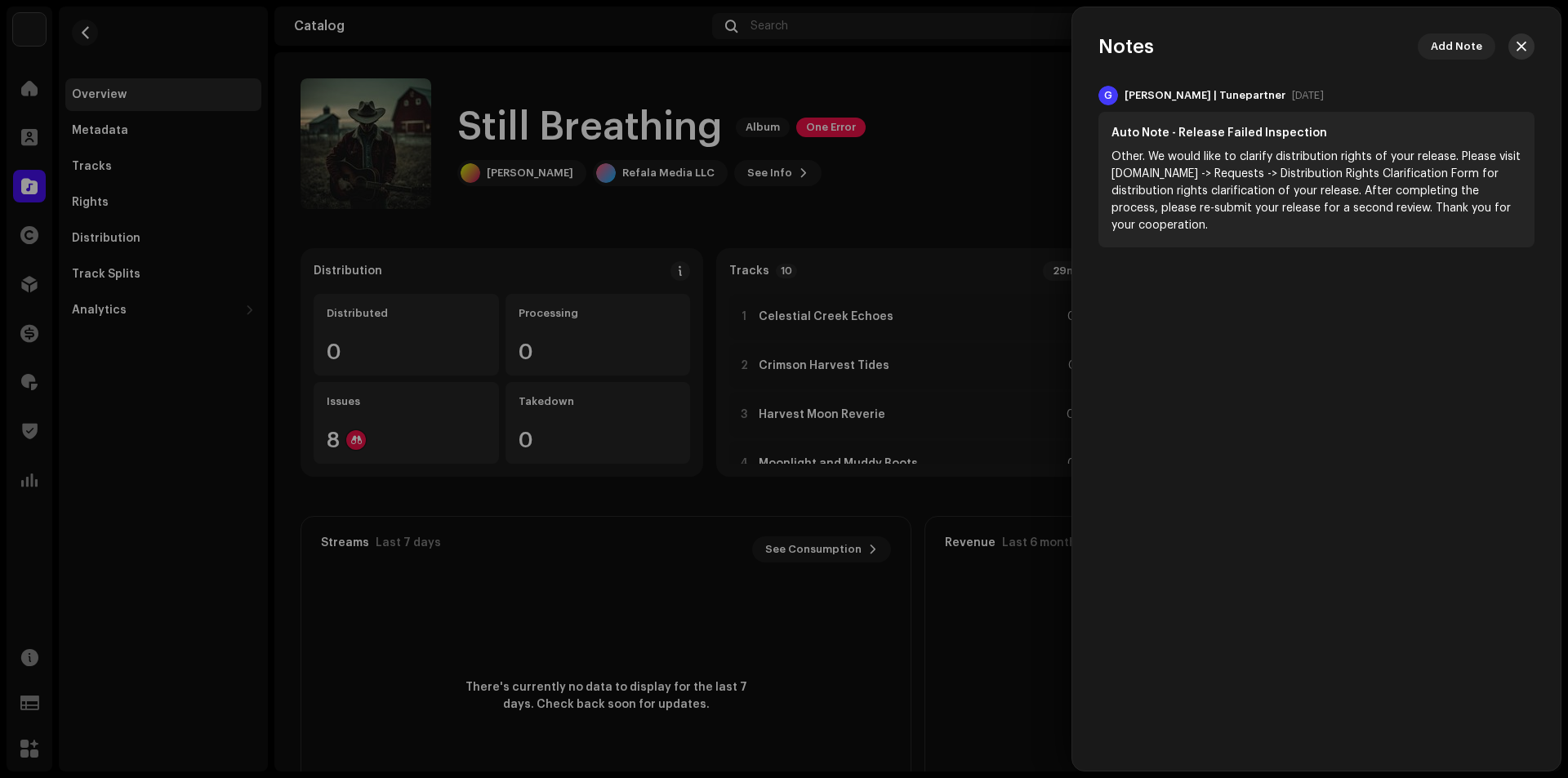
click at [1528, 42] on button "button" at bounding box center [1520, 46] width 26 height 26
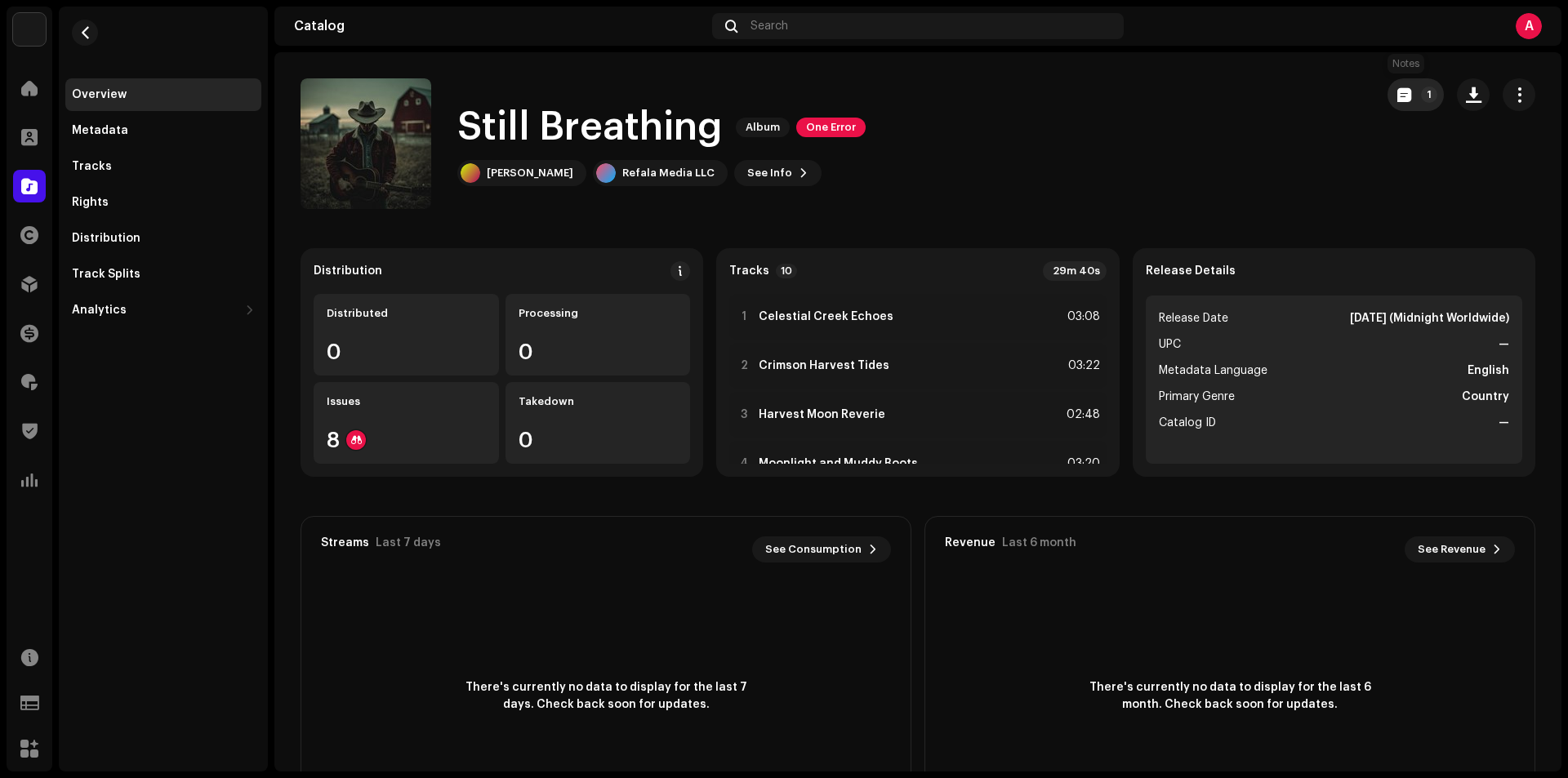
click at [1421, 94] on p-badge "1" at bounding box center [1428, 94] width 16 height 16
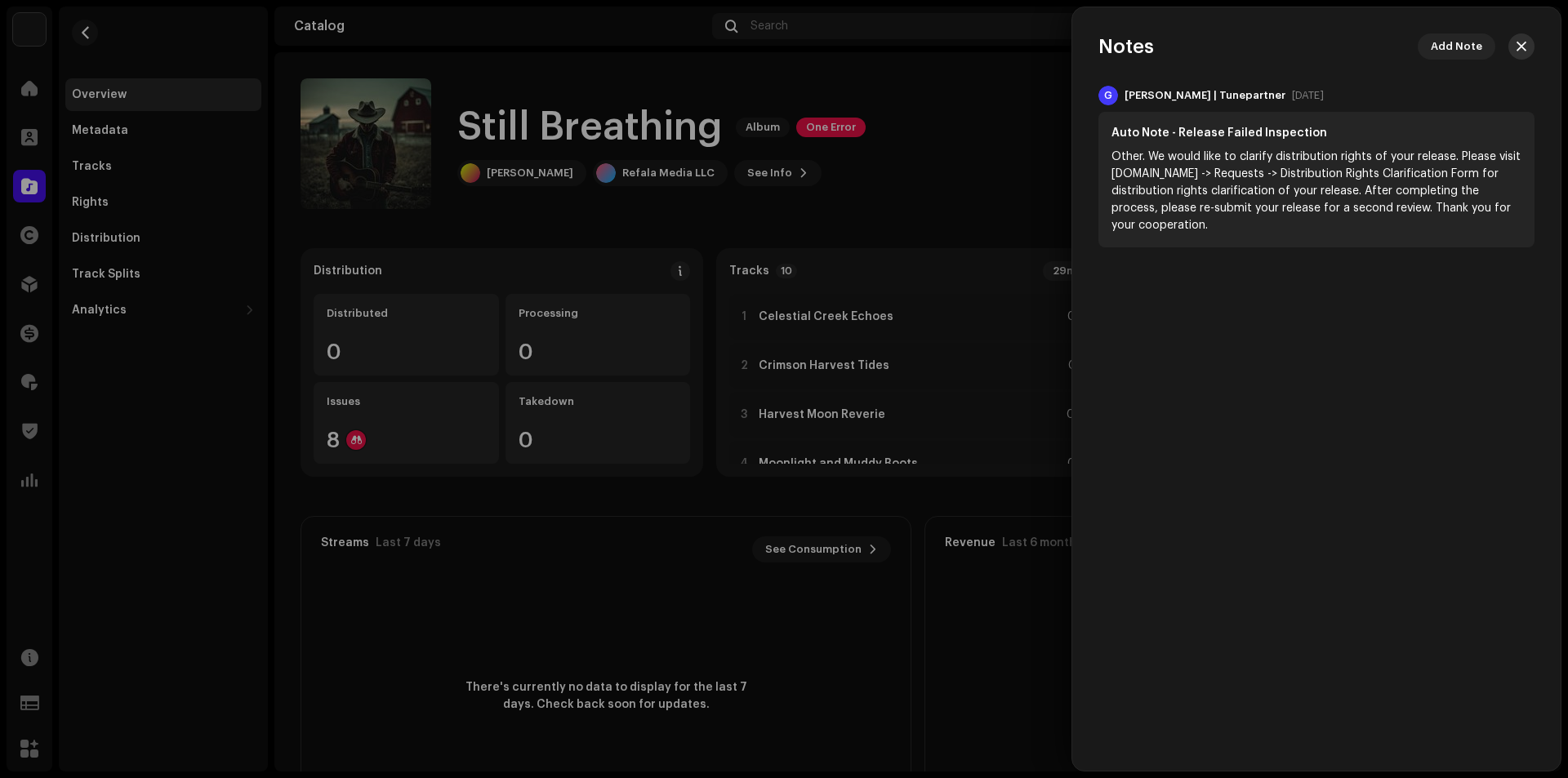
drag, startPoint x: 1519, startPoint y: 45, endPoint x: 1505, endPoint y: 53, distance: 16.1
click at [1518, 46] on span "button" at bounding box center [1521, 47] width 10 height 13
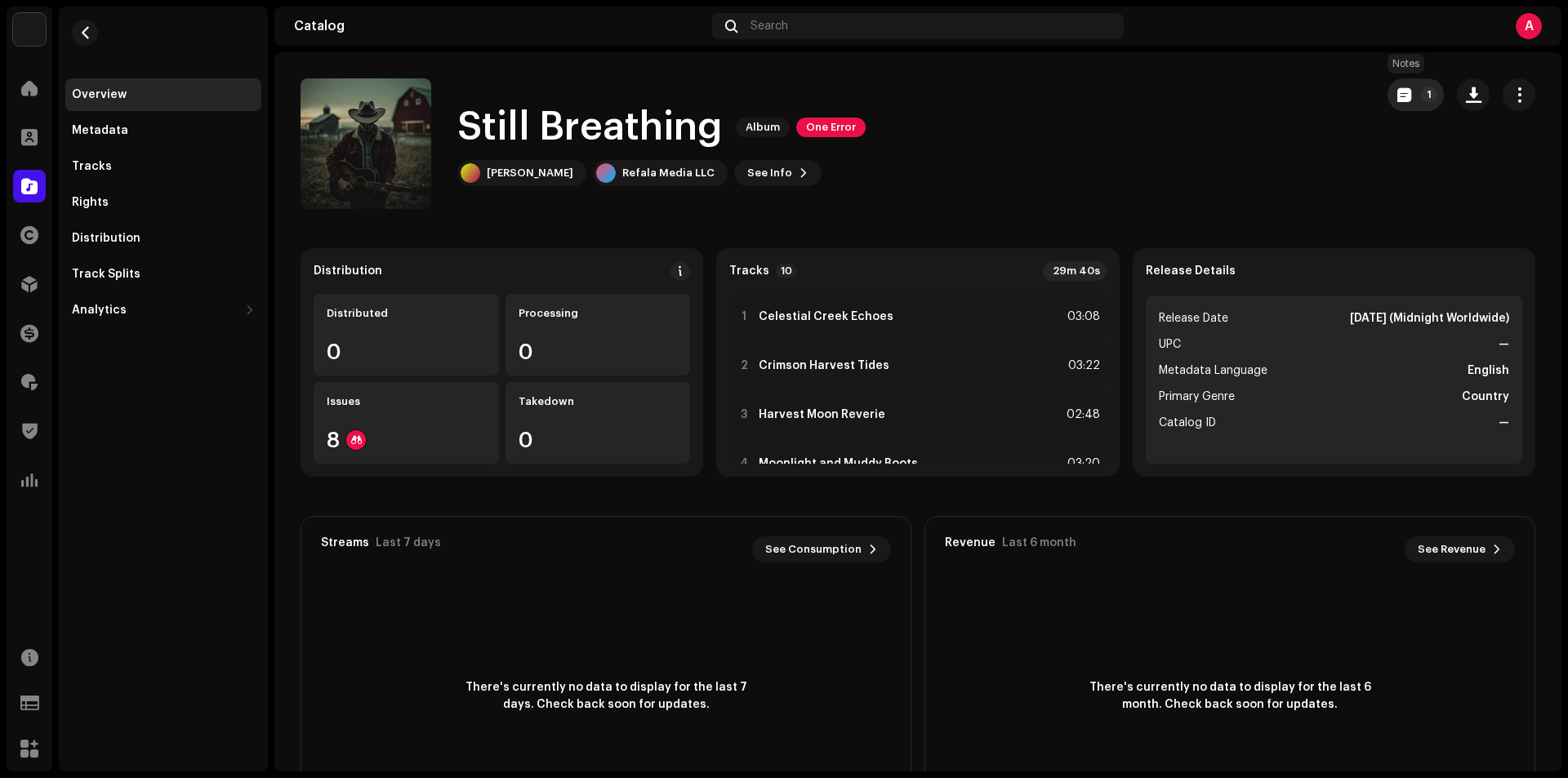
click at [1400, 88] on span "button" at bounding box center [1403, 95] width 14 height 13
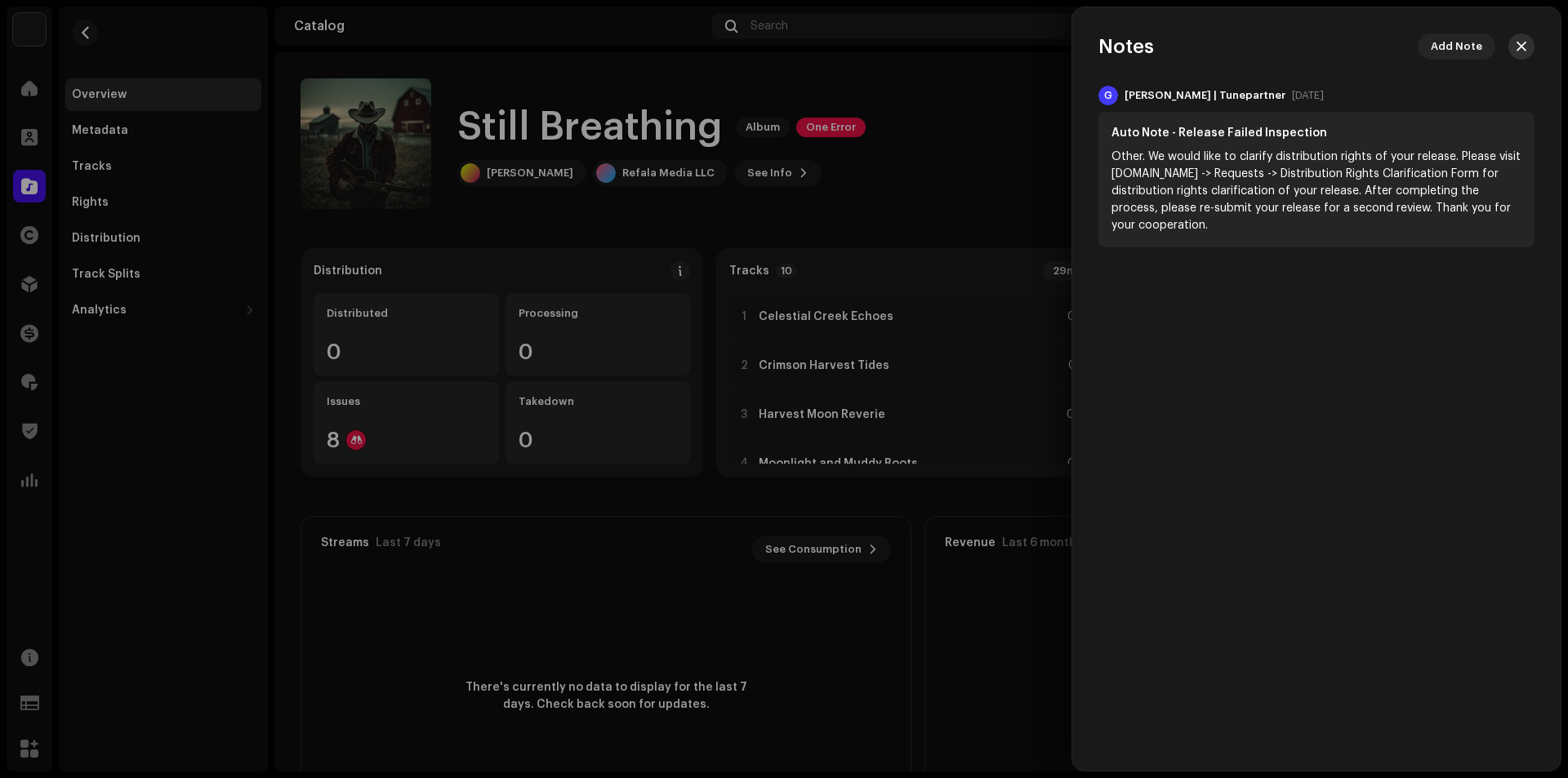
click at [1522, 37] on button "button" at bounding box center [1520, 46] width 26 height 26
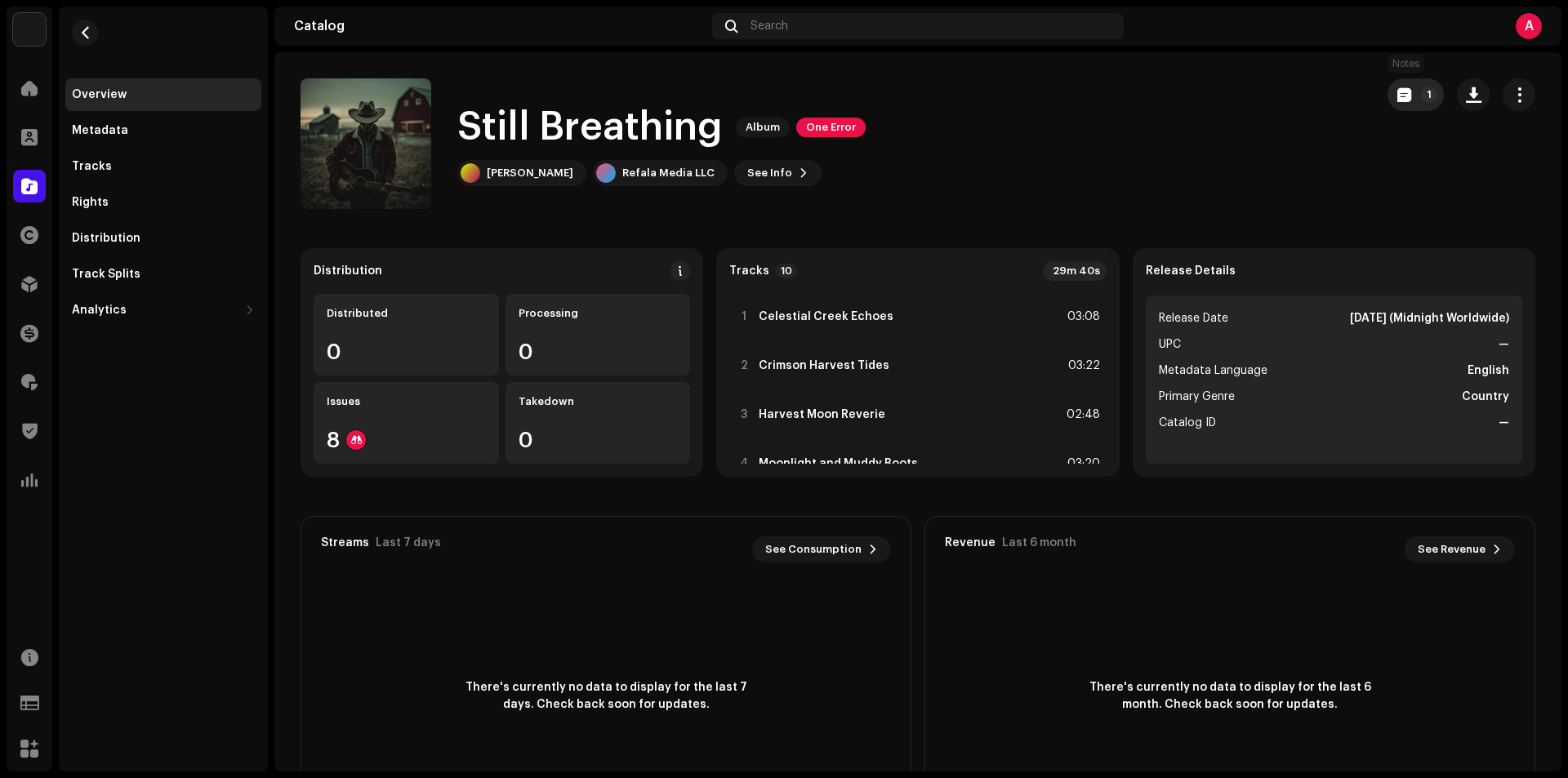
click at [1421, 93] on p-badge "1" at bounding box center [1428, 94] width 16 height 16
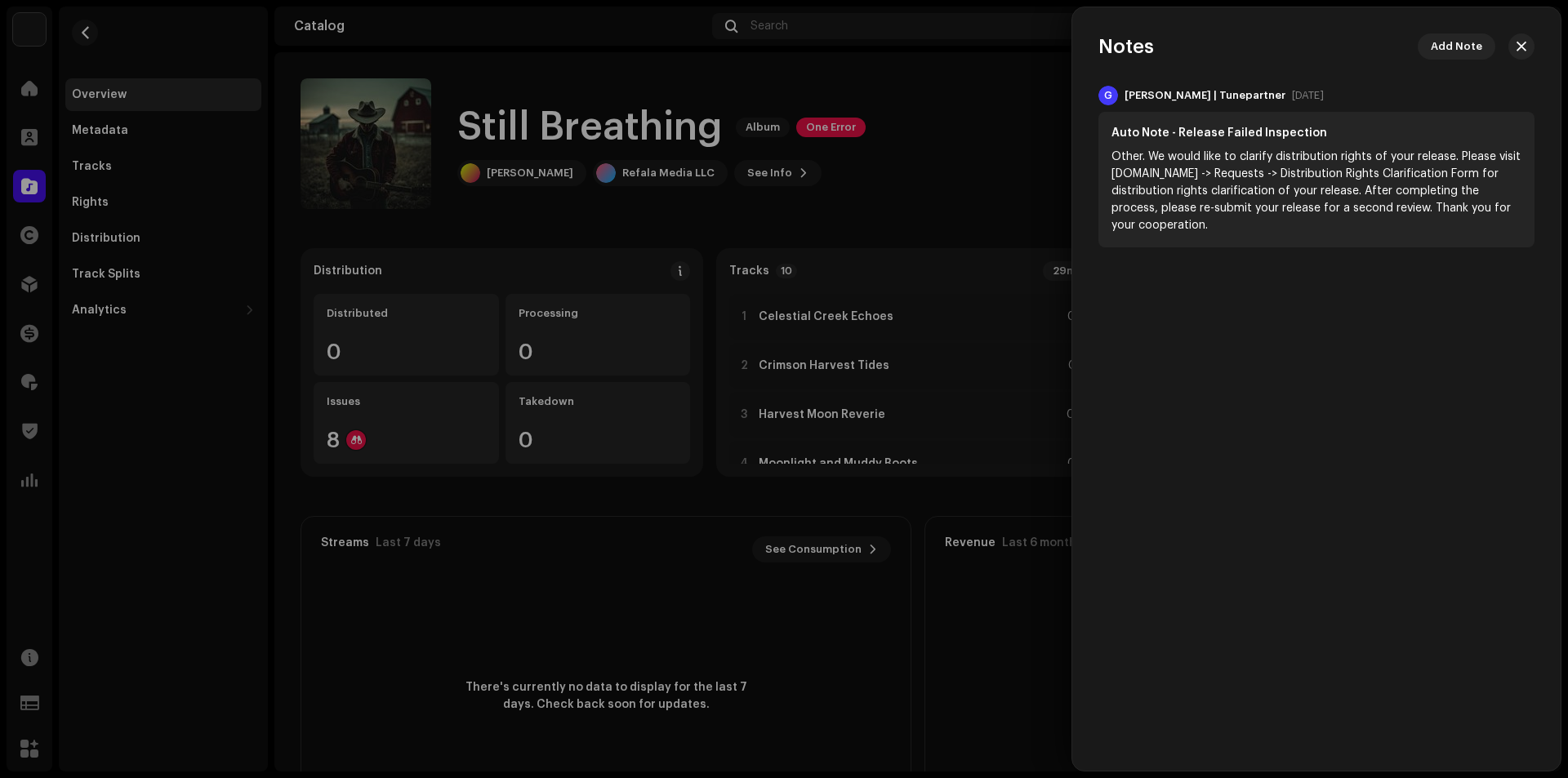
click at [1517, 44] on span "button" at bounding box center [1521, 47] width 10 height 13
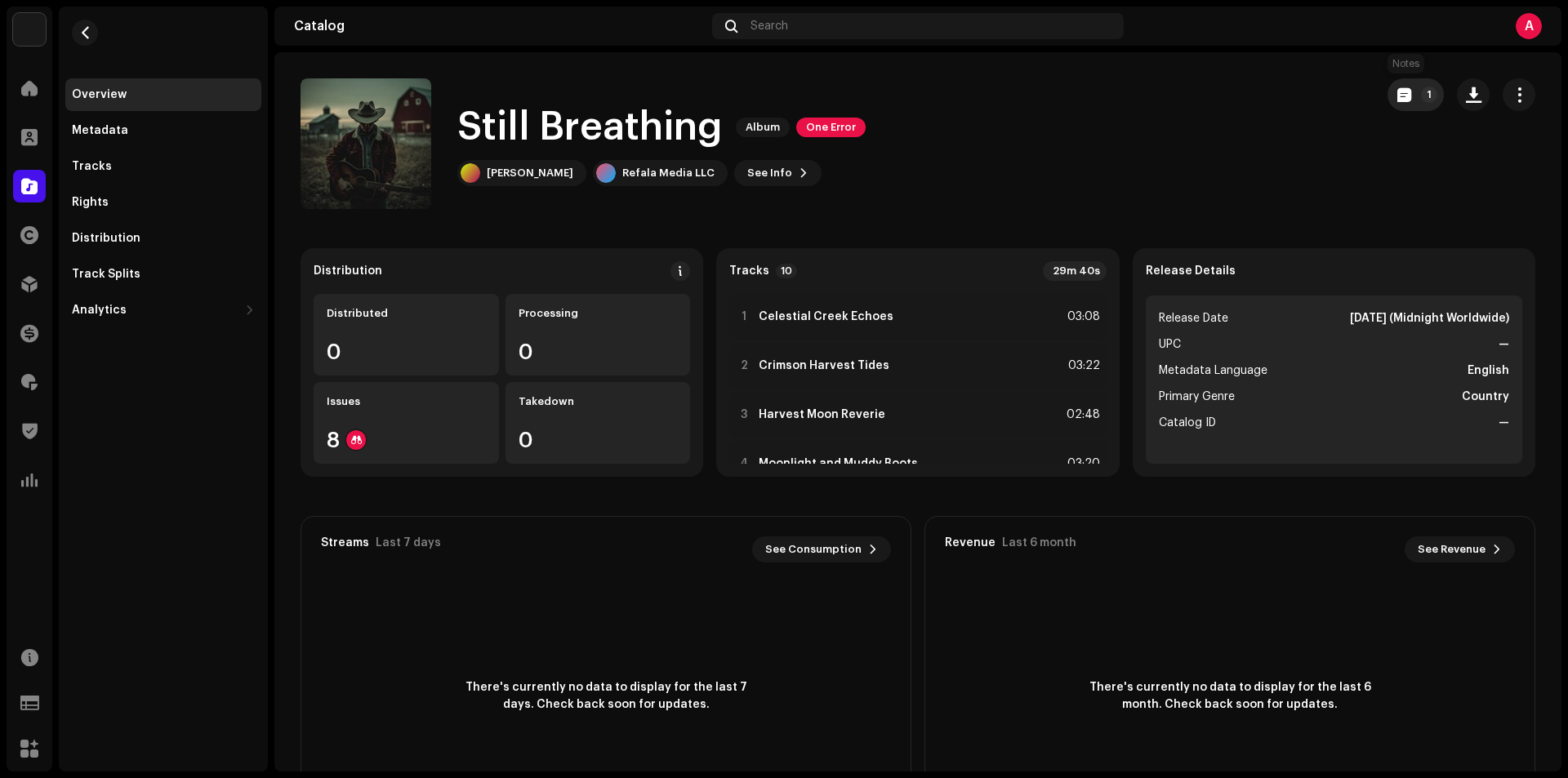
click at [1405, 98] on button "1" at bounding box center [1415, 95] width 56 height 33
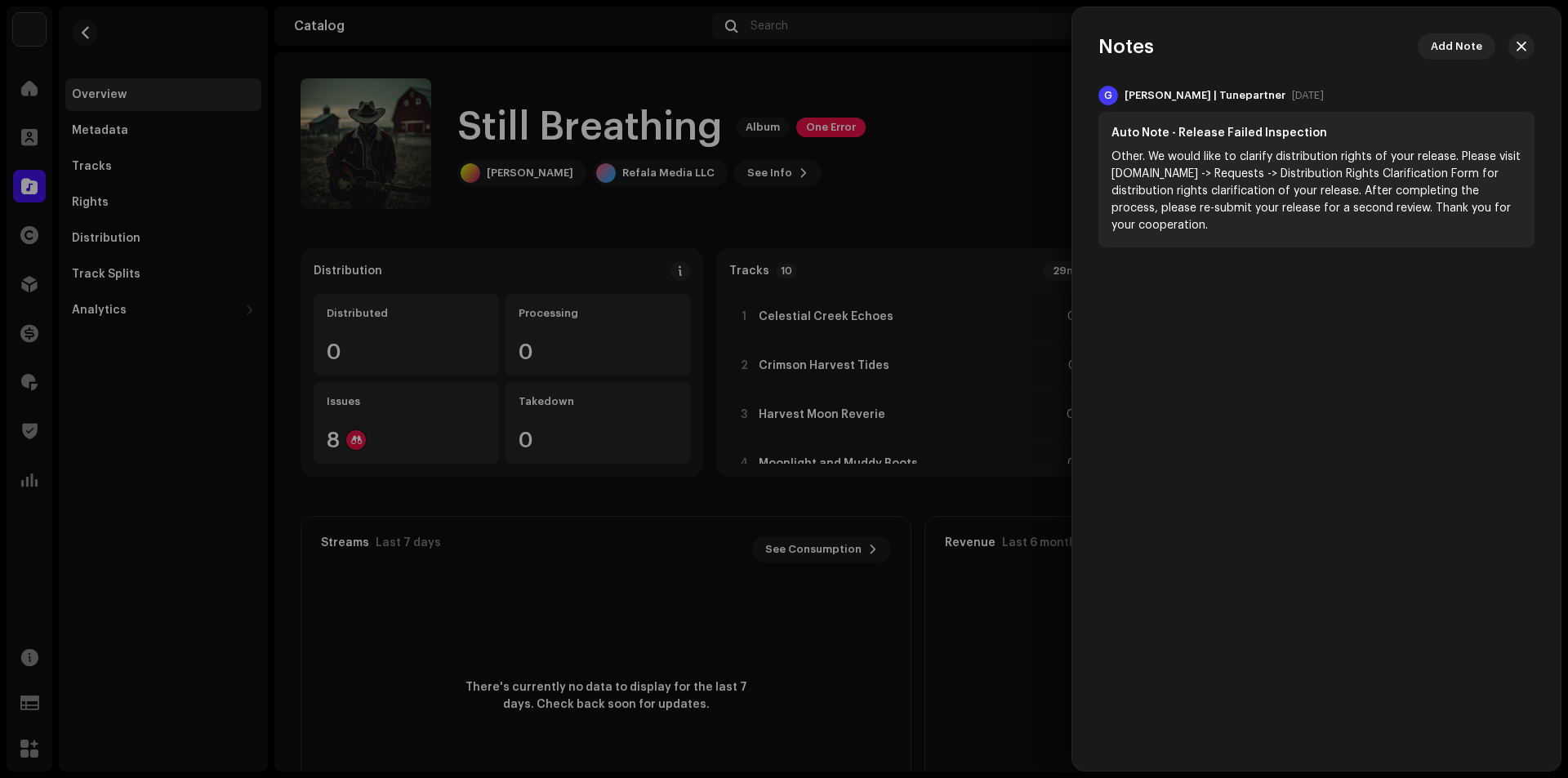
drag, startPoint x: 1519, startPoint y: 47, endPoint x: 1498, endPoint y: 55, distance: 22.5
click at [1518, 47] on span "button" at bounding box center [1521, 47] width 10 height 13
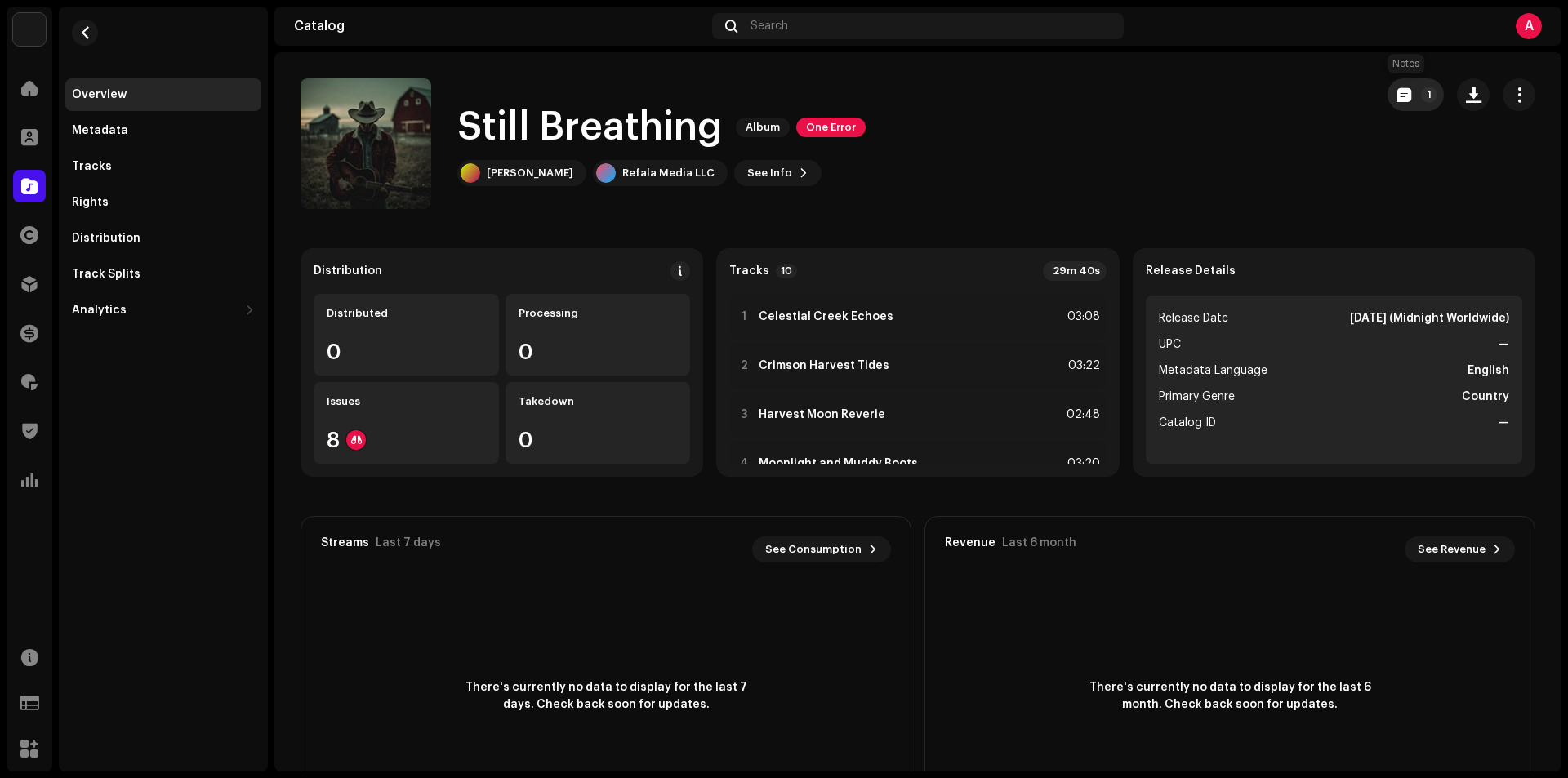
click at [1396, 86] on button "1" at bounding box center [1415, 95] width 56 height 33
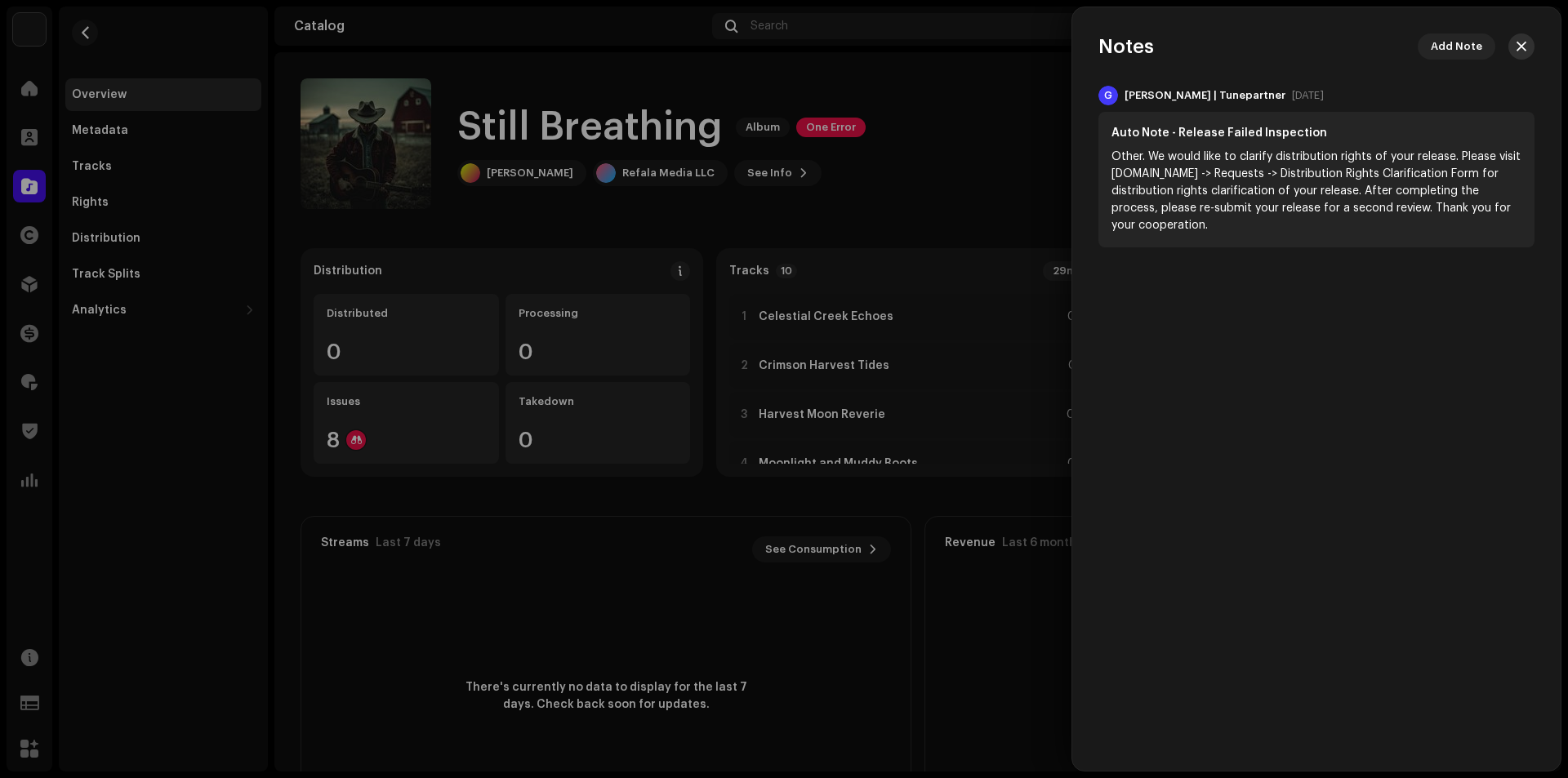
click at [1522, 46] on span "button" at bounding box center [1521, 47] width 10 height 13
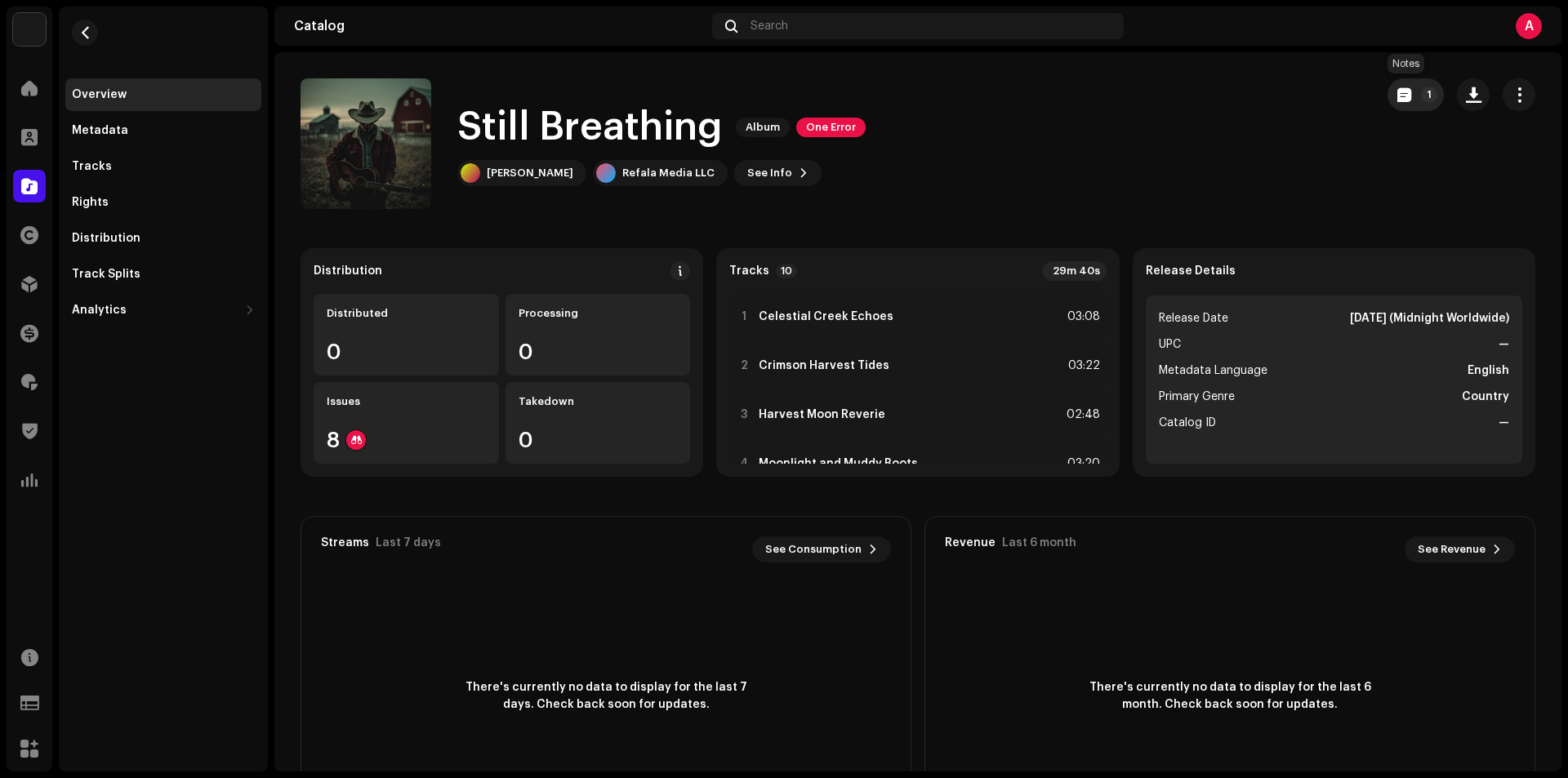
click at [1397, 93] on span "button" at bounding box center [1403, 95] width 14 height 13
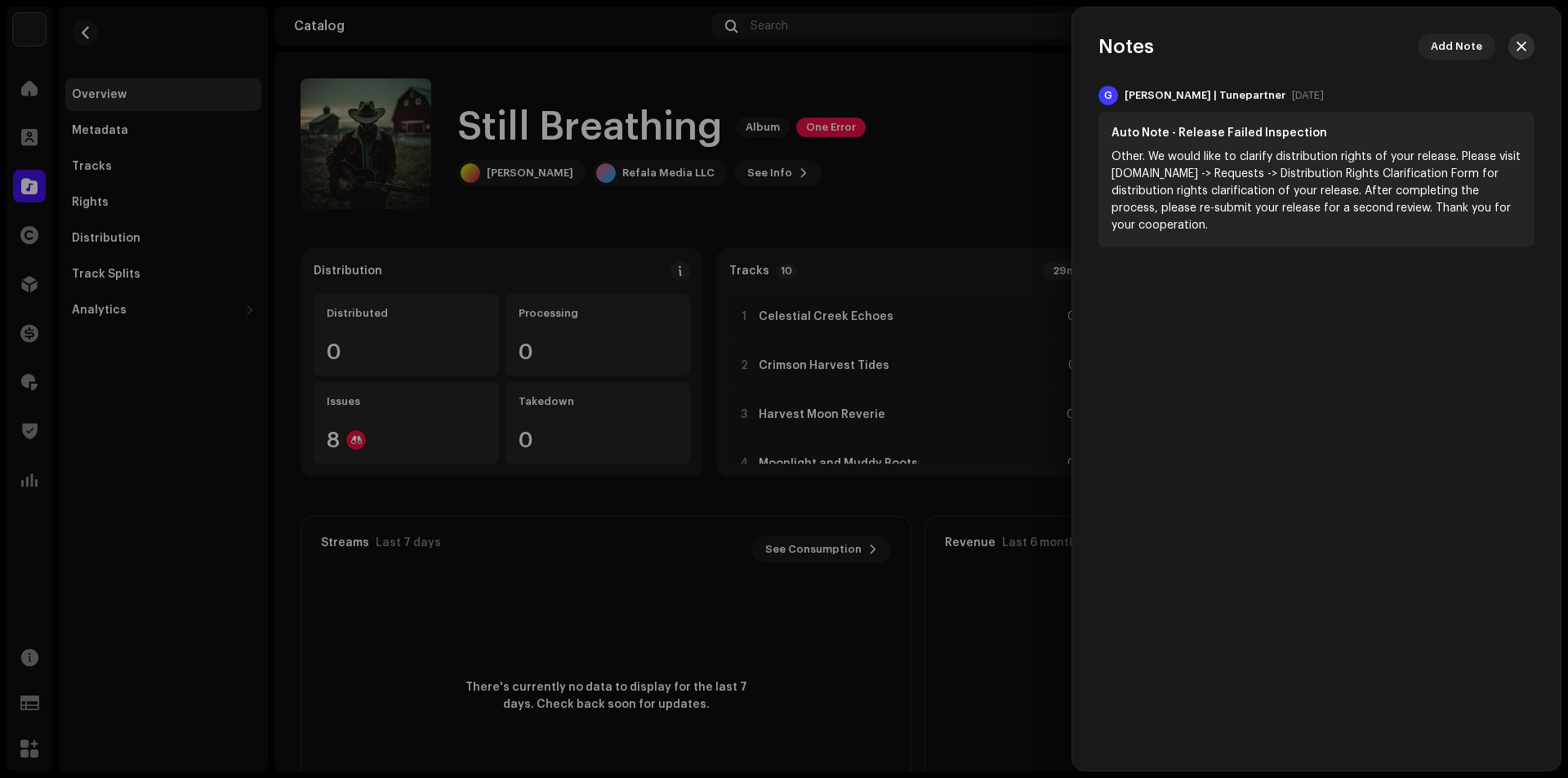
click at [1514, 51] on button "button" at bounding box center [1520, 46] width 26 height 26
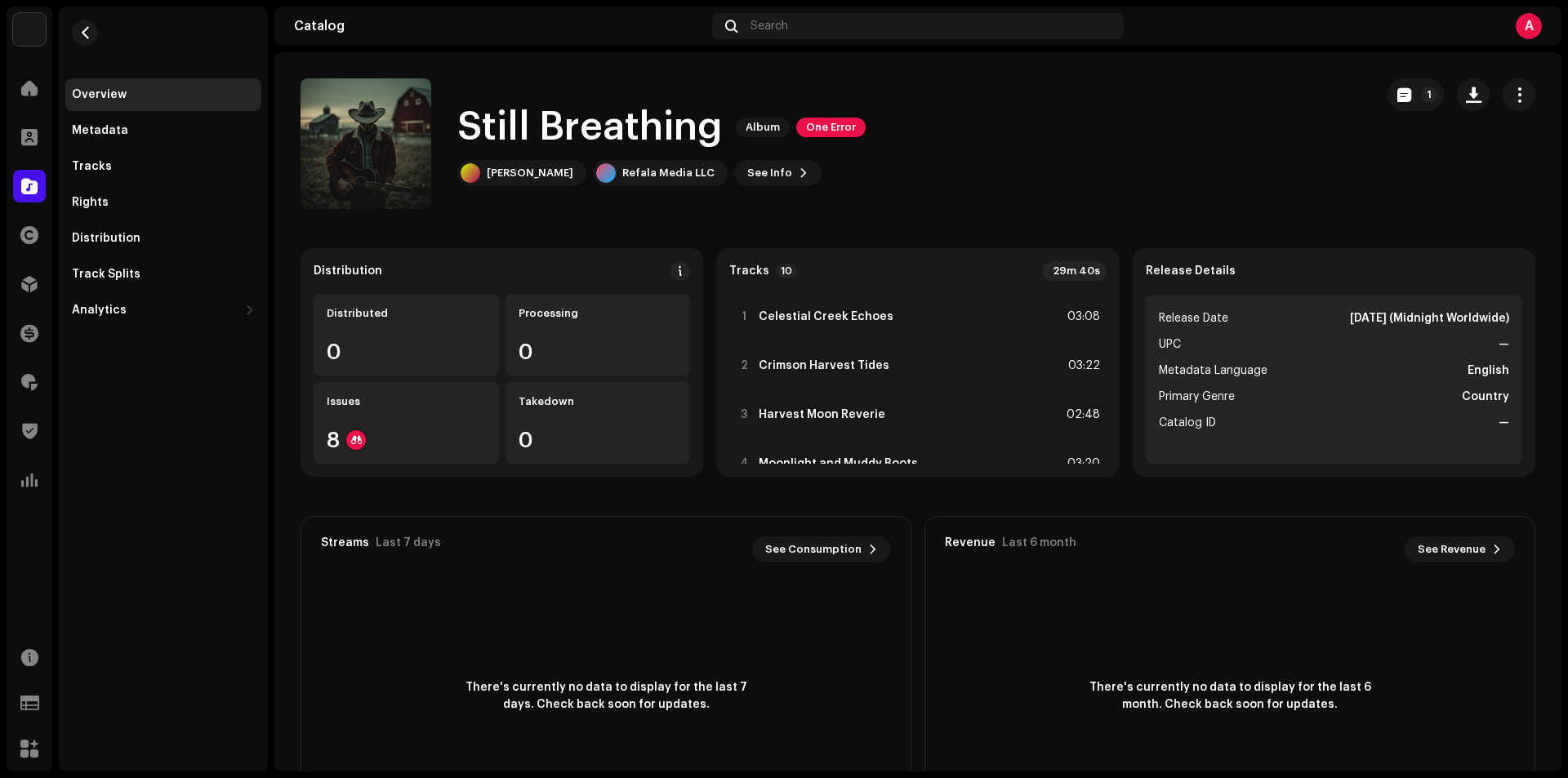
click at [1398, 112] on div "1" at bounding box center [1461, 144] width 147 height 130
click at [1400, 102] on button "1" at bounding box center [1415, 95] width 56 height 33
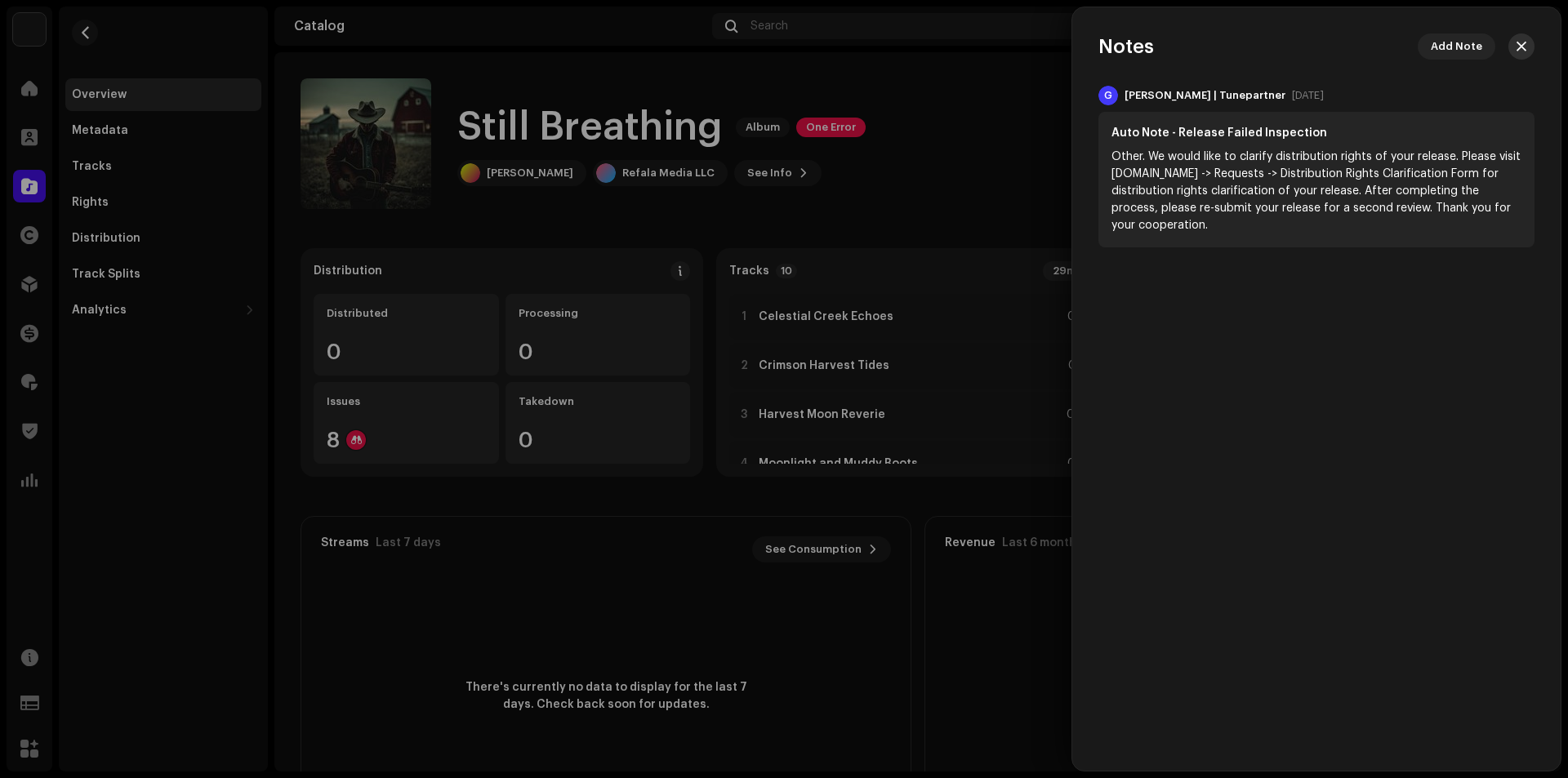
click at [1521, 47] on span "button" at bounding box center [1521, 47] width 10 height 13
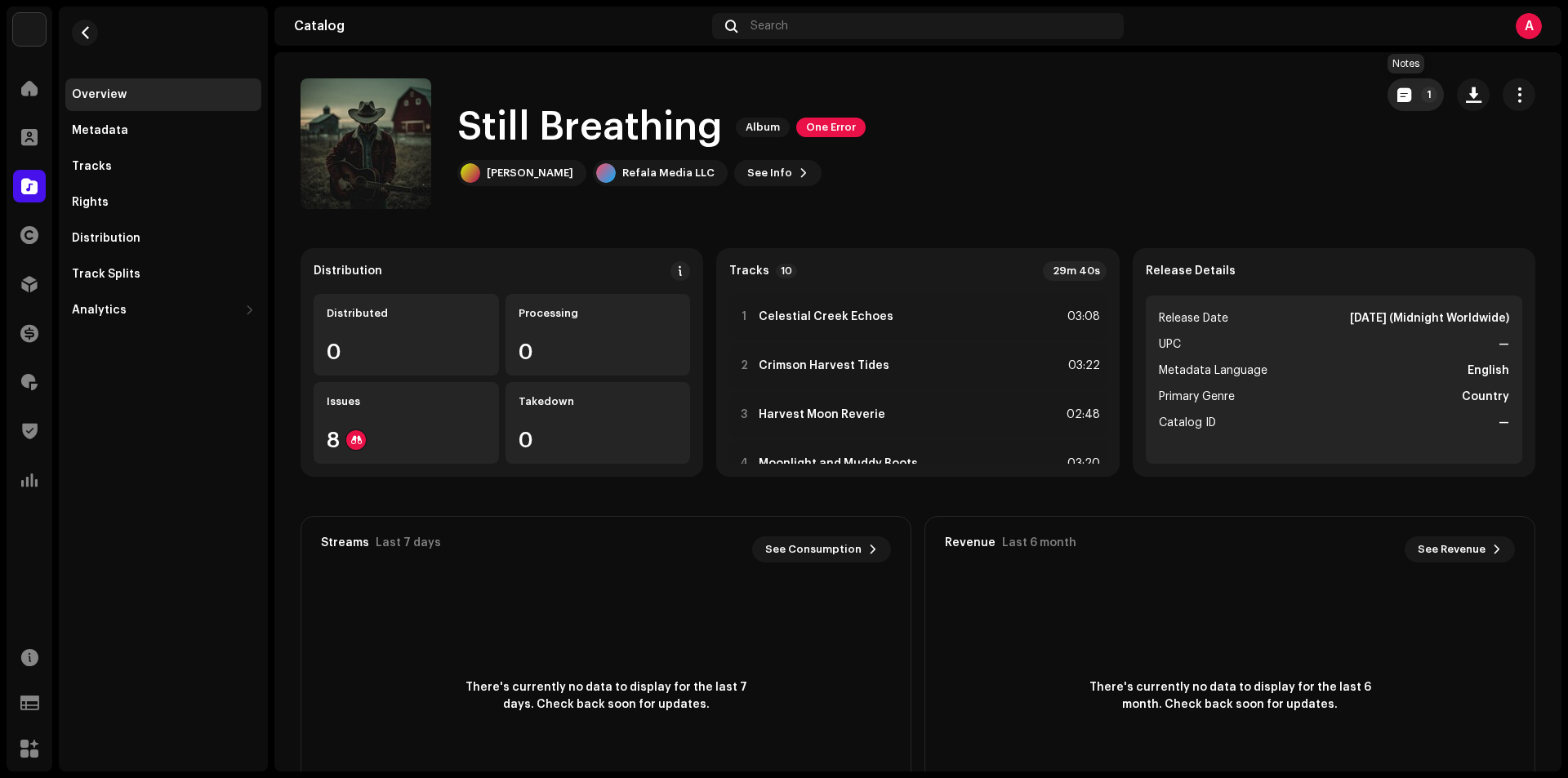
click at [1421, 87] on p-badge "1" at bounding box center [1428, 94] width 16 height 16
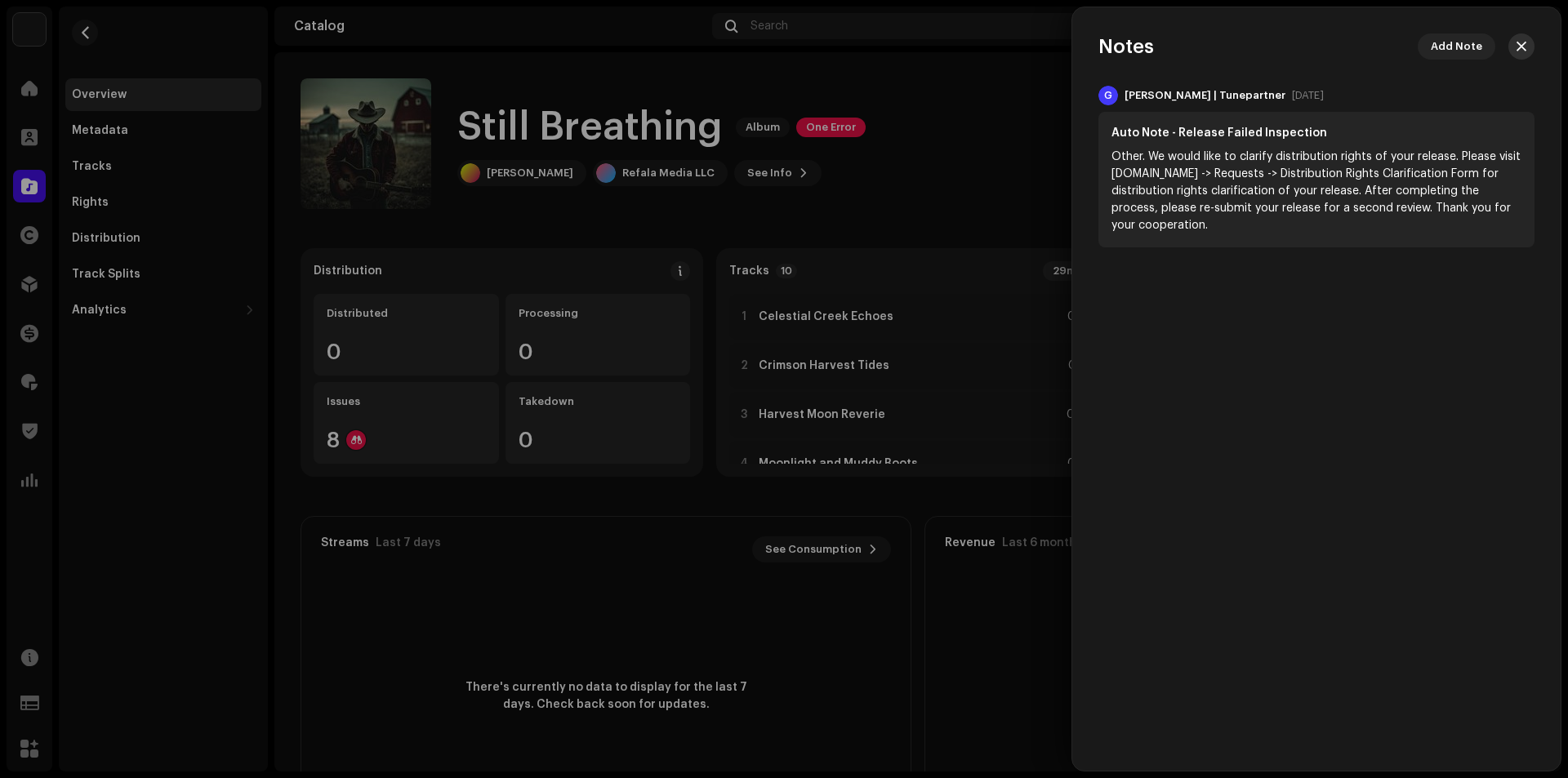
click at [1527, 45] on button "button" at bounding box center [1520, 46] width 26 height 26
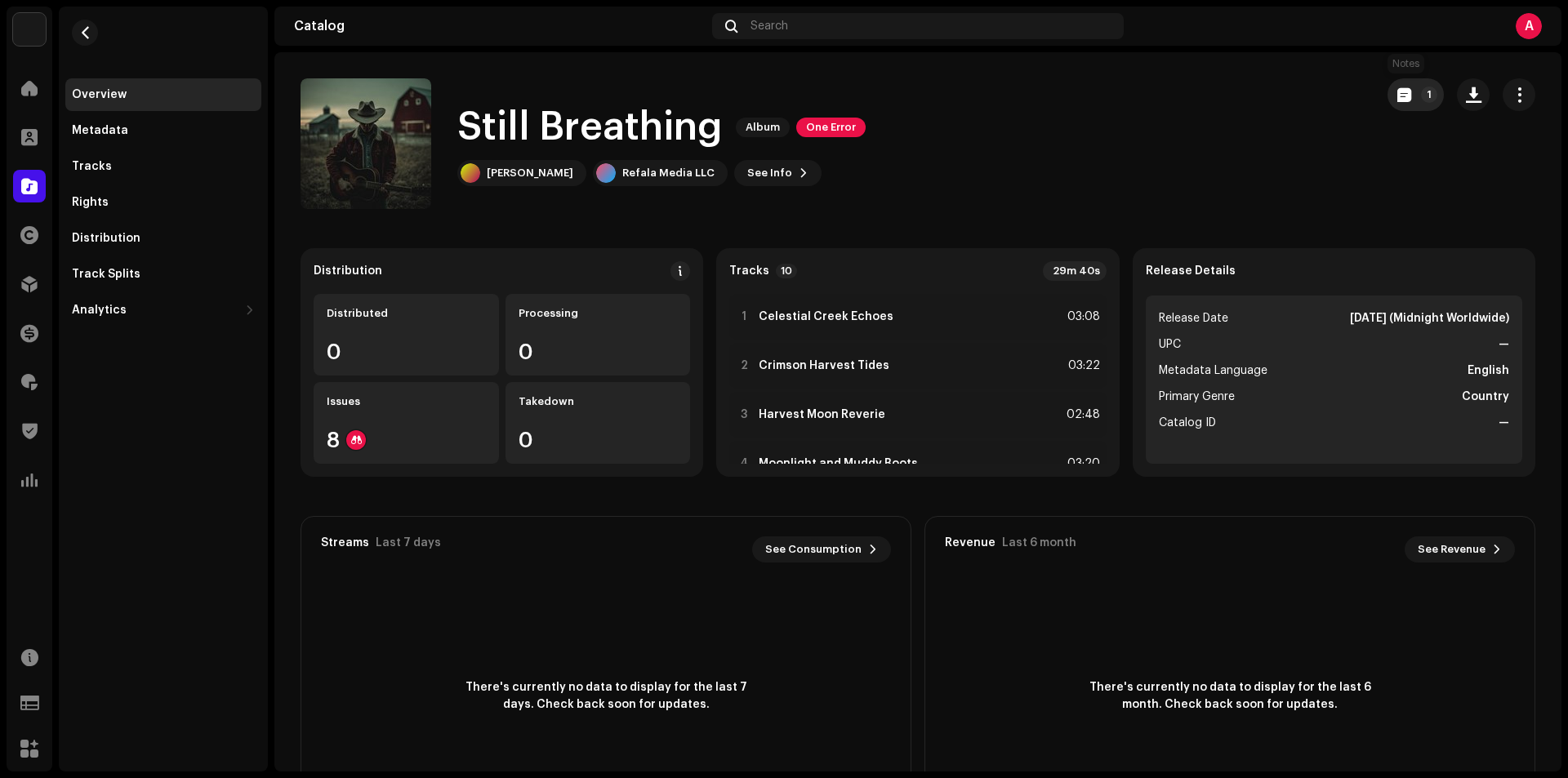
click at [1421, 92] on p-badge "1" at bounding box center [1428, 94] width 16 height 16
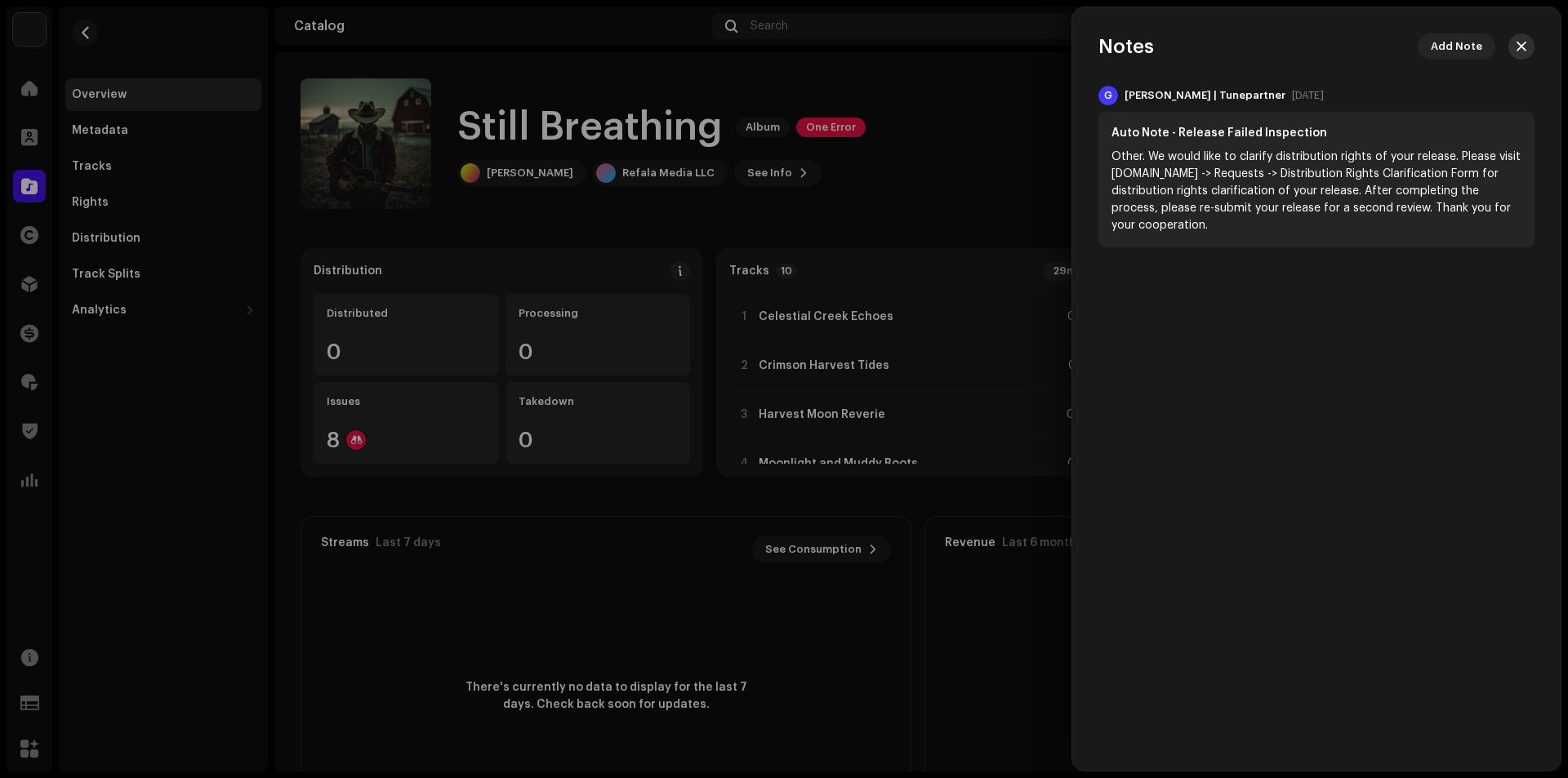
click at [1520, 48] on span "button" at bounding box center [1521, 47] width 10 height 13
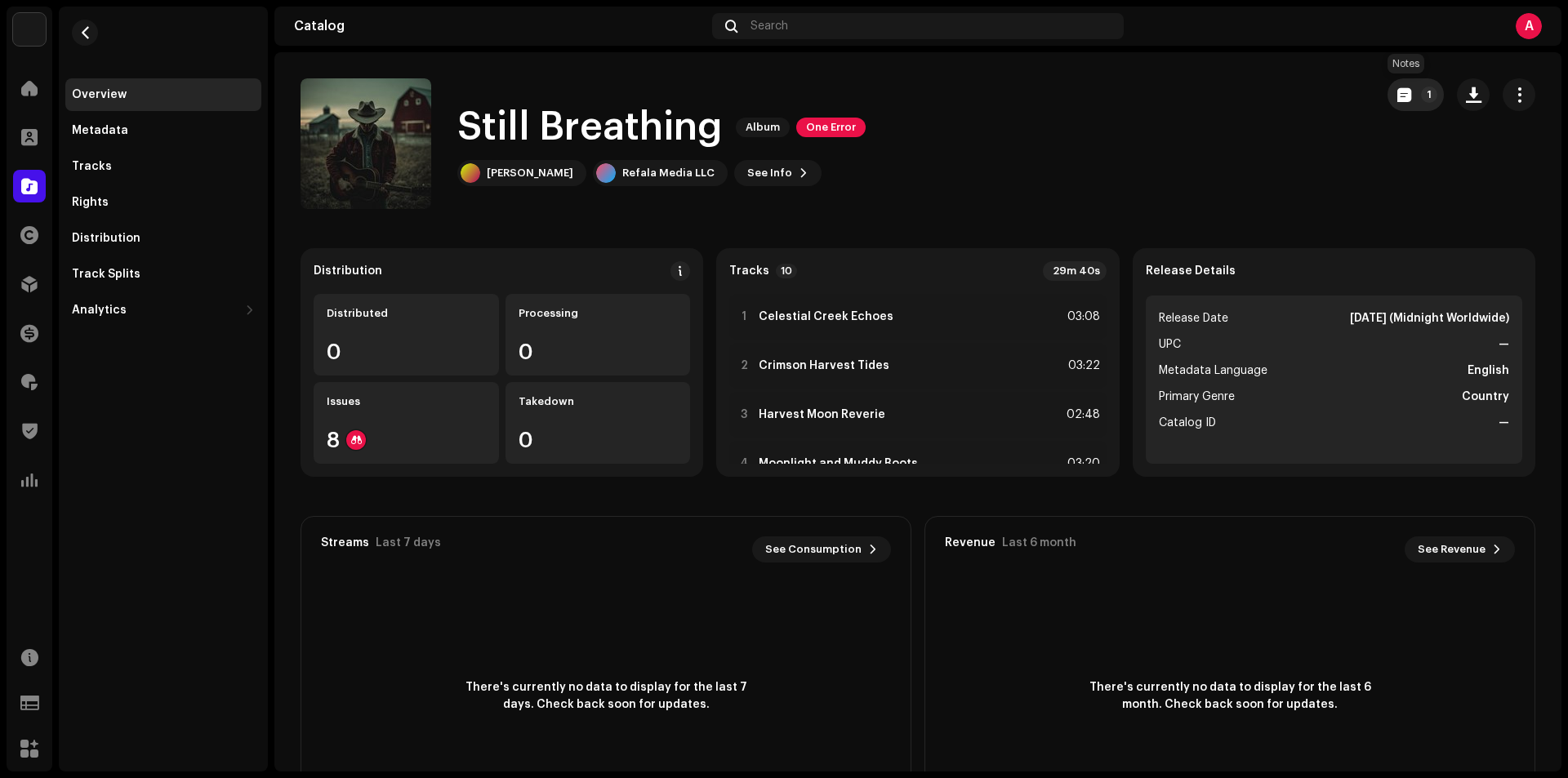
click at [1421, 90] on p-badge "1" at bounding box center [1428, 94] width 16 height 16
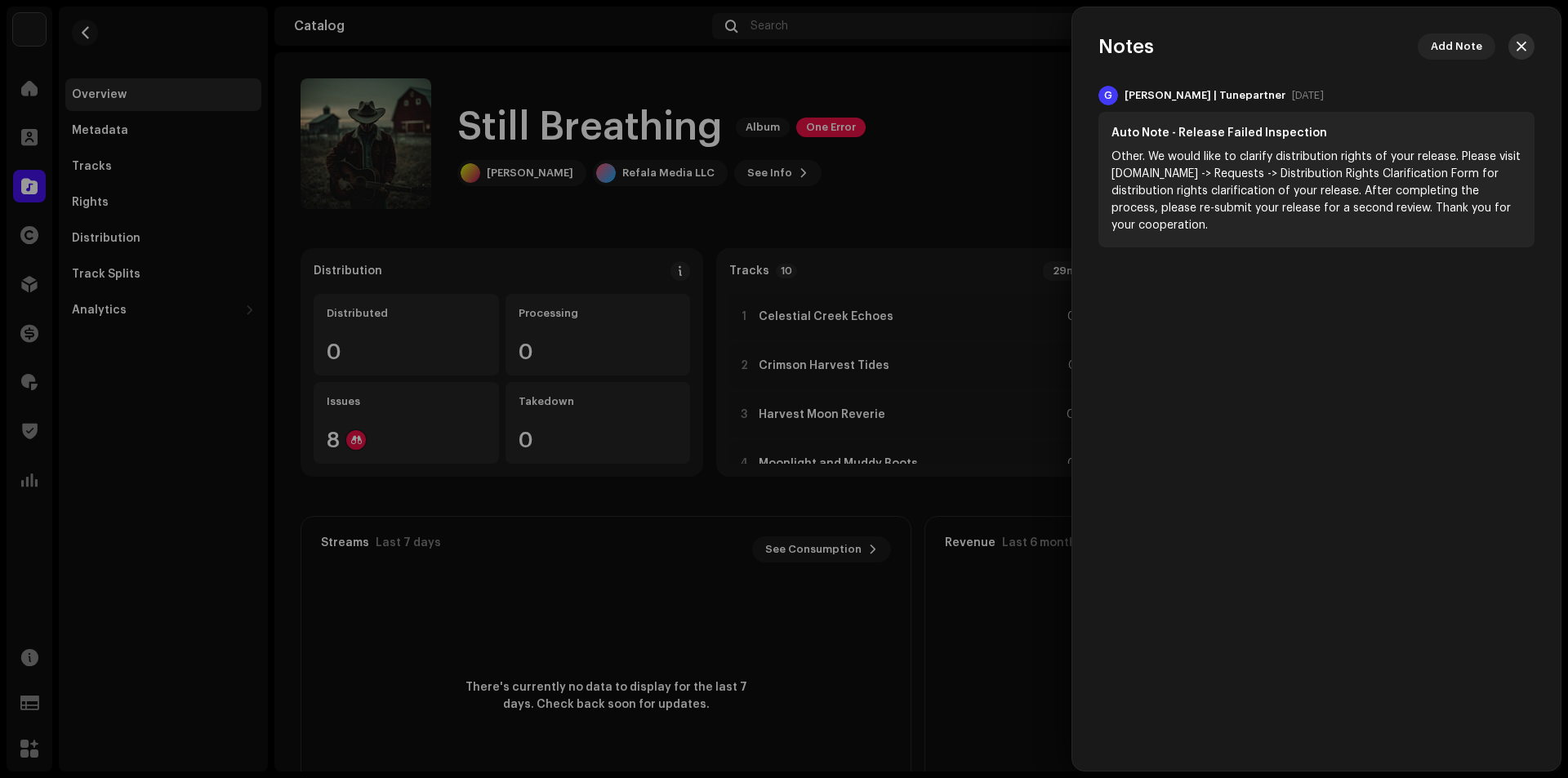
click at [1525, 38] on button "button" at bounding box center [1520, 46] width 26 height 26
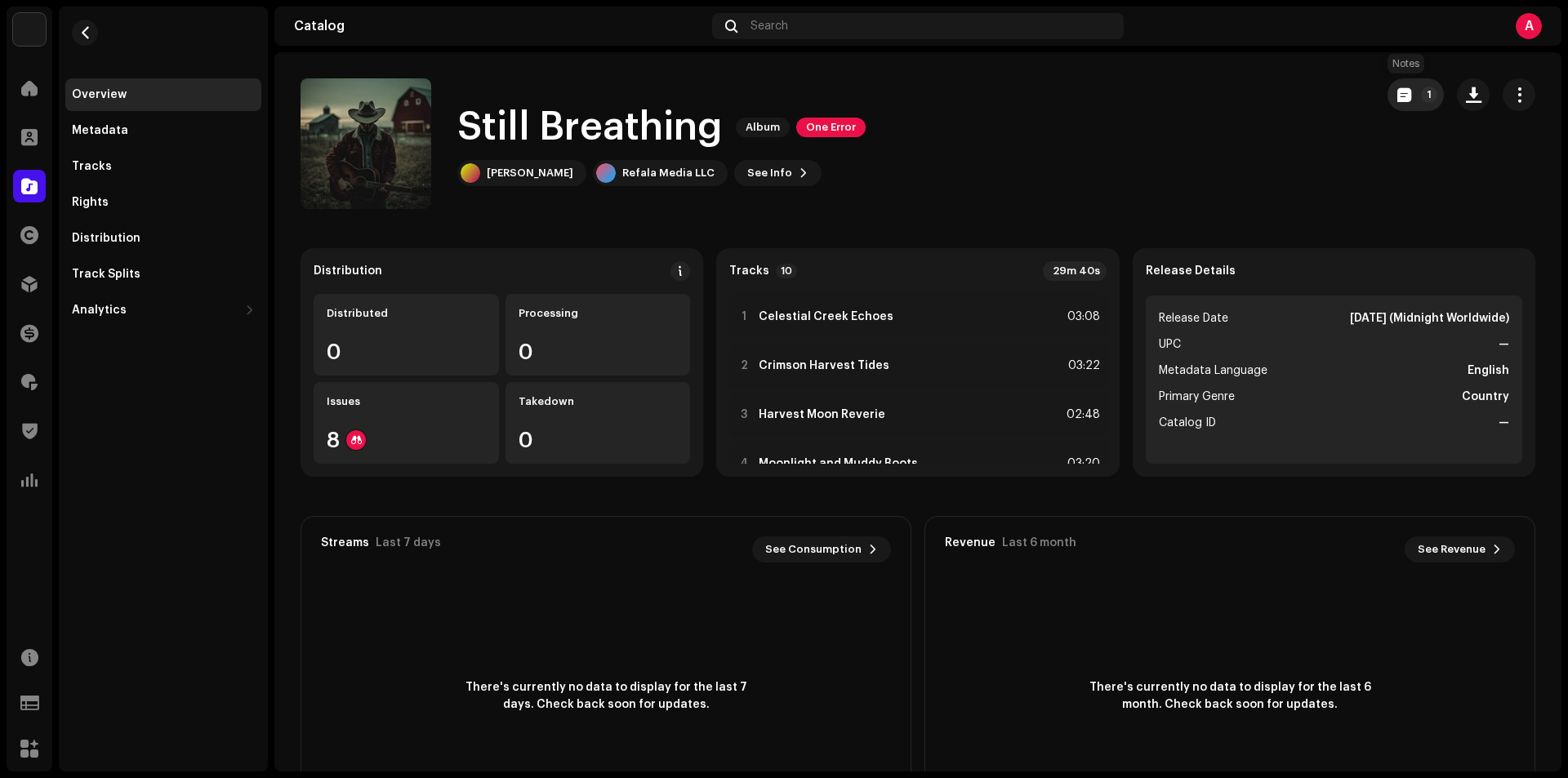
click at [1425, 94] on p-badge "1" at bounding box center [1428, 94] width 16 height 16
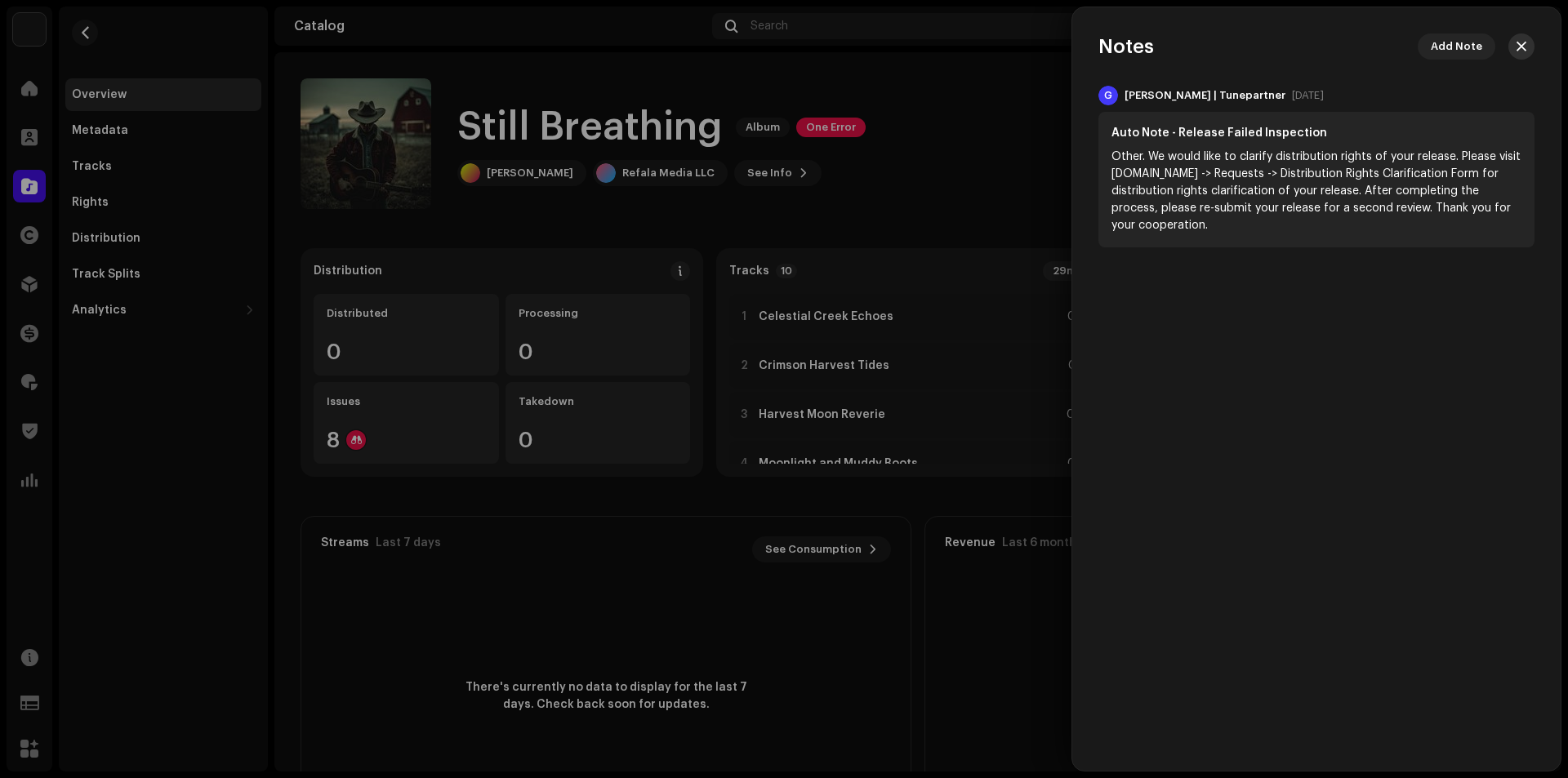
click at [1520, 42] on span "button" at bounding box center [1521, 47] width 10 height 13
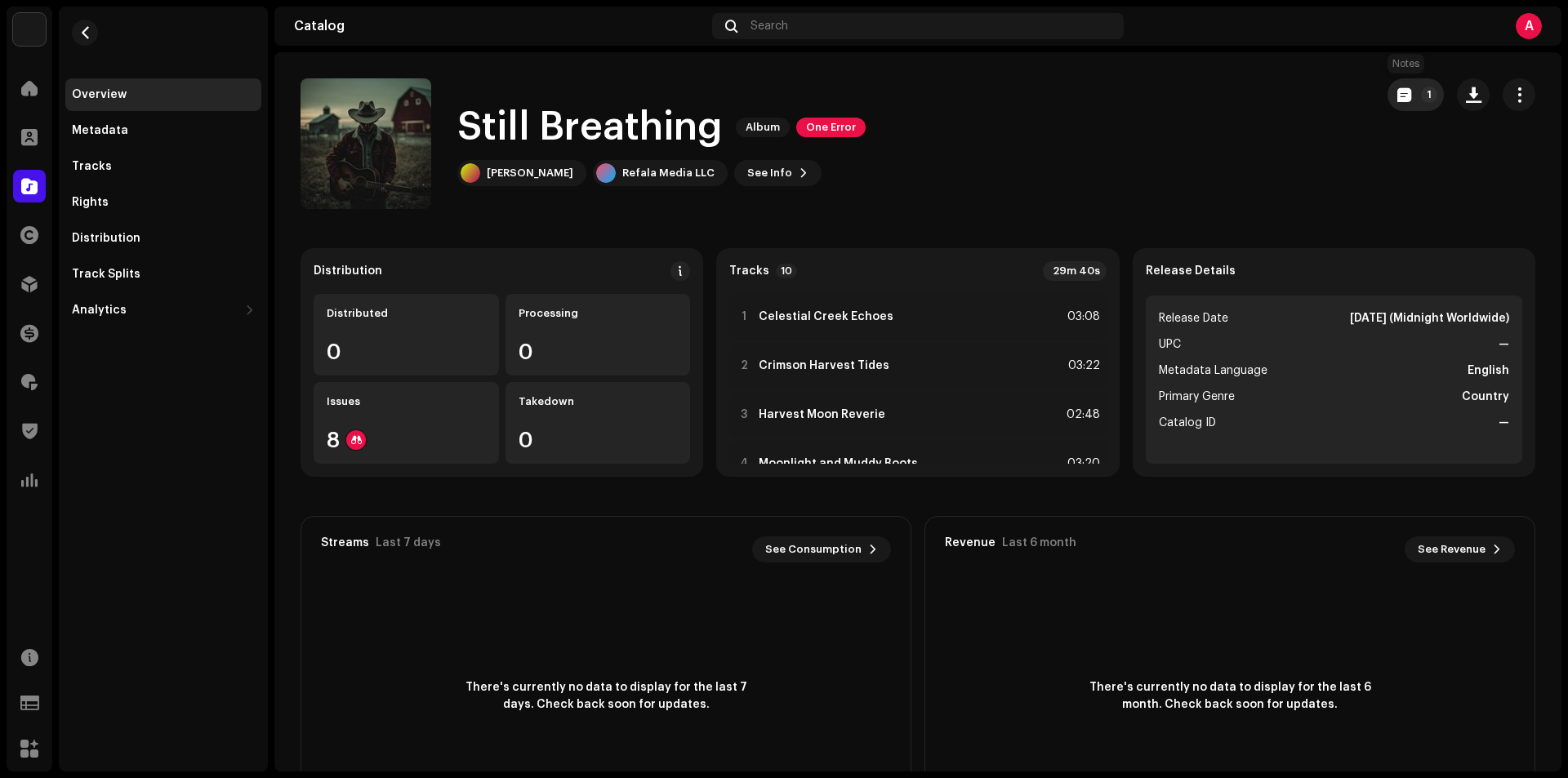
click at [1395, 106] on button "1" at bounding box center [1415, 95] width 56 height 33
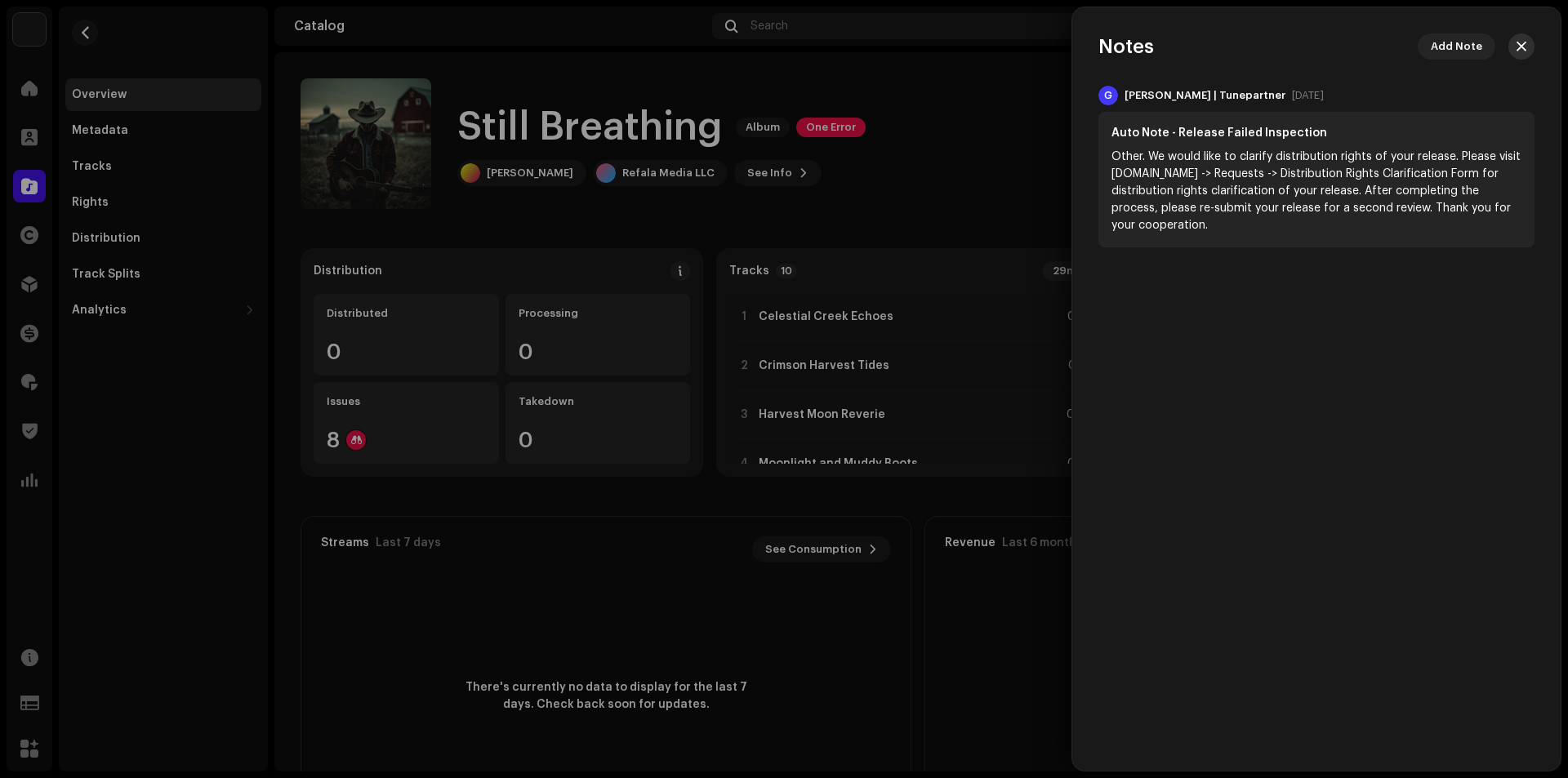
click at [1521, 53] on span "button" at bounding box center [1521, 47] width 10 height 13
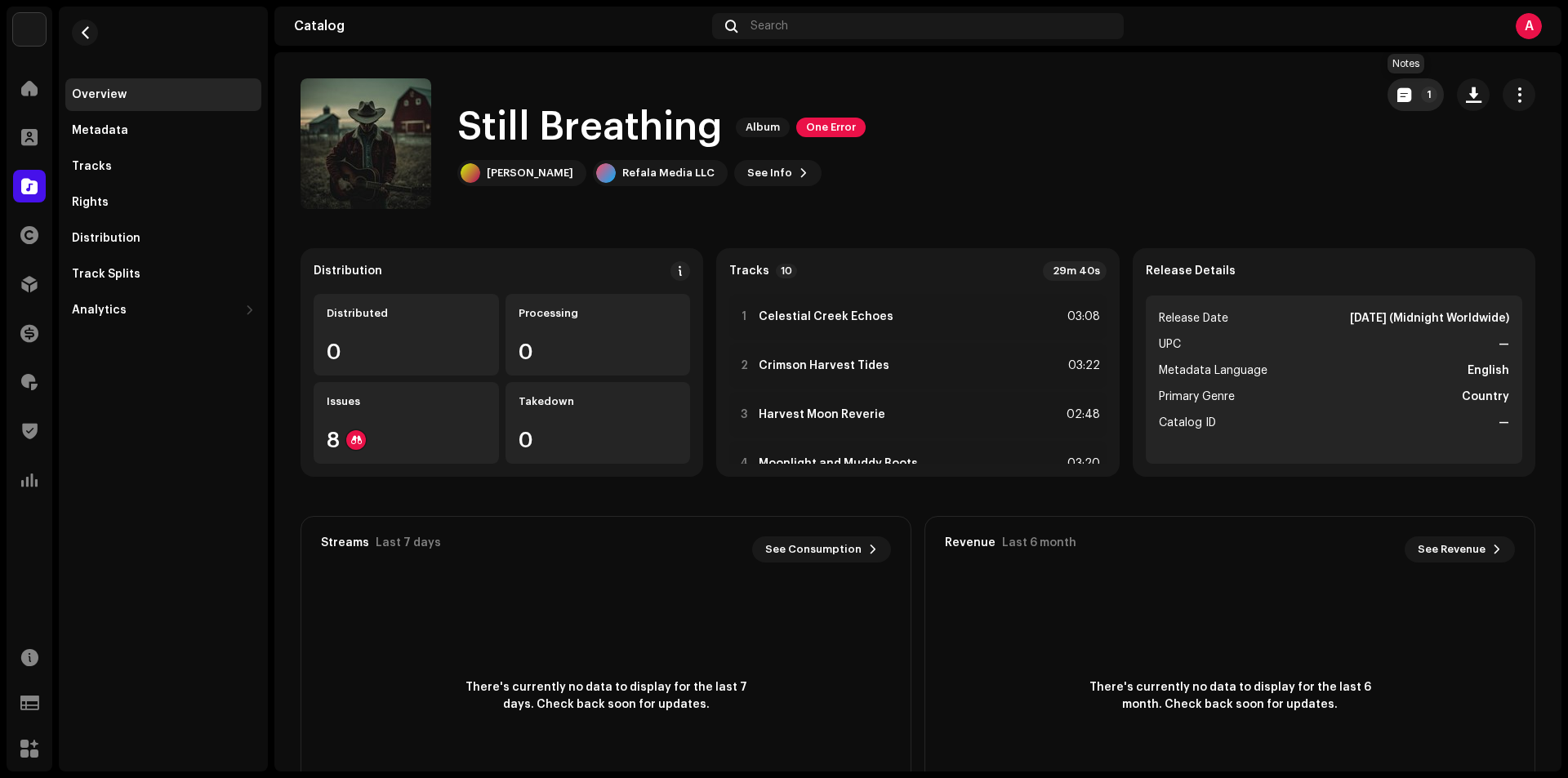
click at [1394, 100] on button "1" at bounding box center [1415, 95] width 56 height 33
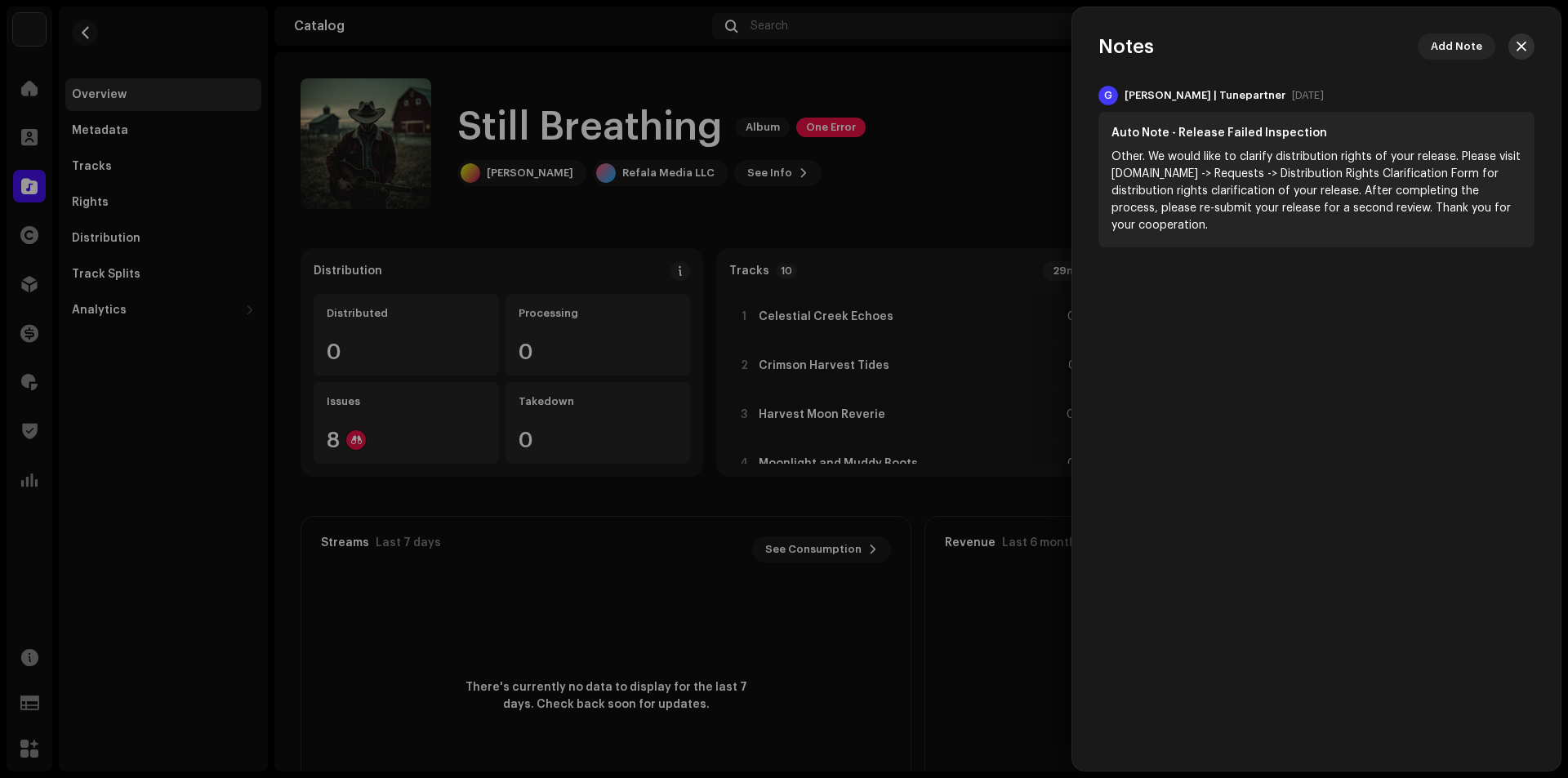
click at [1525, 36] on button "button" at bounding box center [1520, 46] width 26 height 26
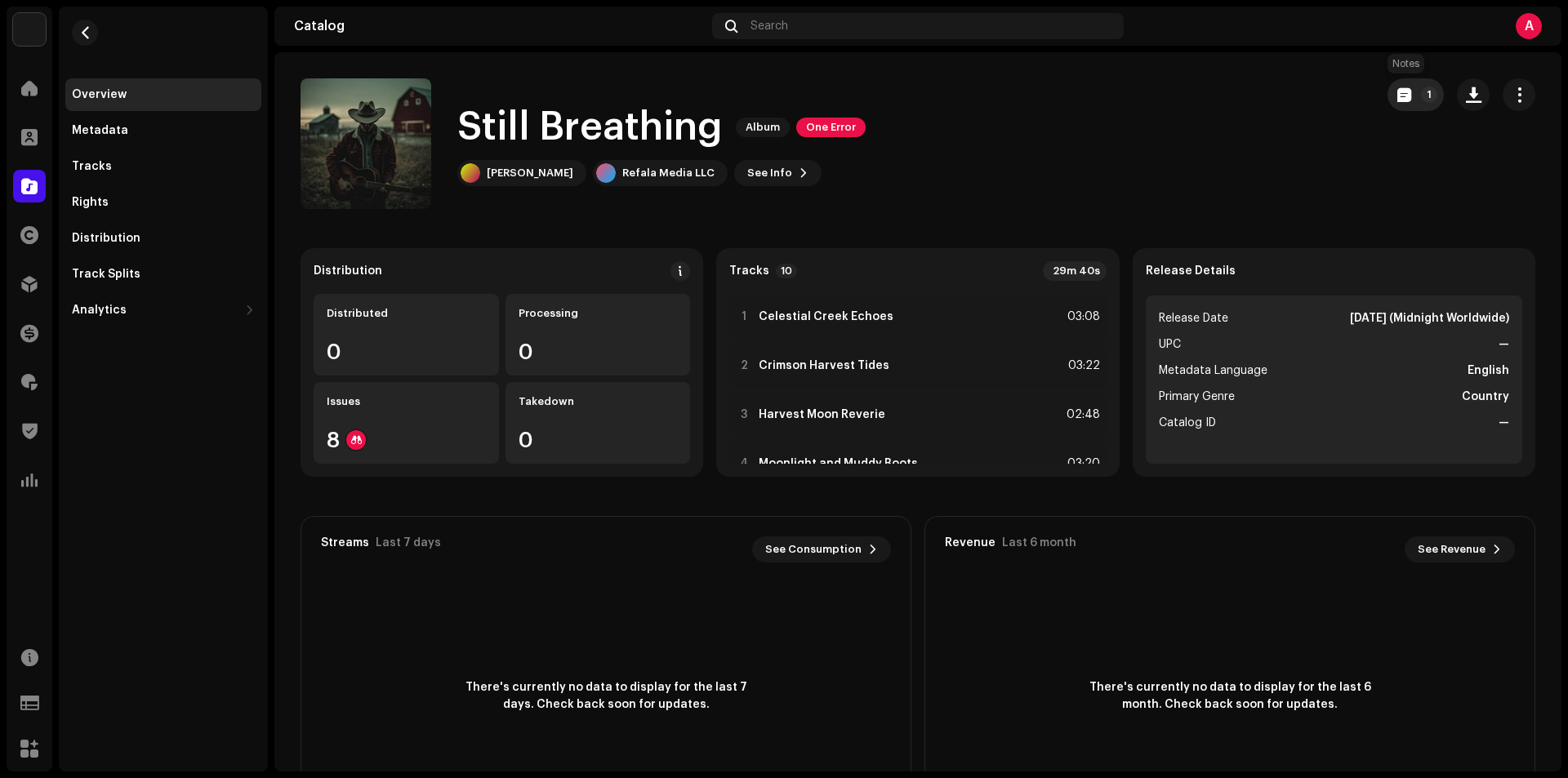
click at [1397, 98] on span "button" at bounding box center [1403, 95] width 14 height 13
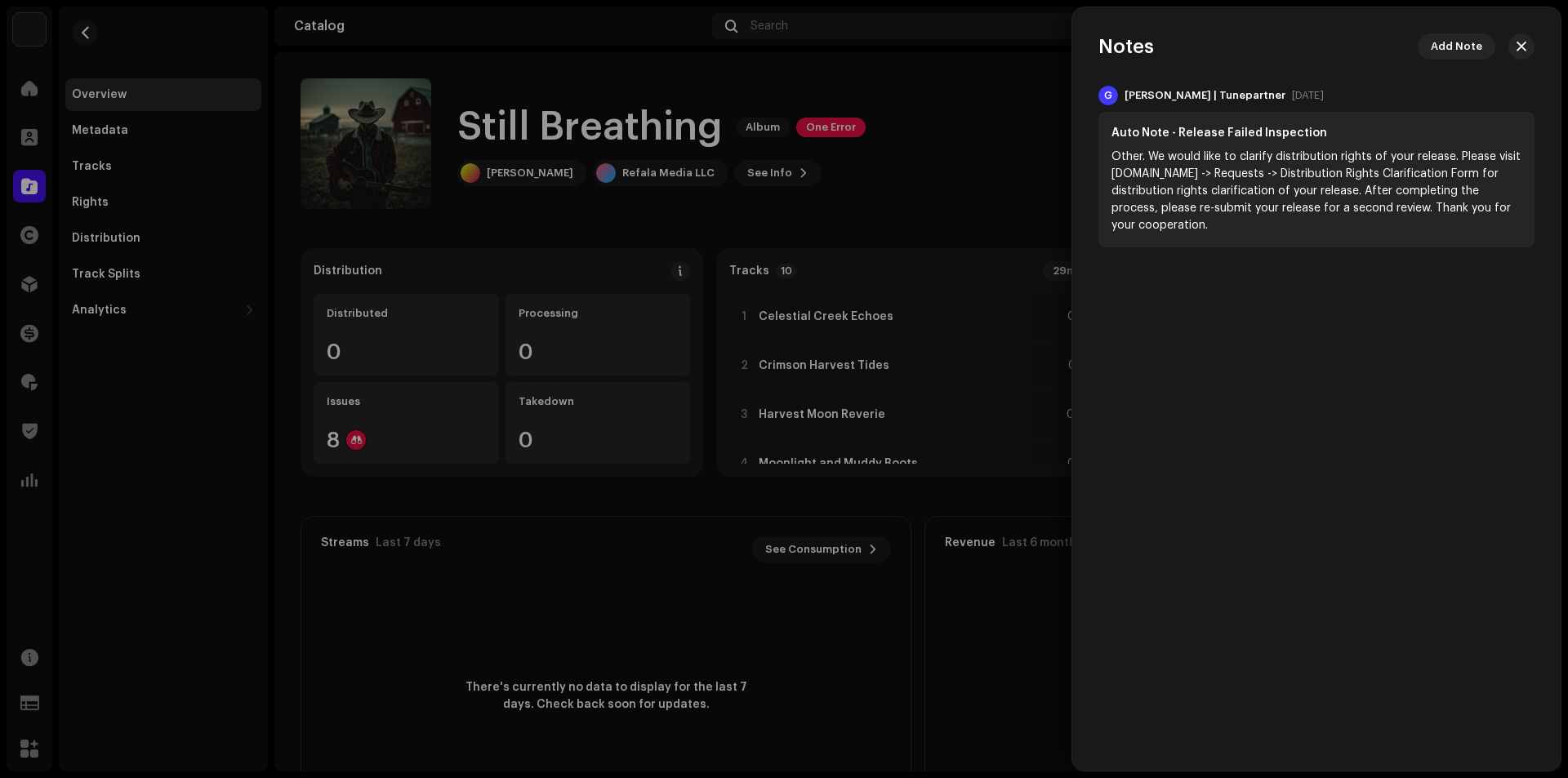
click at [935, 162] on div at bounding box center [784, 389] width 1568 height 778
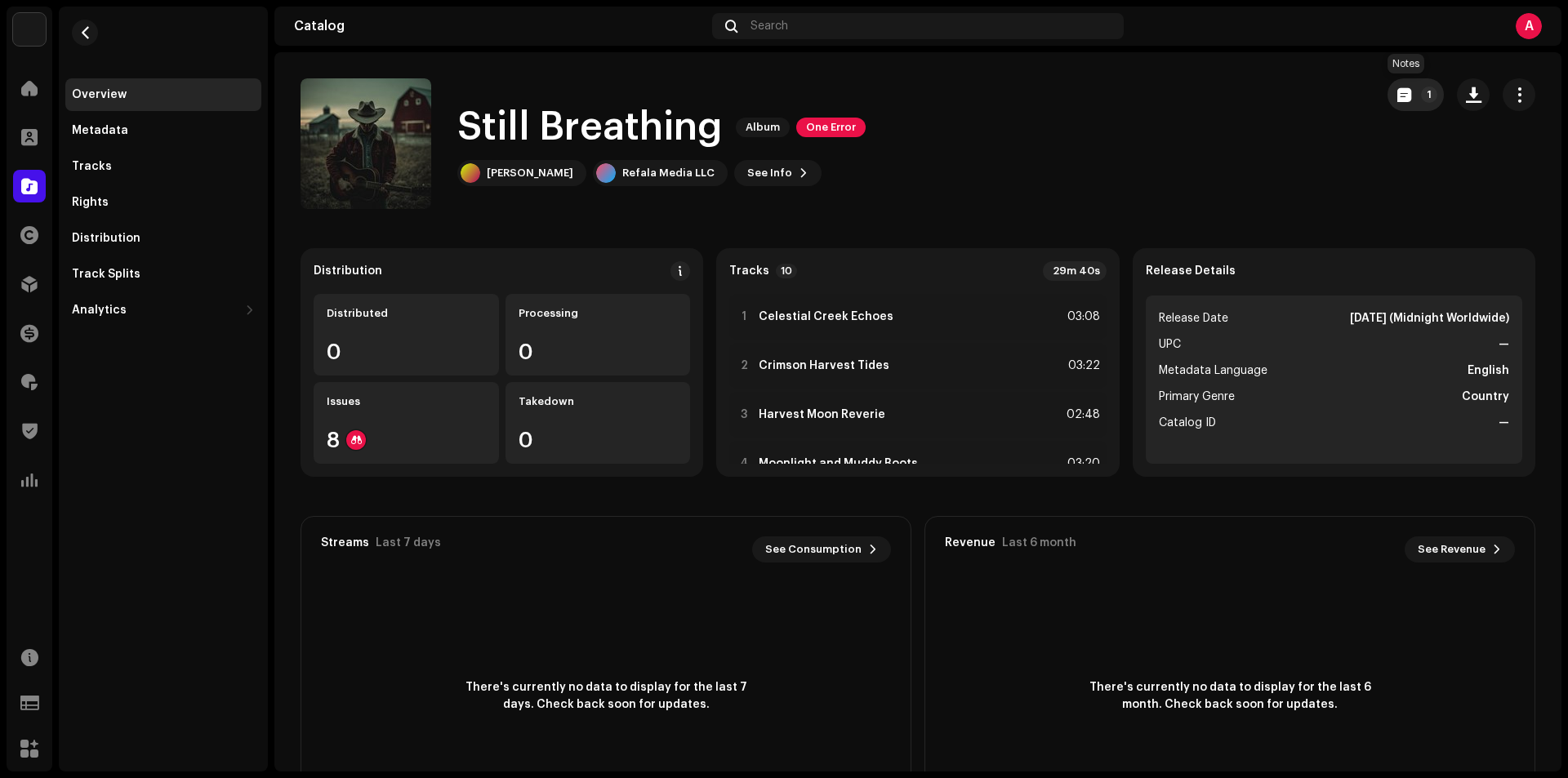
click at [1402, 102] on button "1" at bounding box center [1415, 95] width 56 height 33
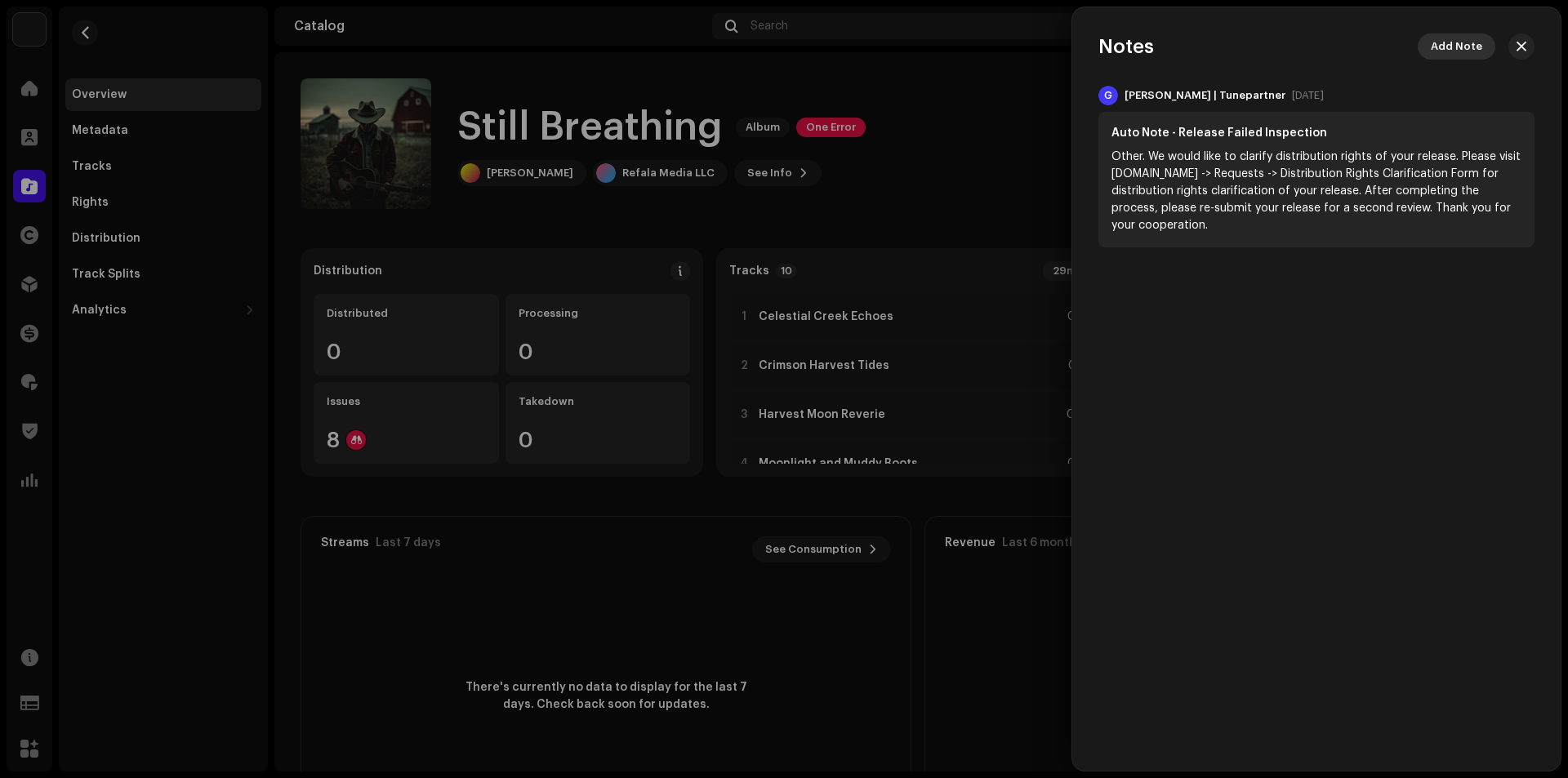
click at [1457, 48] on span "Add Note" at bounding box center [1456, 47] width 52 height 33
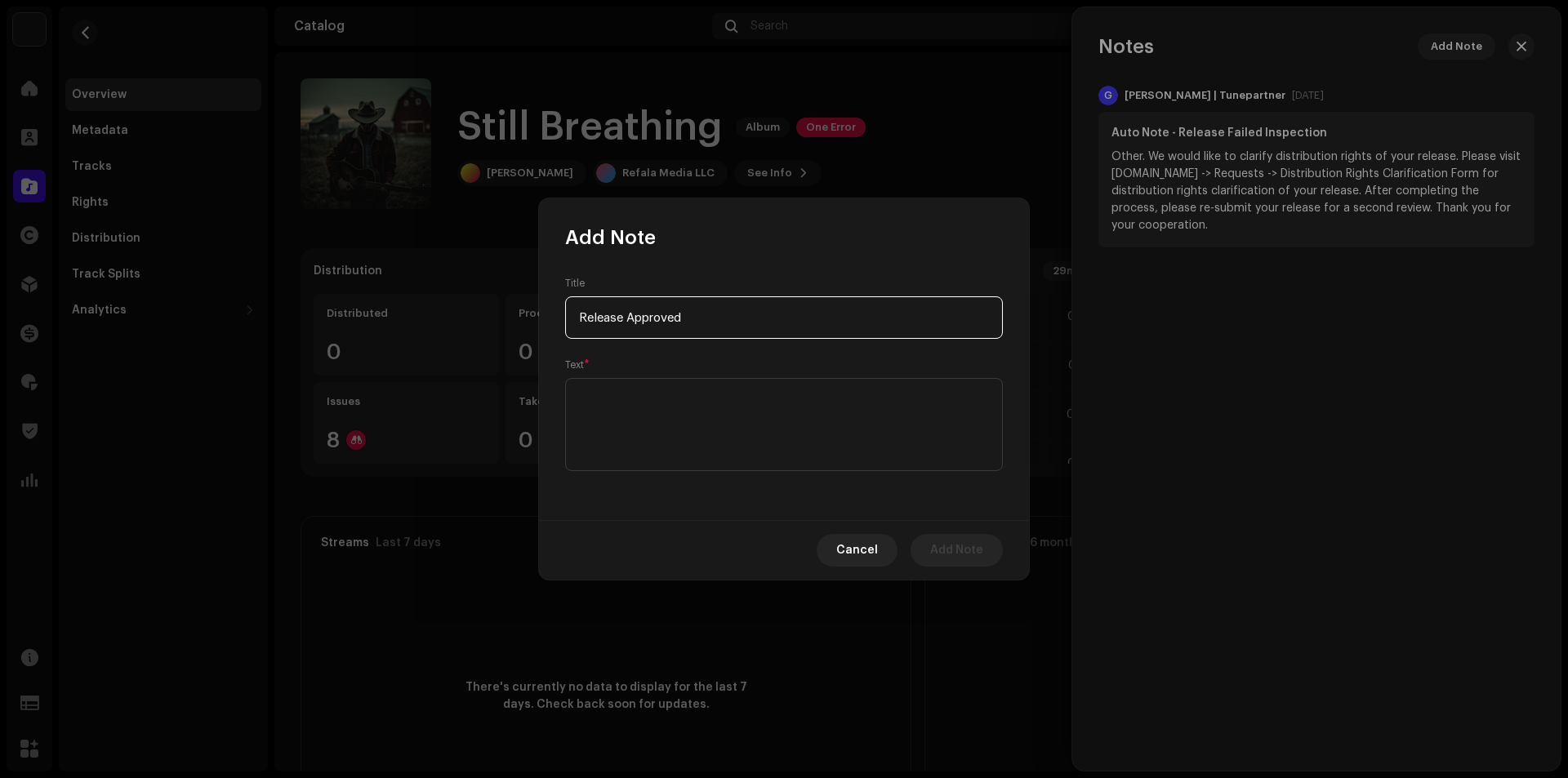
click at [653, 306] on input "Release Approved" at bounding box center [783, 318] width 437 height 42
type input "Release Approved"
click at [651, 389] on textarea at bounding box center [783, 424] width 437 height 93
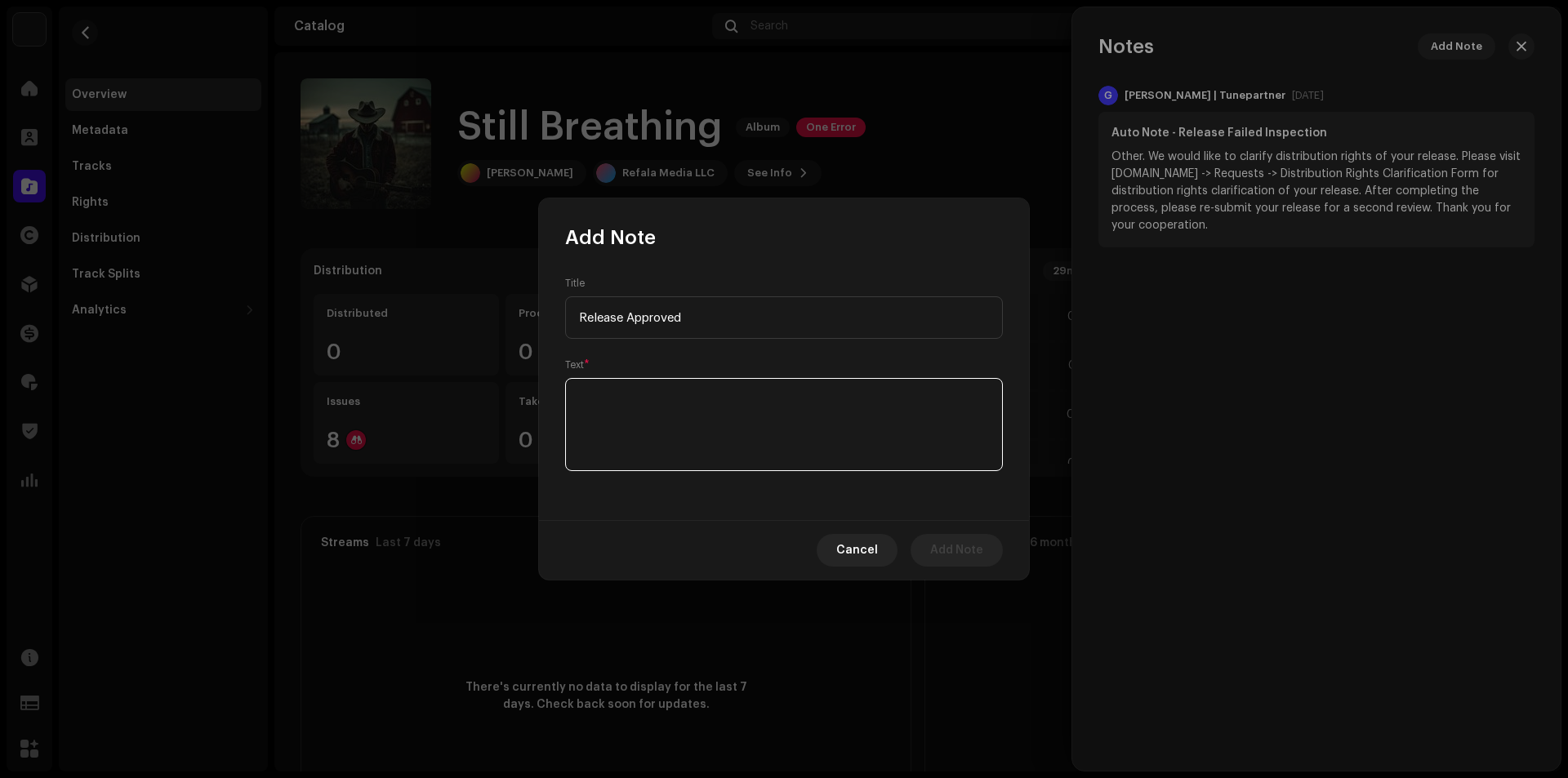
paste textarea "Release Approved"
type textarea "Release Approved"
click at [952, 557] on span "Add Note" at bounding box center [956, 550] width 53 height 33
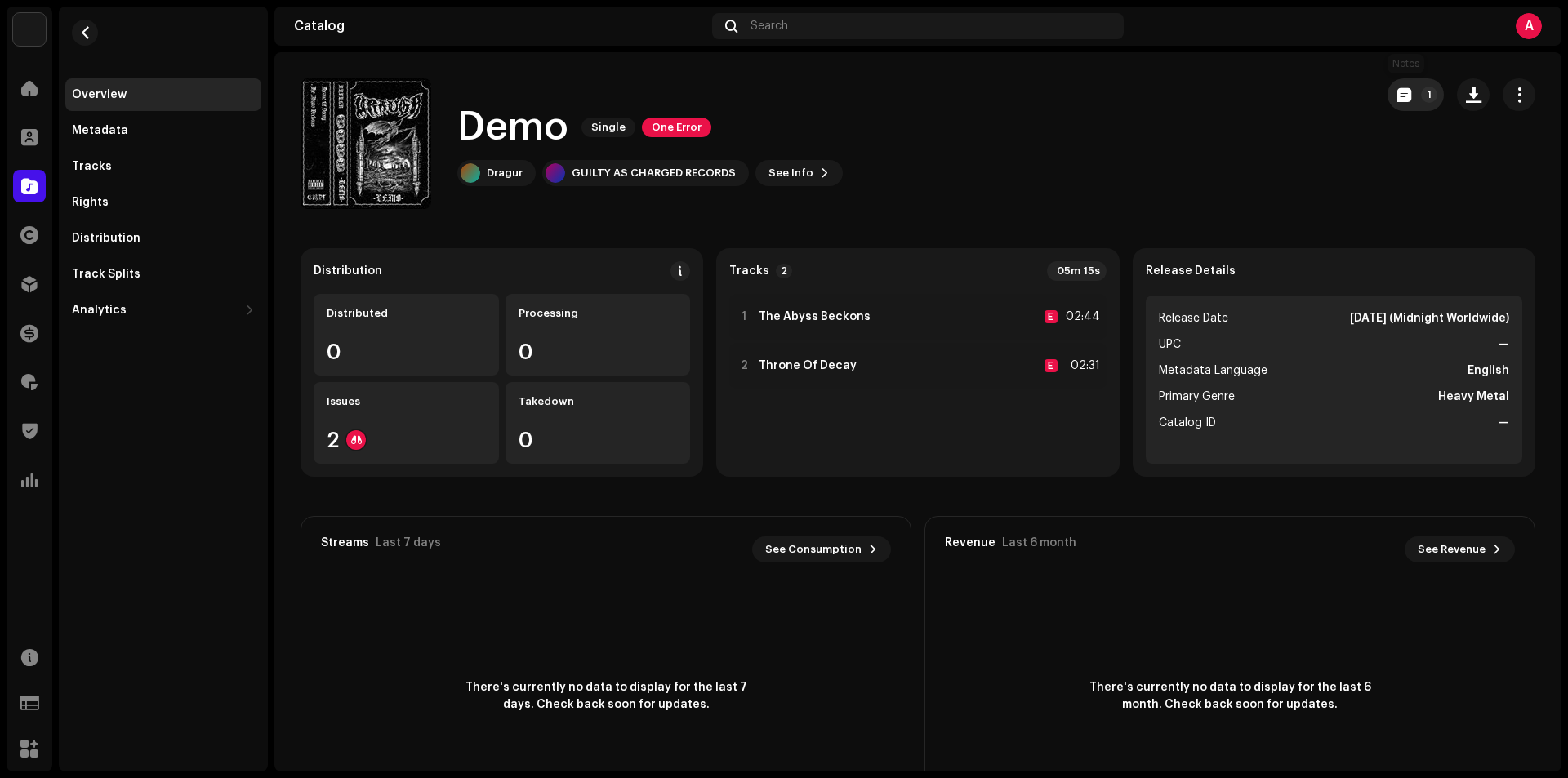
click at [1397, 100] on span "button" at bounding box center [1403, 95] width 14 height 13
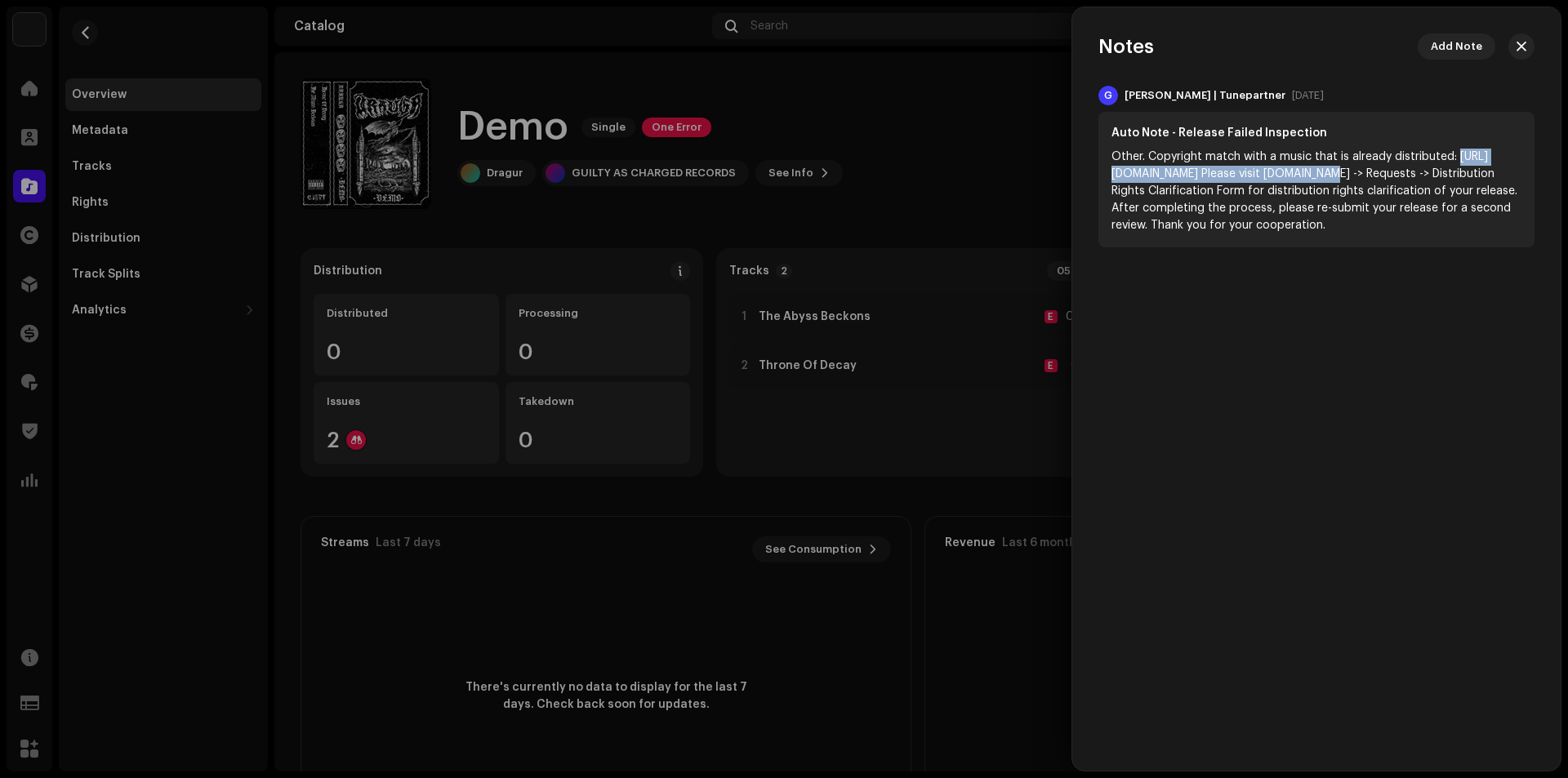
drag, startPoint x: 1113, startPoint y: 173, endPoint x: 1369, endPoint y: 175, distance: 256.0
click at [1369, 175] on div "Other. Copyright match with a music that is already distributed: [URL][DOMAIN_N…" at bounding box center [1316, 191] width 410 height 86
copy div "[URL][DOMAIN_NAME]"
click at [968, 120] on div at bounding box center [784, 389] width 1568 height 778
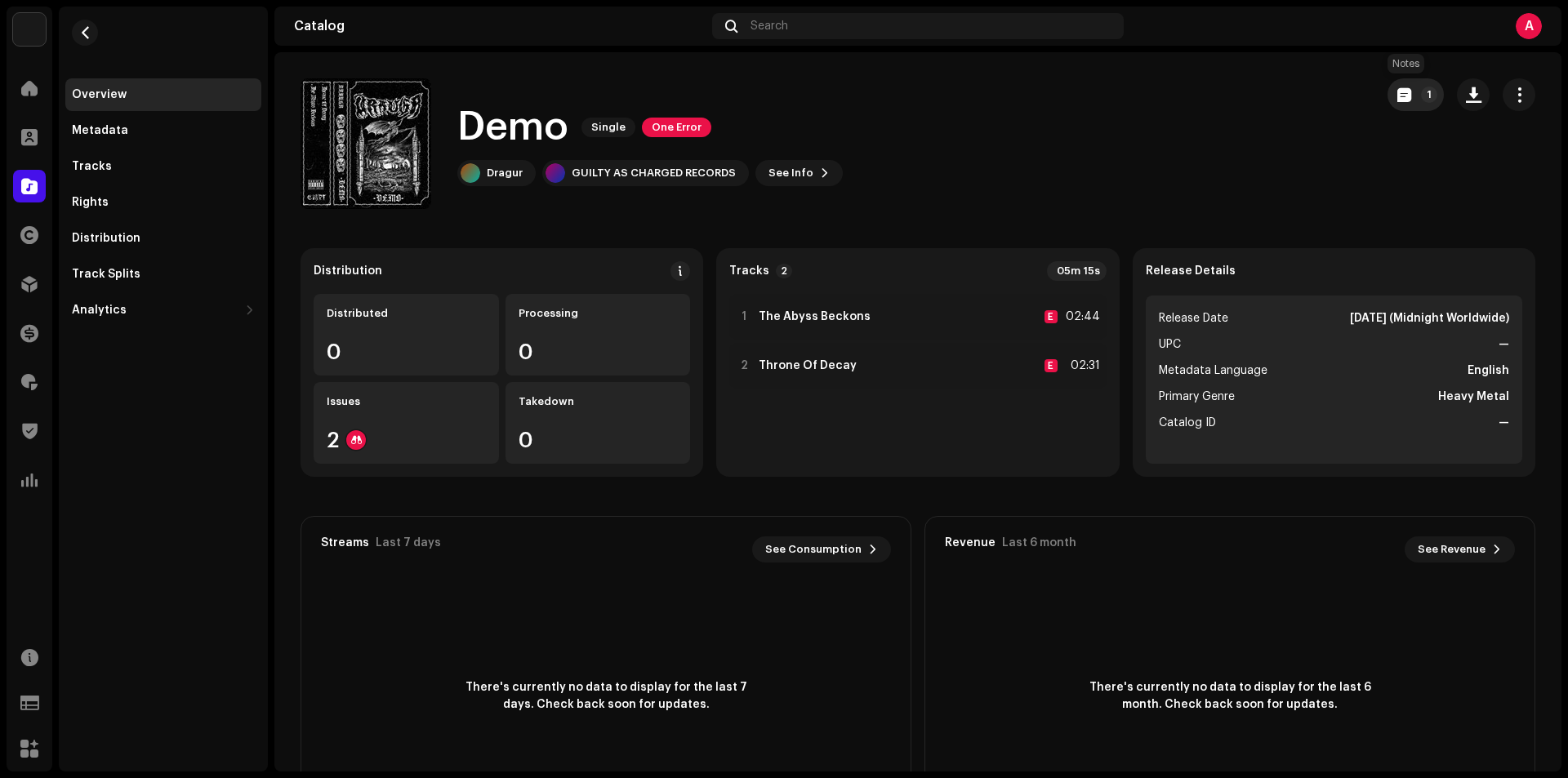
click at [1408, 94] on button "1" at bounding box center [1415, 95] width 56 height 33
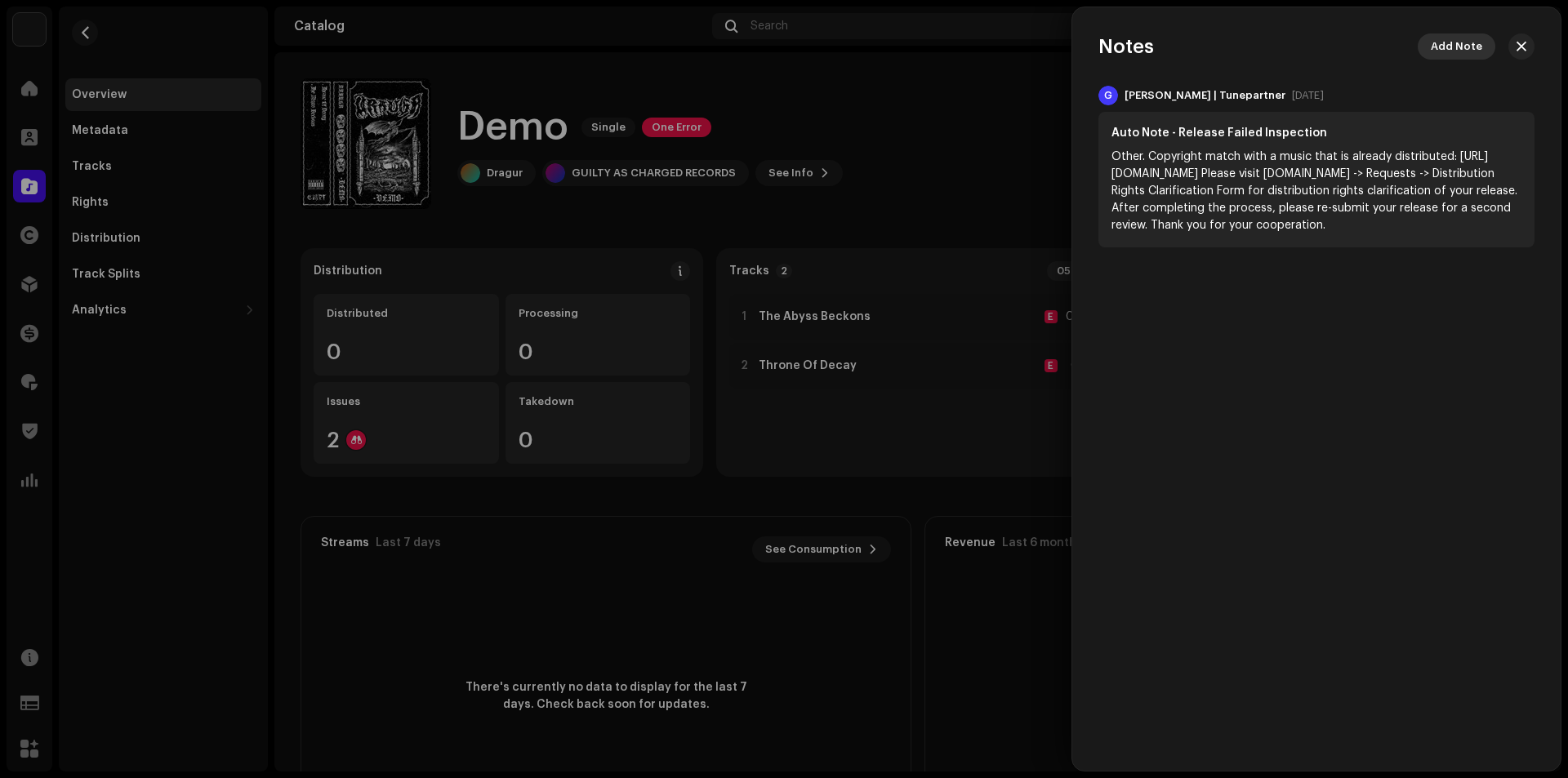
click at [1449, 36] on span "Add Note" at bounding box center [1456, 47] width 52 height 33
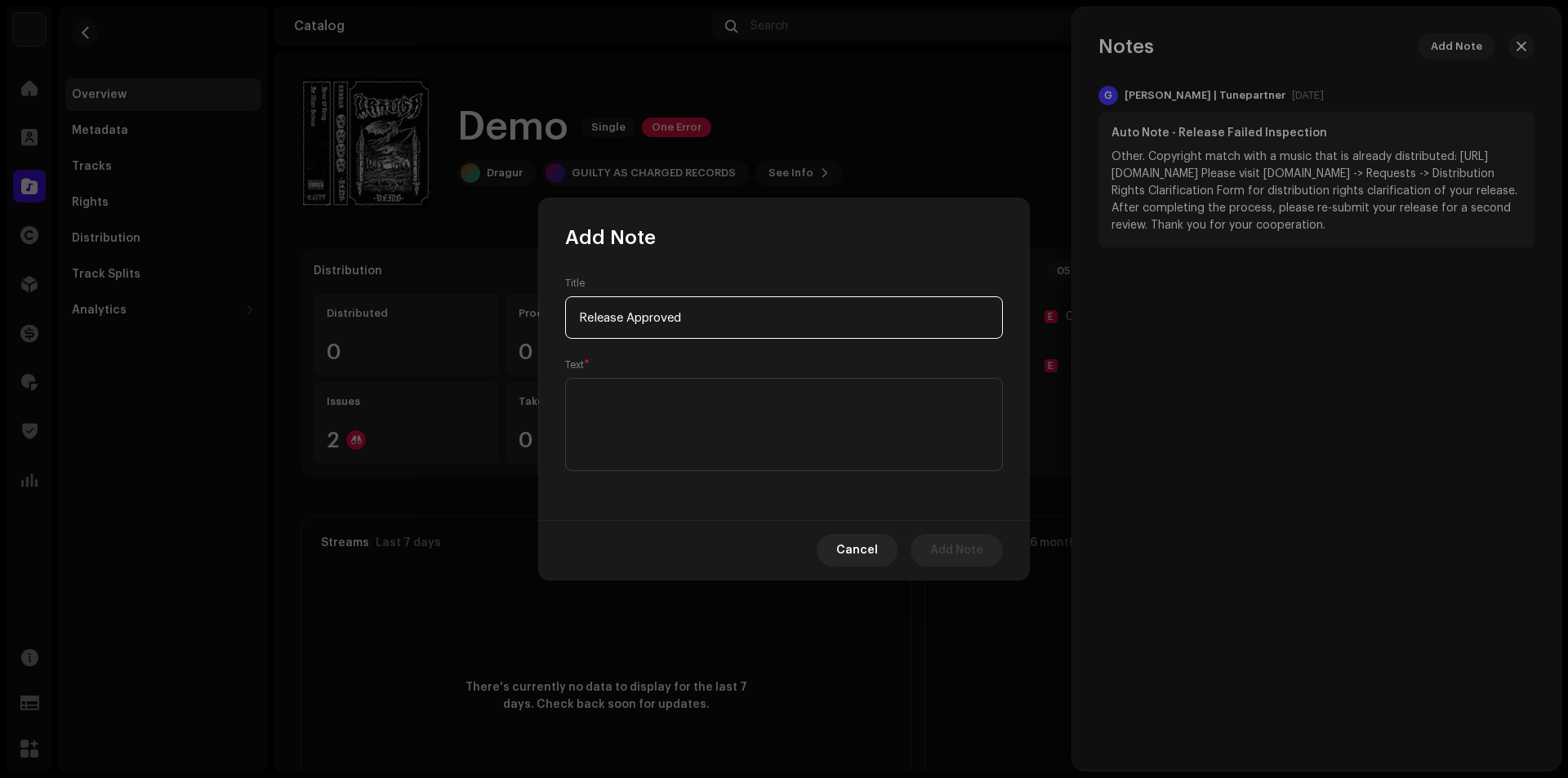
click at [622, 319] on input "Release Approved" at bounding box center [783, 318] width 437 height 42
type input "Release Approved"
click at [624, 412] on textarea at bounding box center [783, 424] width 437 height 93
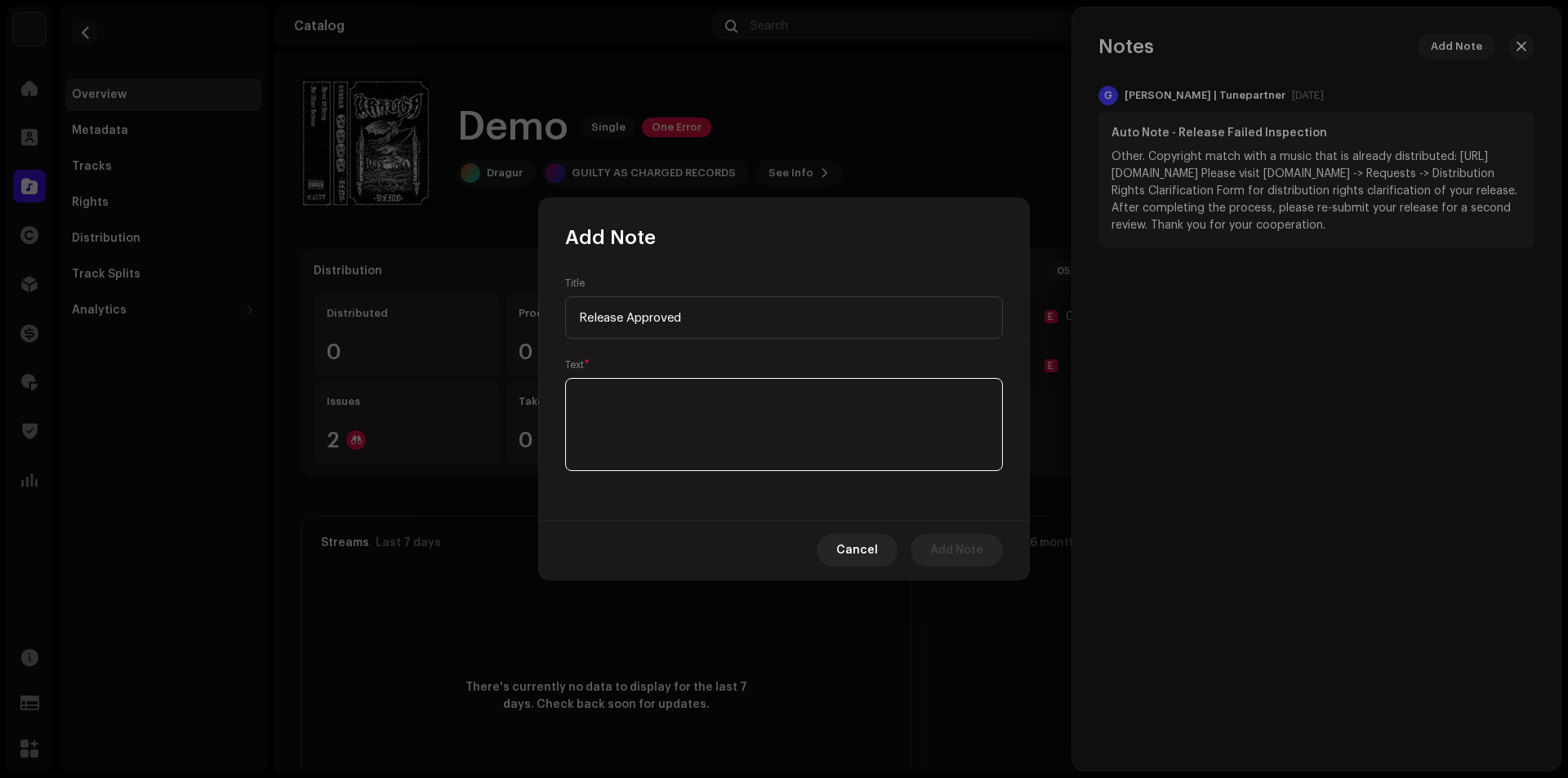
paste textarea "Release Approved"
type textarea "Release Approved"
click at [953, 548] on span "Add Note" at bounding box center [956, 550] width 53 height 33
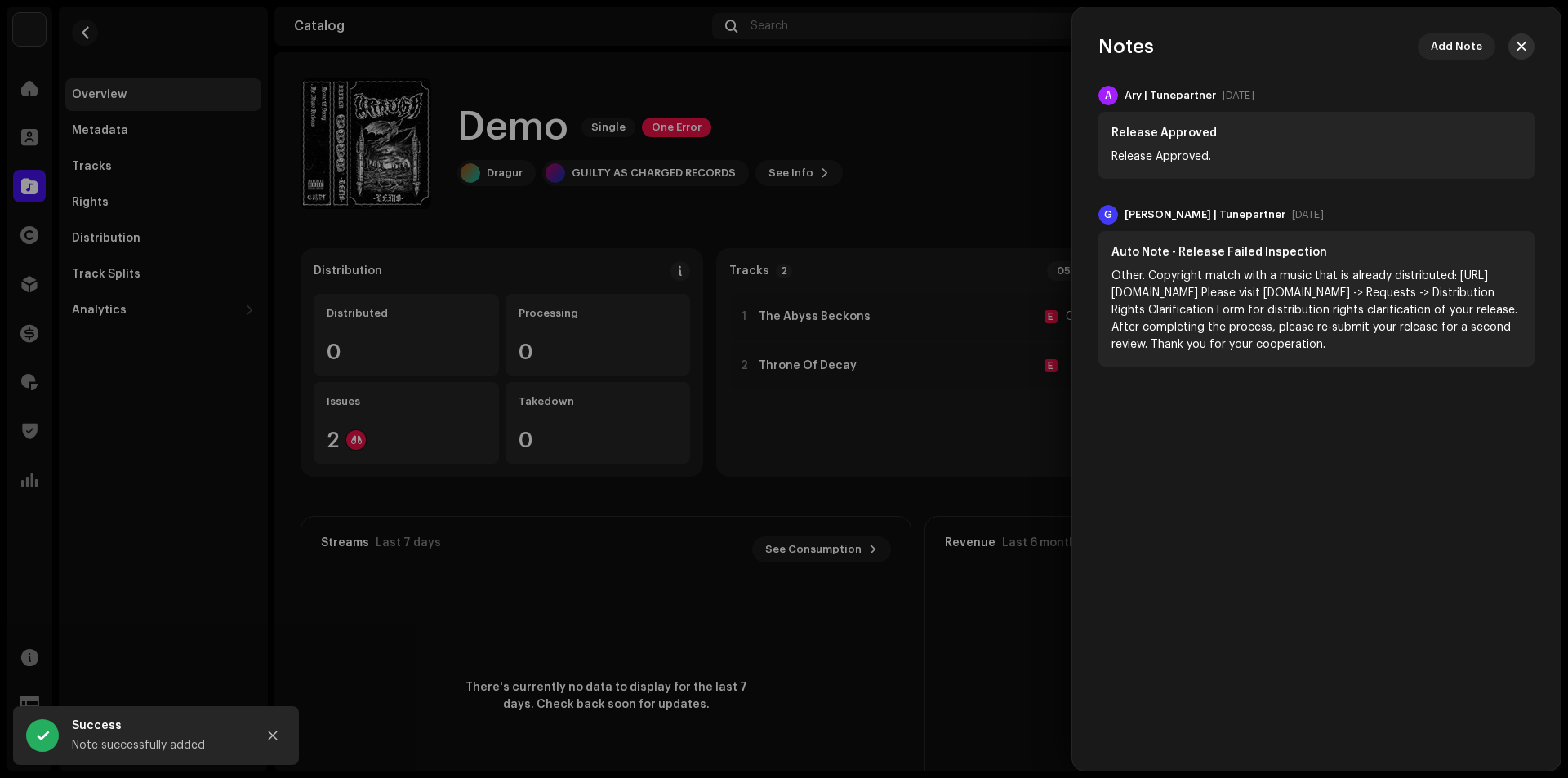
click at [1514, 49] on button "button" at bounding box center [1520, 46] width 26 height 26
